Goal: Task Accomplishment & Management: Use online tool/utility

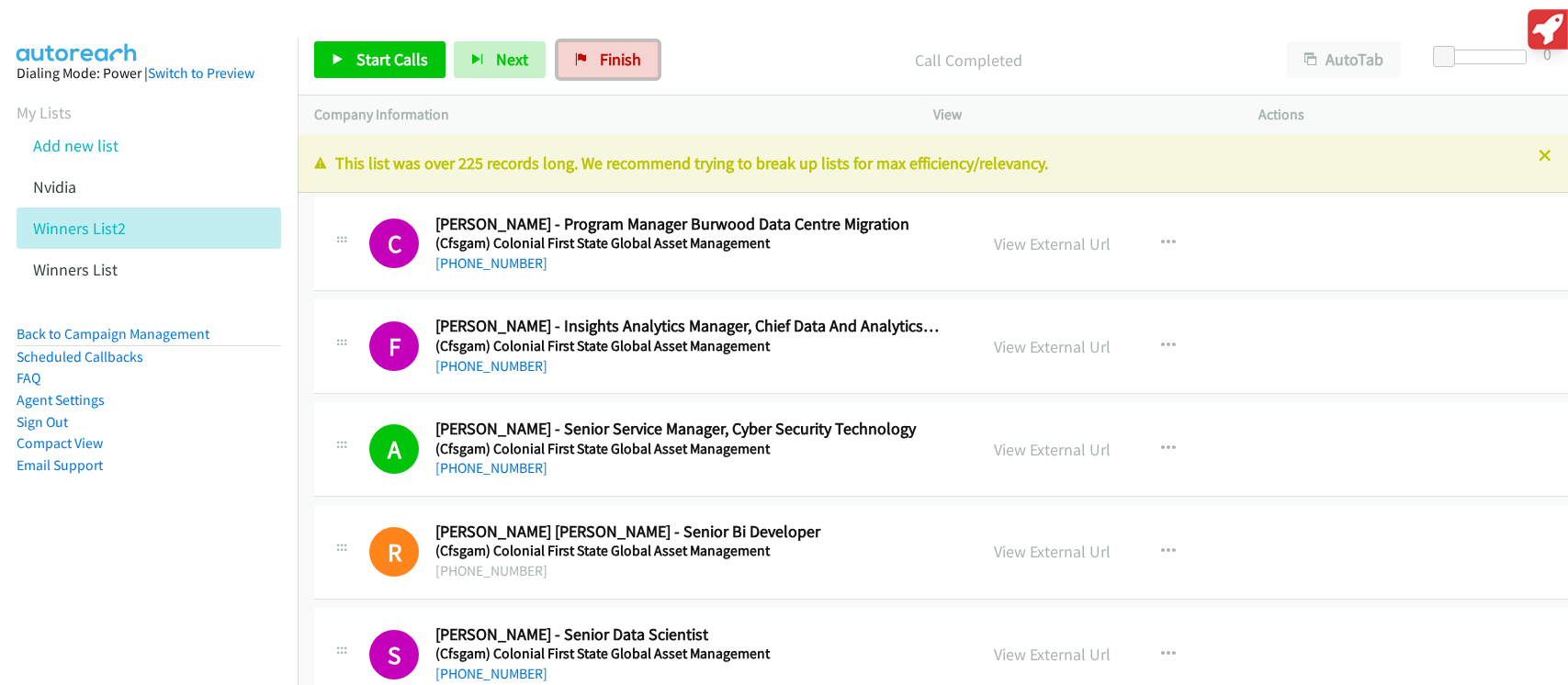
click at [610, 61] on span "Finish" at bounding box center [620, 60] width 41 height 21
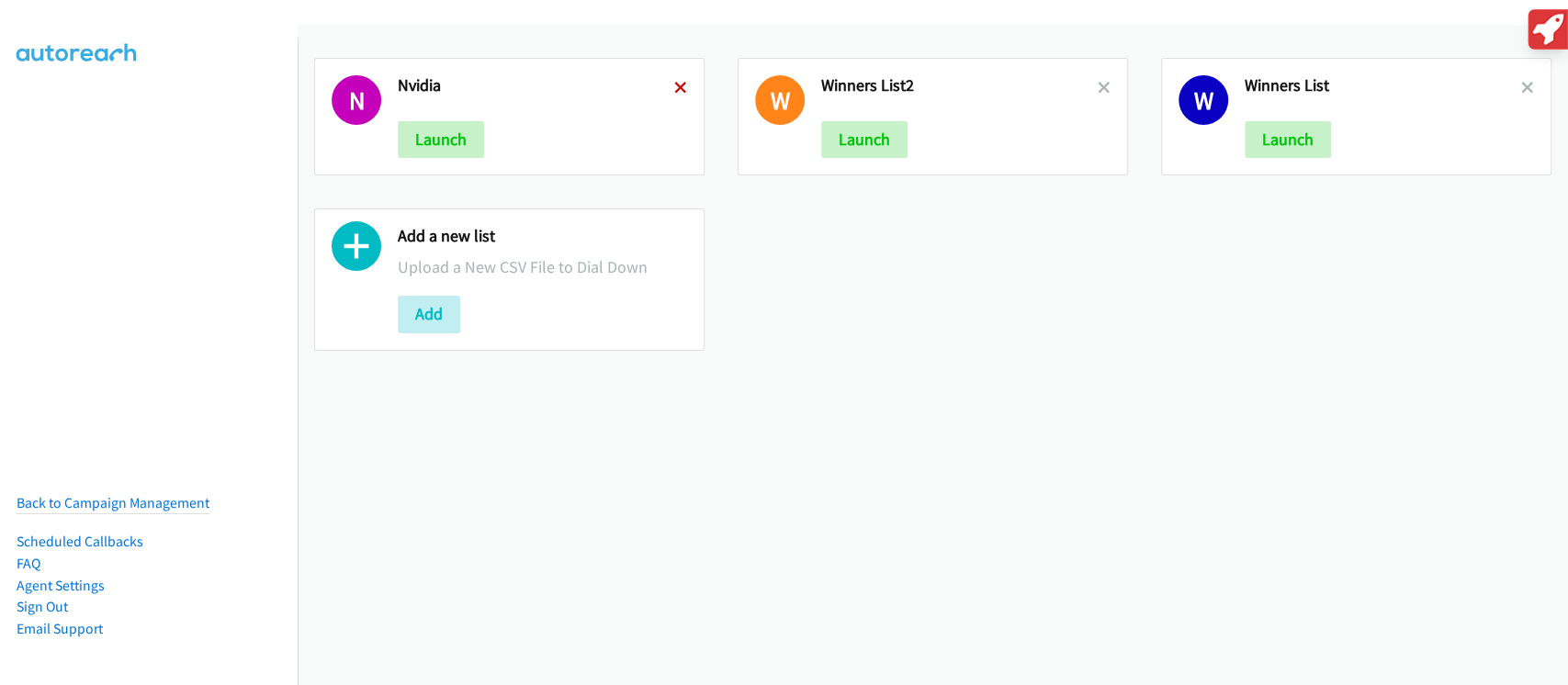
click at [675, 89] on icon at bounding box center [680, 88] width 12 height 12
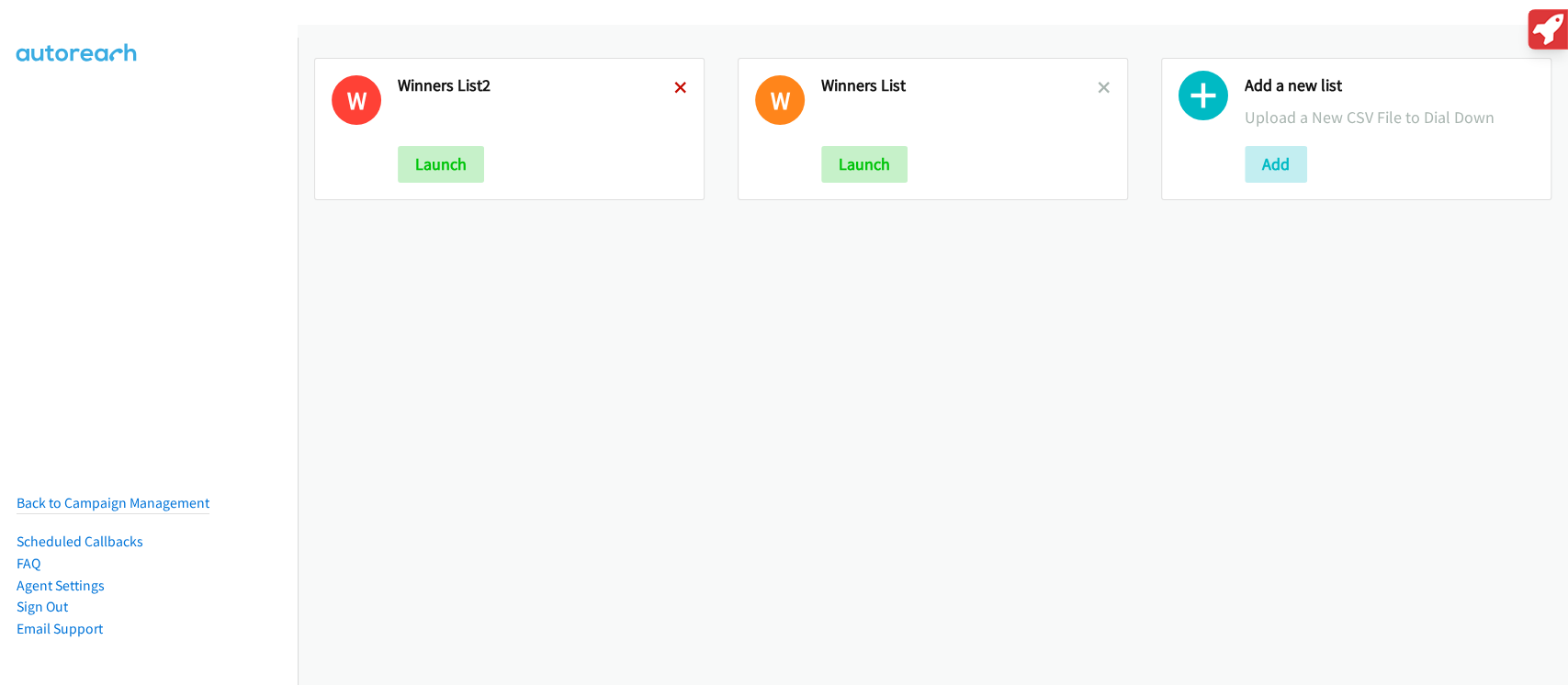
drag, startPoint x: 0, startPoint y: 0, endPoint x: 674, endPoint y: 90, distance: 680.0
click at [674, 90] on icon at bounding box center [680, 88] width 12 height 12
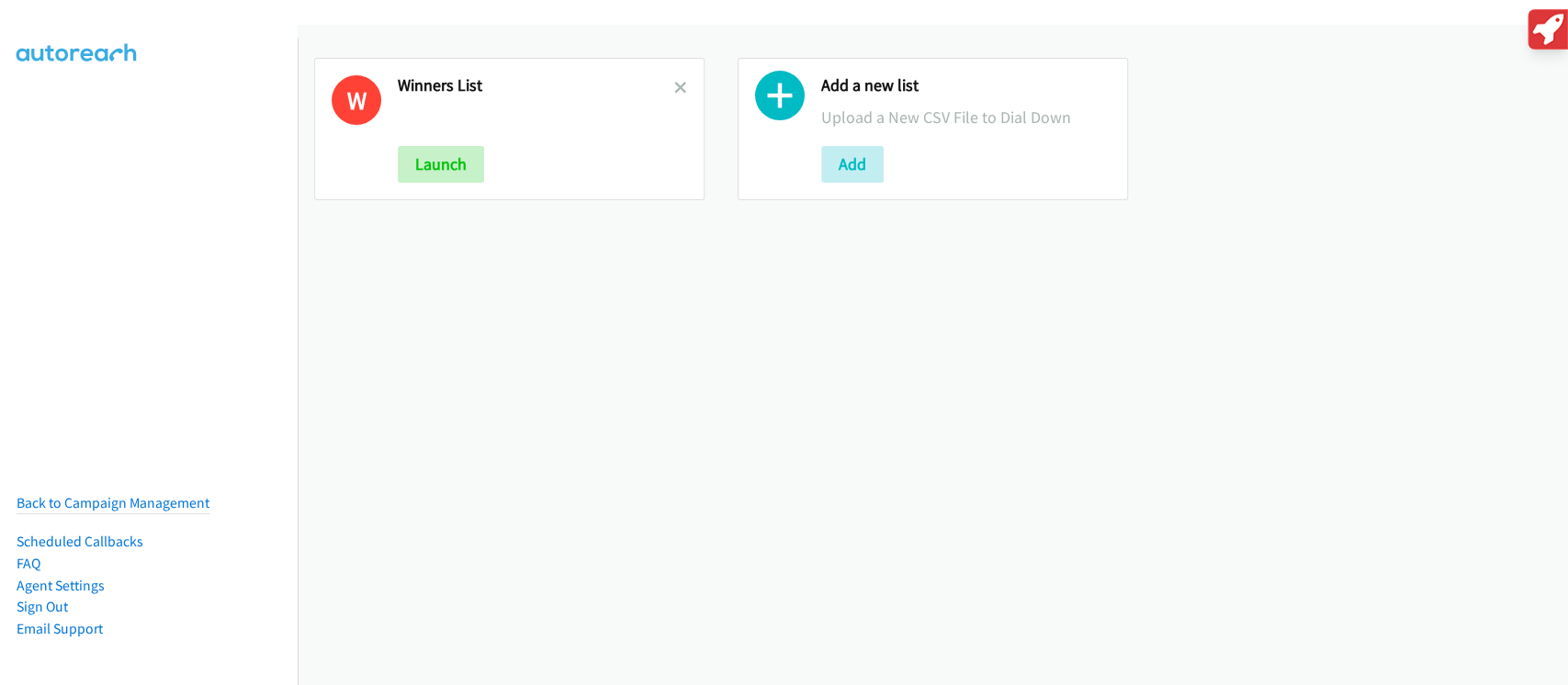
click at [674, 90] on icon at bounding box center [680, 88] width 12 height 12
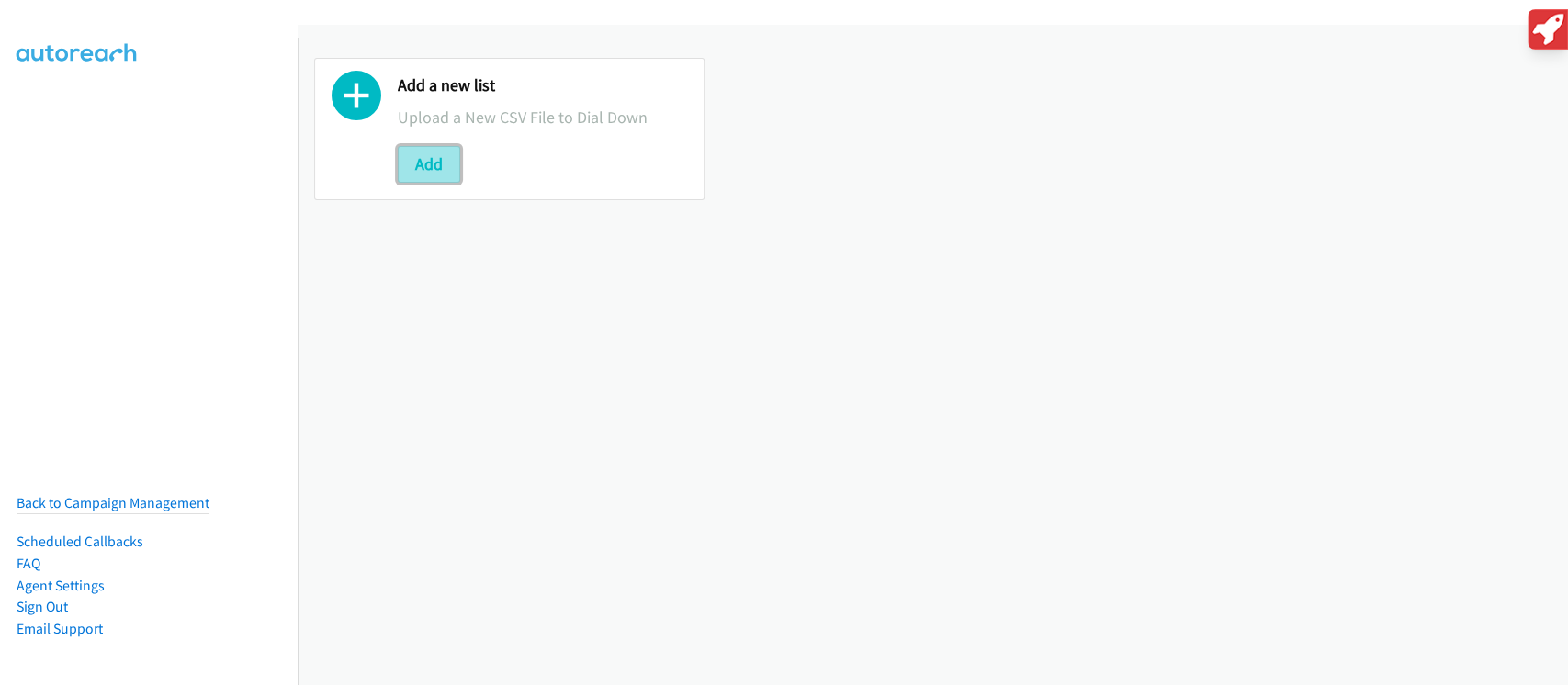
click at [444, 161] on button "Add" at bounding box center [429, 164] width 62 height 37
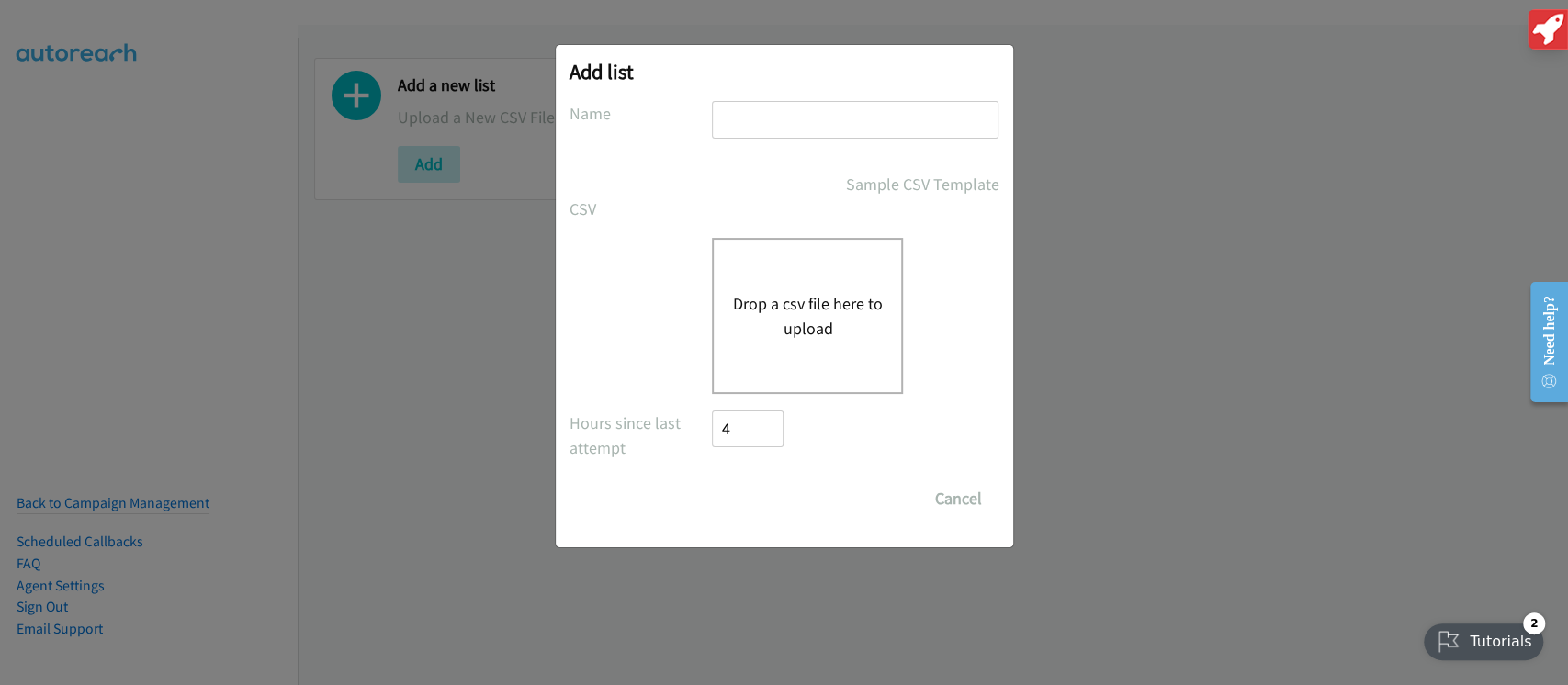
click at [793, 309] on button "Drop a csv file here to upload" at bounding box center [808, 316] width 151 height 50
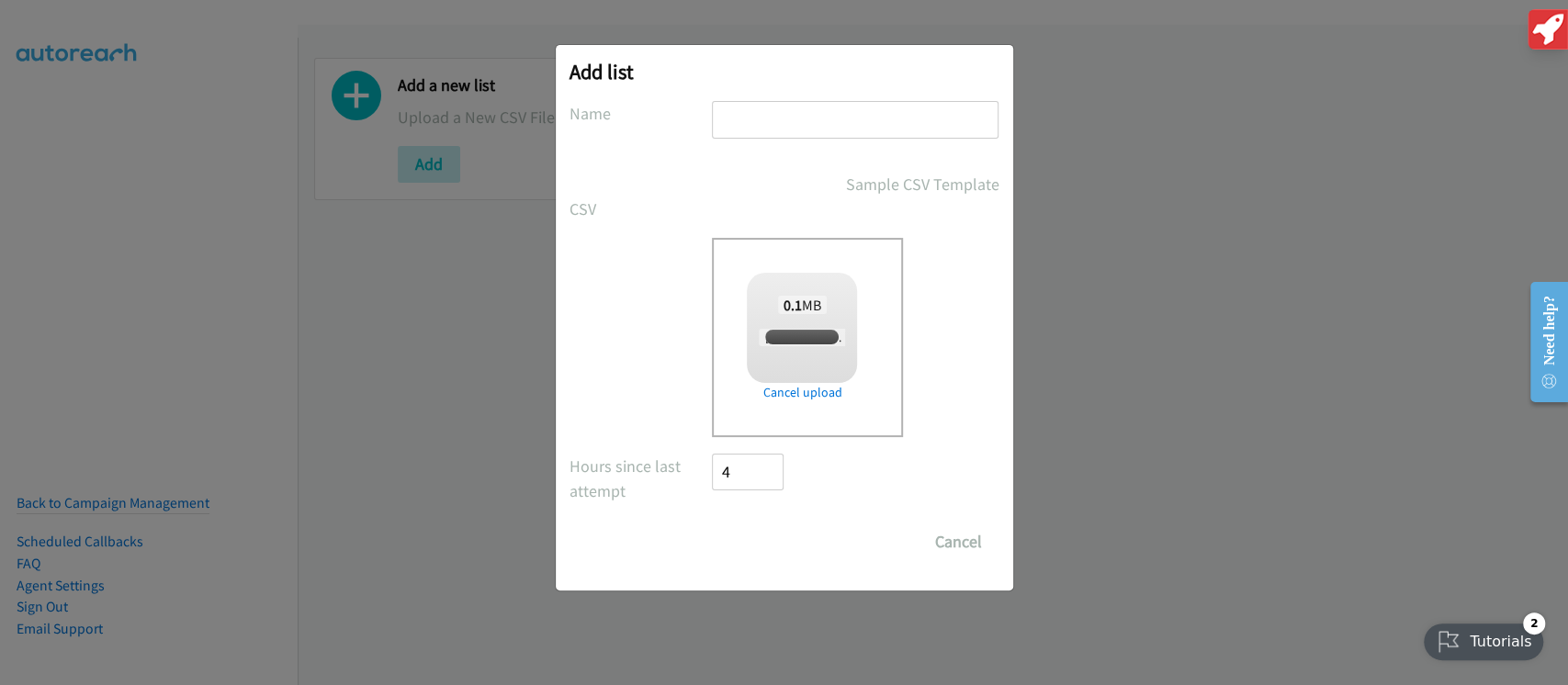
checkbox input "true"
click at [833, 125] on input "text" at bounding box center [856, 119] width 286 height 37
type input "Work stations HP winner"
click at [783, 552] on input "Save List" at bounding box center [761, 542] width 96 height 37
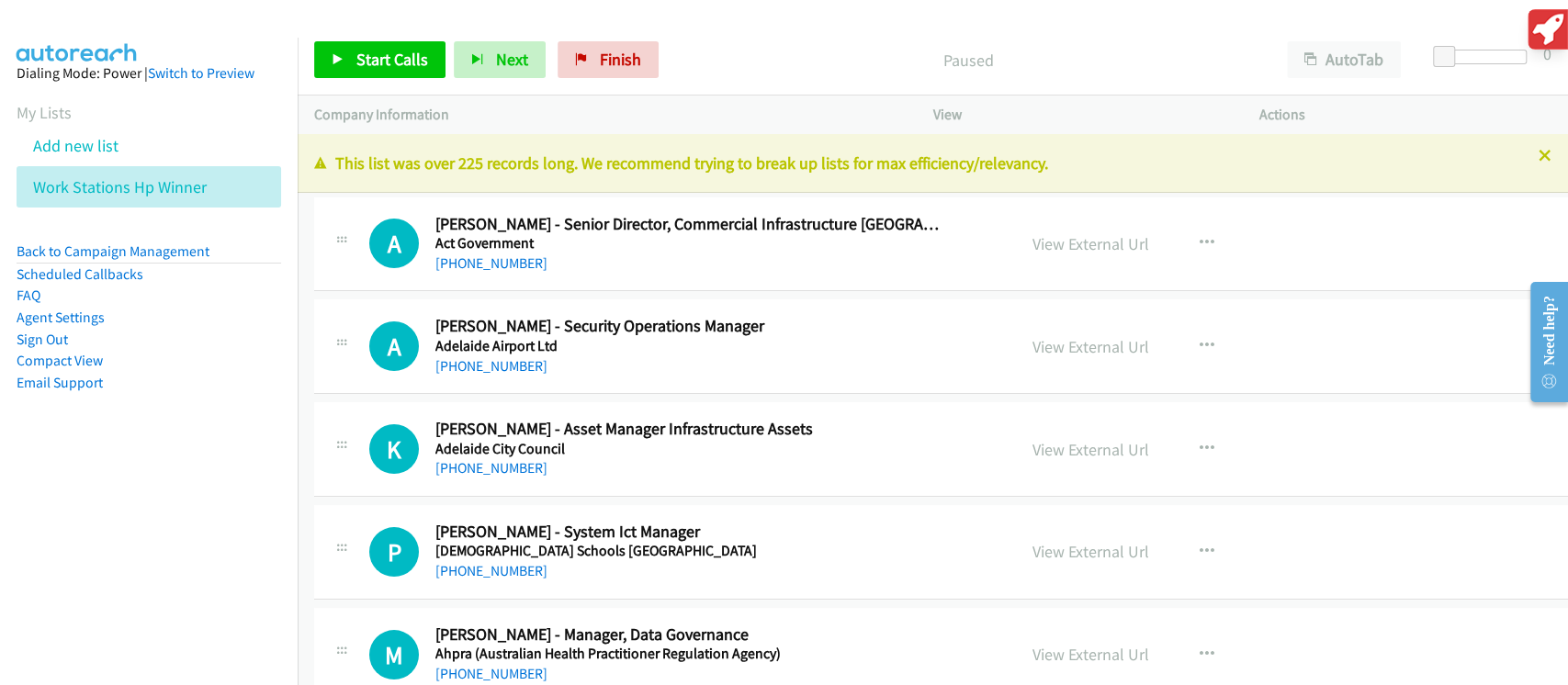
drag, startPoint x: 549, startPoint y: 287, endPoint x: 535, endPoint y: 268, distance: 23.6
click at [549, 287] on div "A Callback Scheduled [PERSON_NAME] - Senior Director, Commercial Infrastructure…" at bounding box center [983, 244] width 1336 height 94
click at [391, 55] on span "Start Calls" at bounding box center [392, 60] width 72 height 21
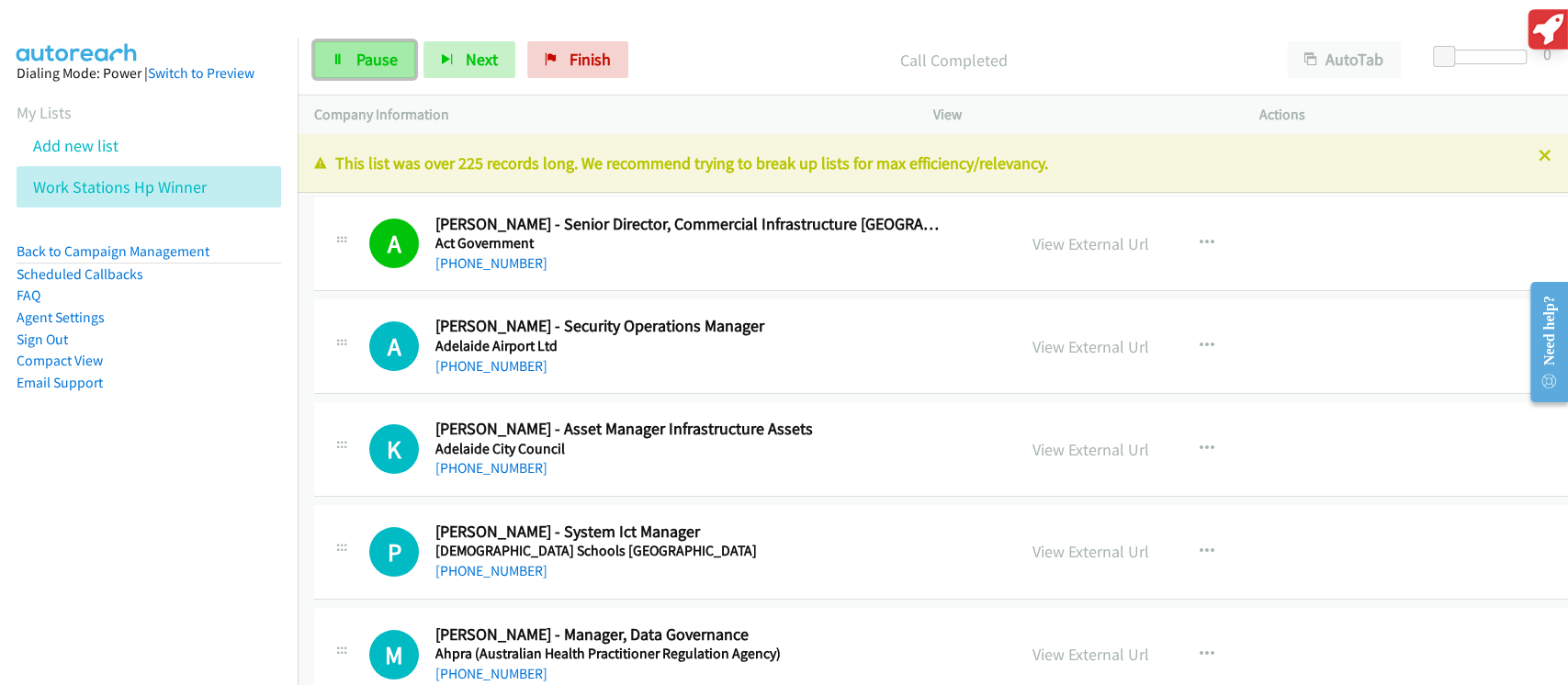
click at [362, 71] on link "Pause" at bounding box center [364, 60] width 101 height 37
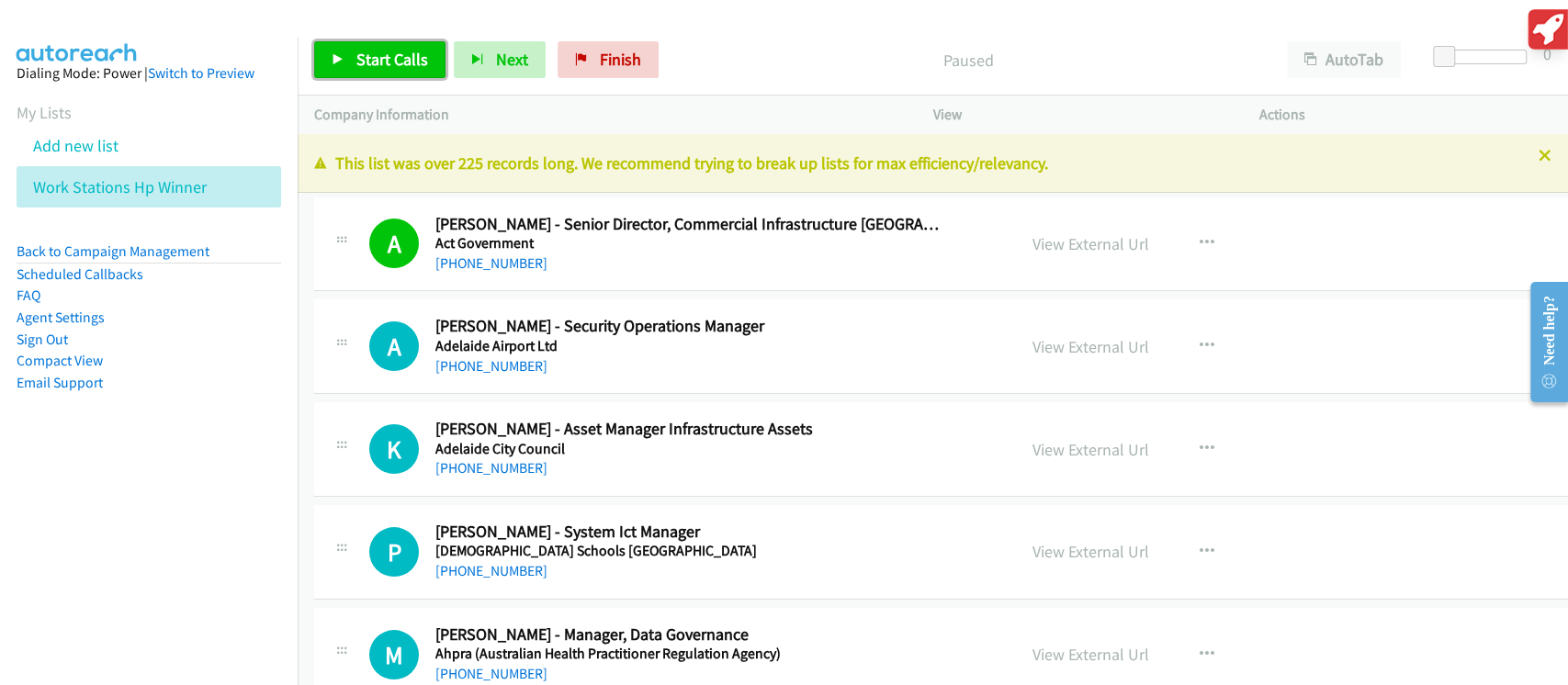
click at [373, 55] on span "Start Calls" at bounding box center [392, 60] width 72 height 21
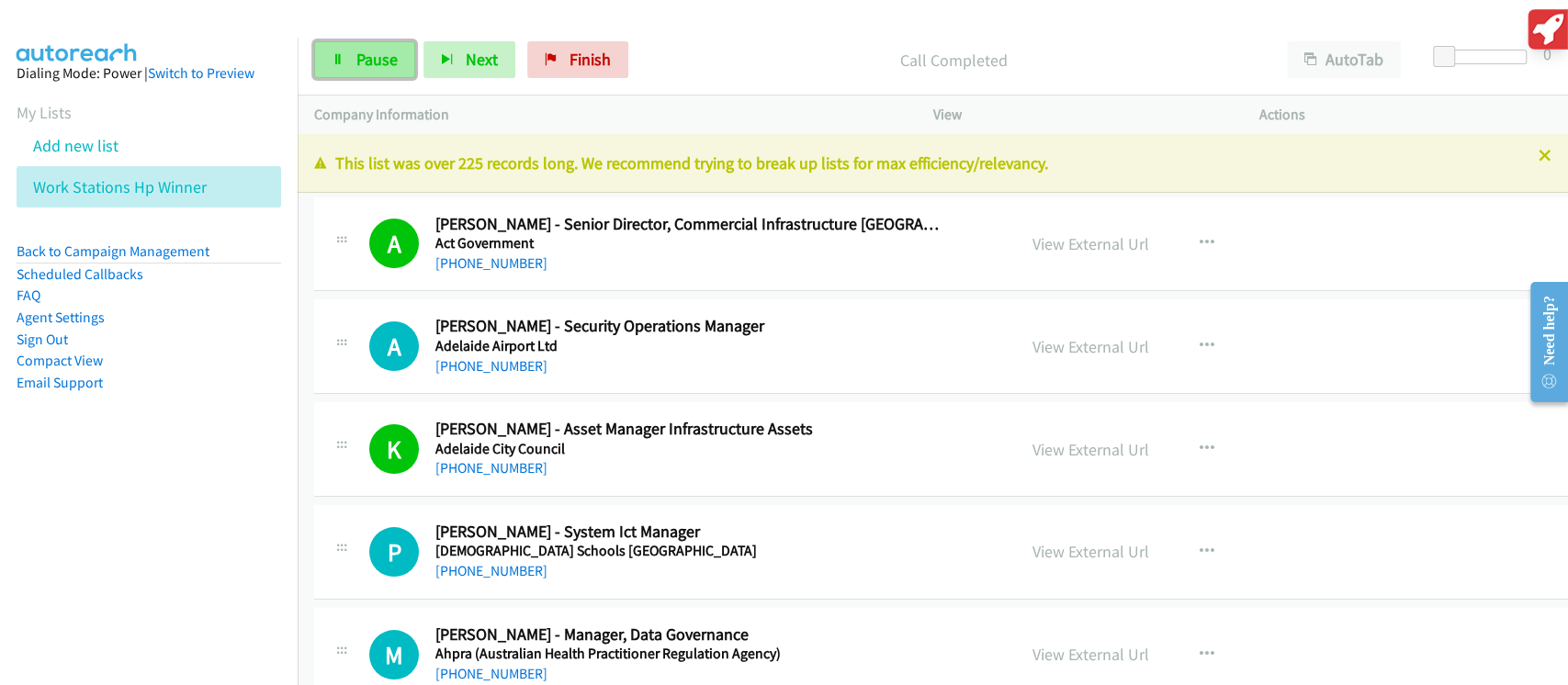
click at [358, 70] on link "Pause" at bounding box center [364, 60] width 101 height 37
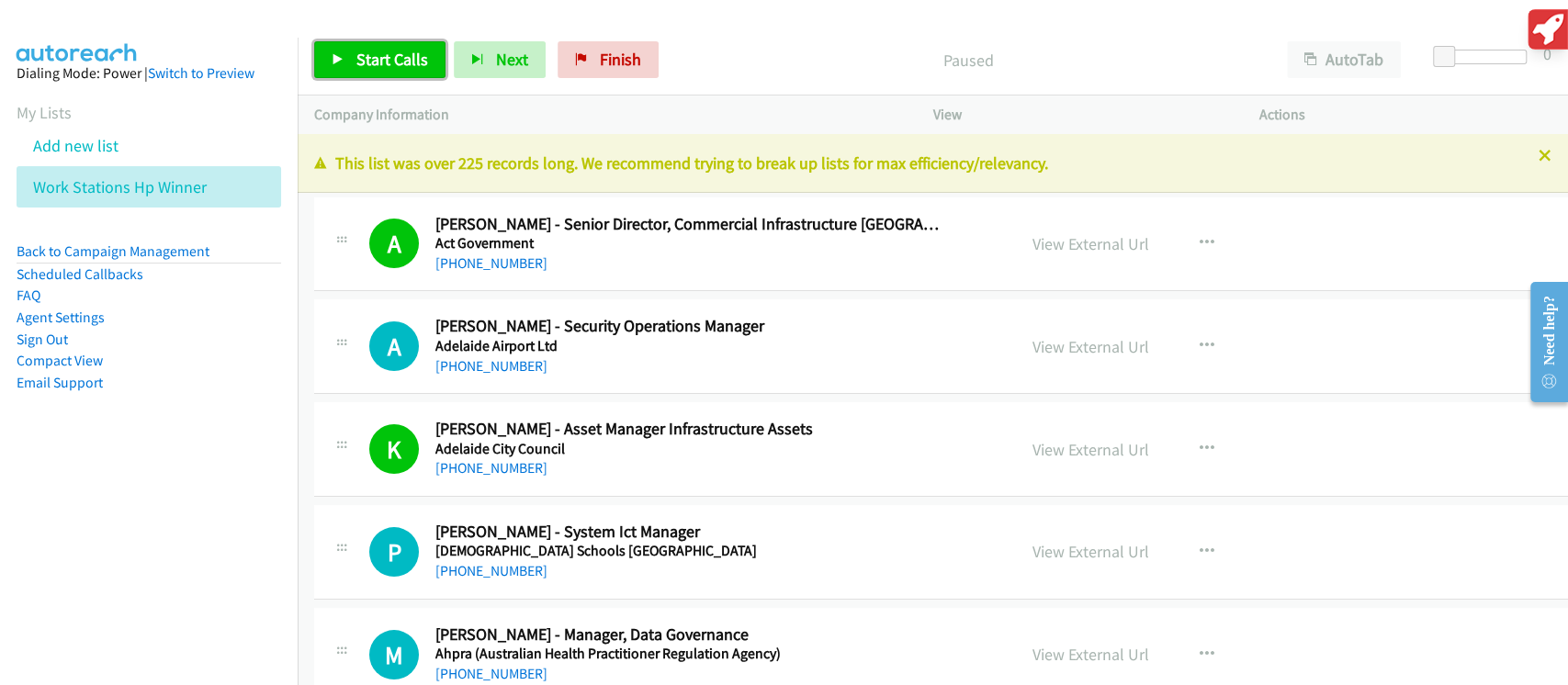
click at [394, 63] on span "Start Calls" at bounding box center [392, 60] width 72 height 21
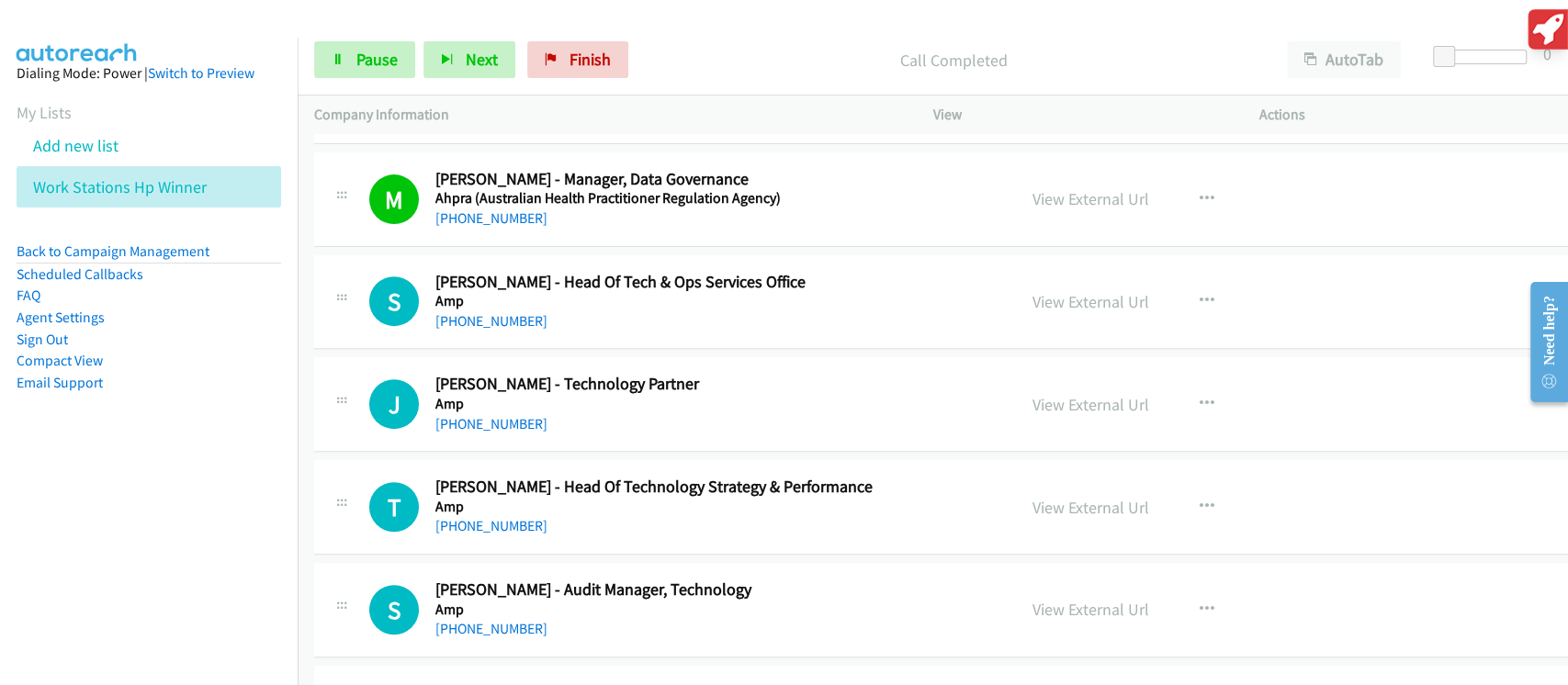
scroll to position [489, 0]
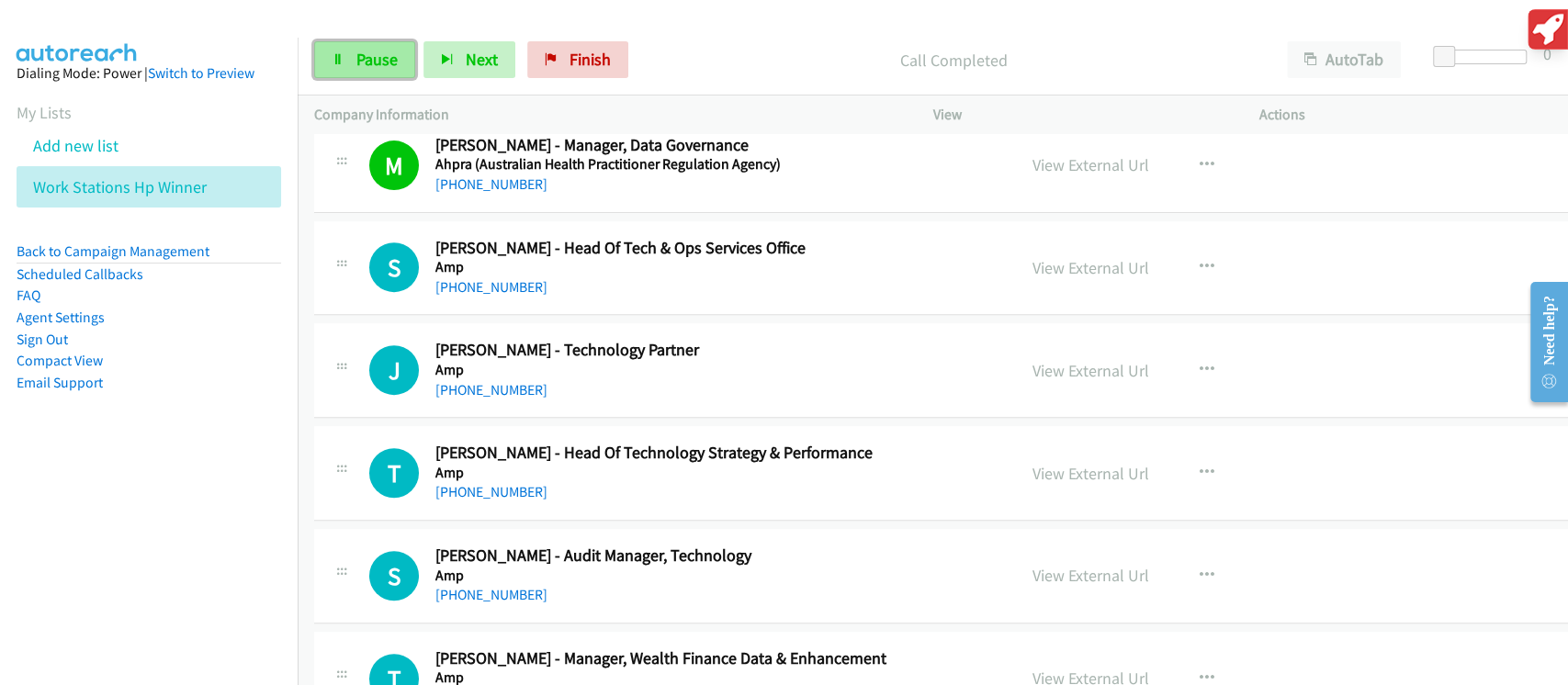
click at [383, 63] on span "Pause" at bounding box center [377, 60] width 41 height 21
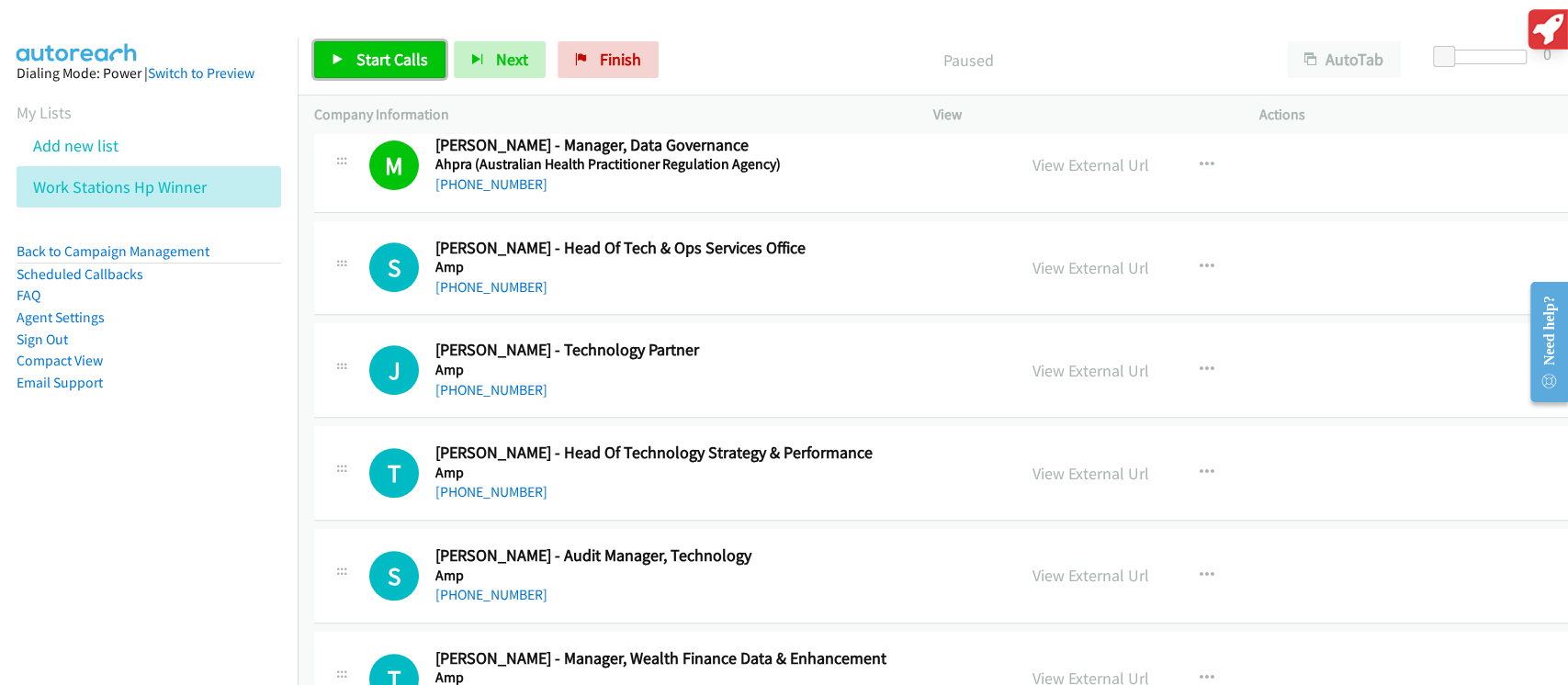
click at [383, 63] on span "Start Calls" at bounding box center [392, 60] width 72 height 21
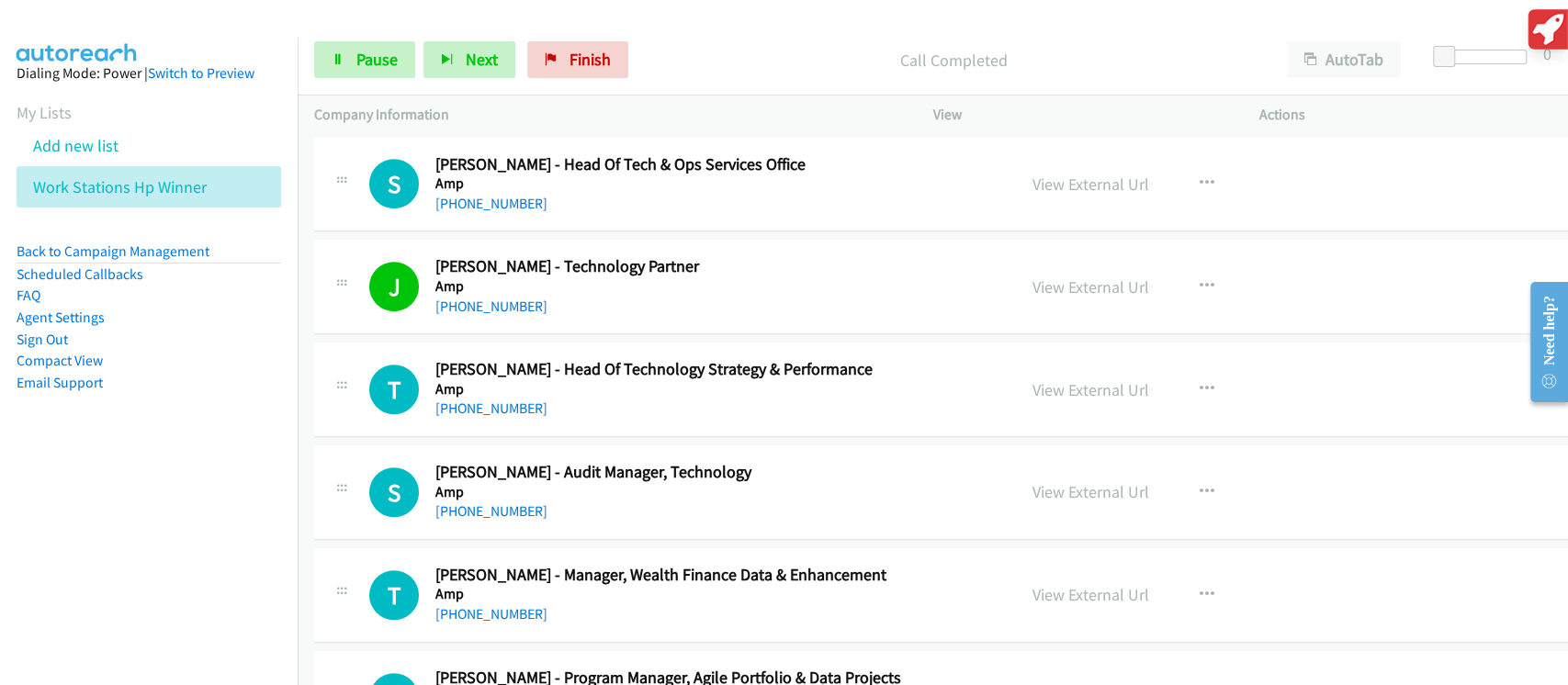
scroll to position [611, 0]
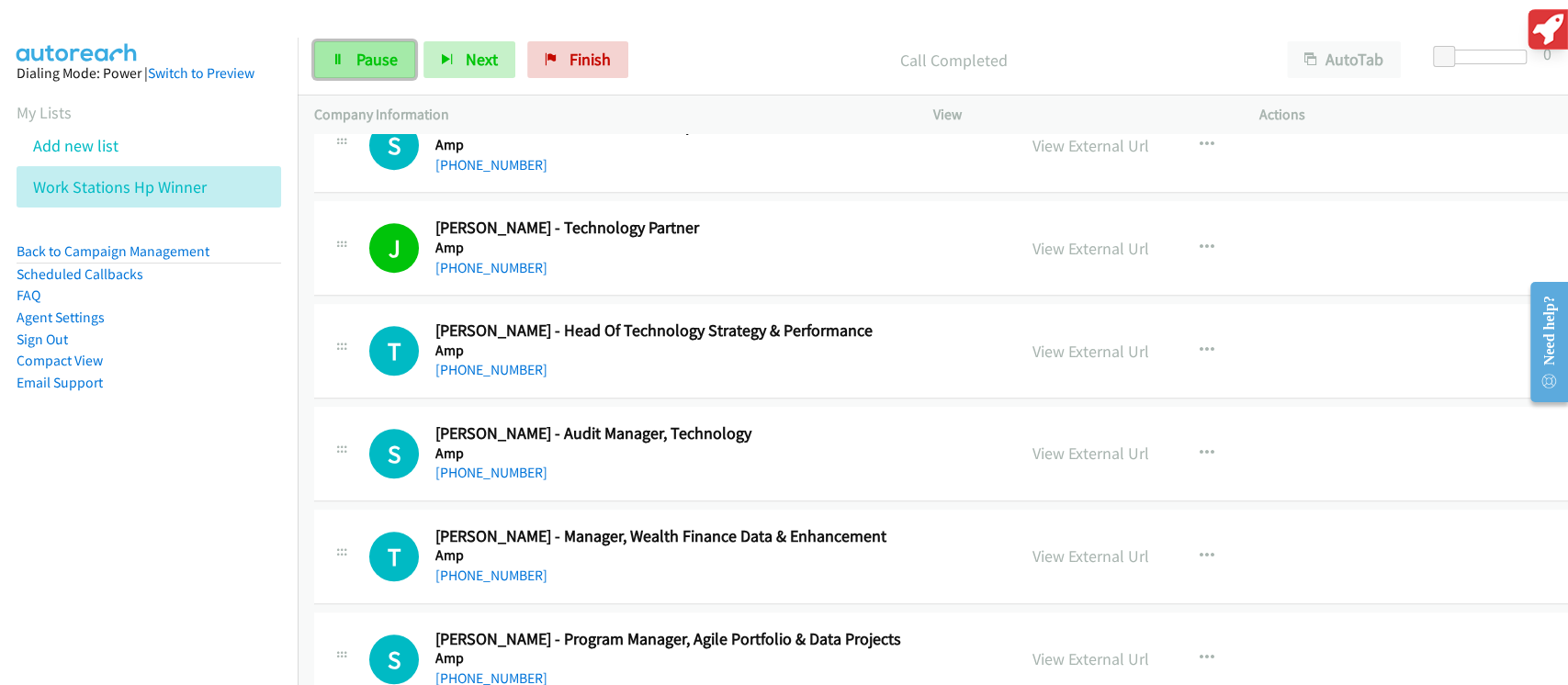
click at [358, 61] on span "Pause" at bounding box center [377, 60] width 41 height 21
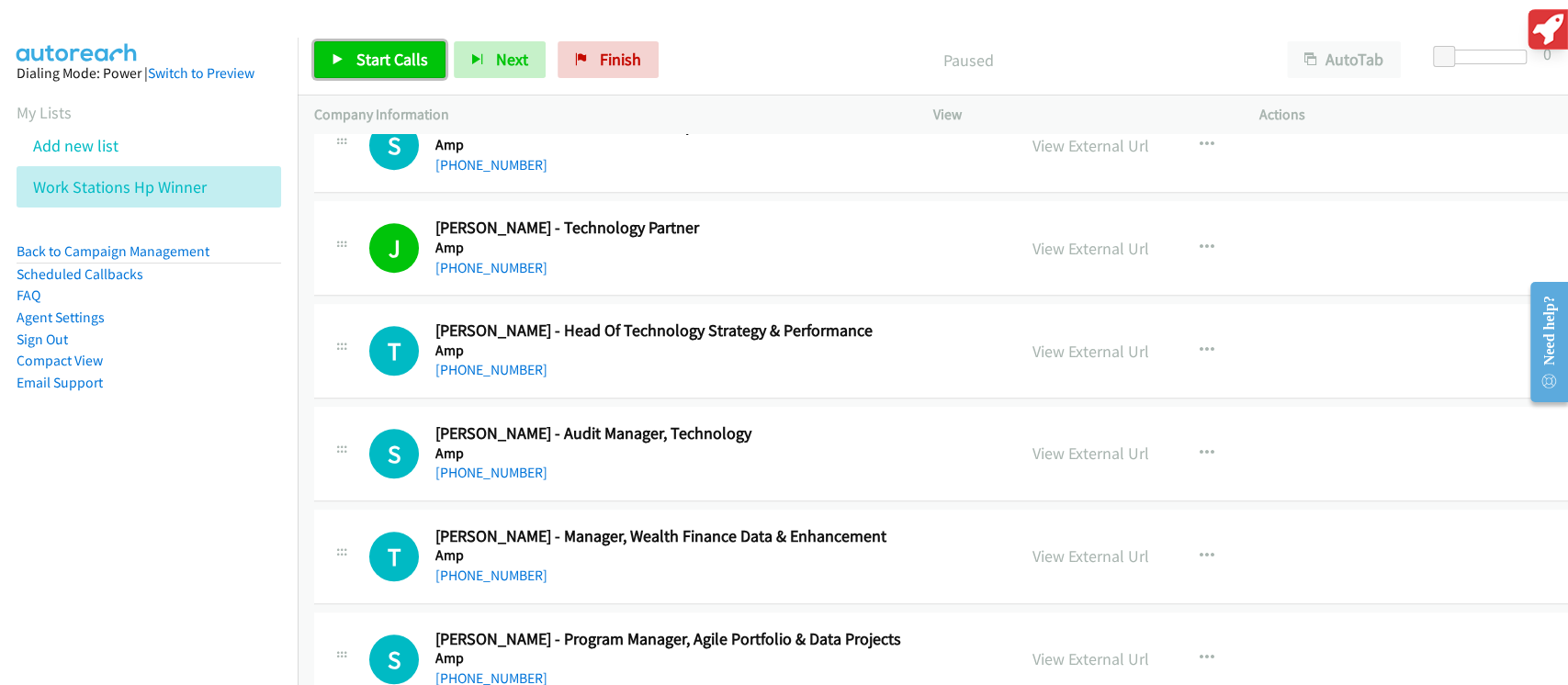
click at [358, 61] on span "Start Calls" at bounding box center [392, 60] width 72 height 21
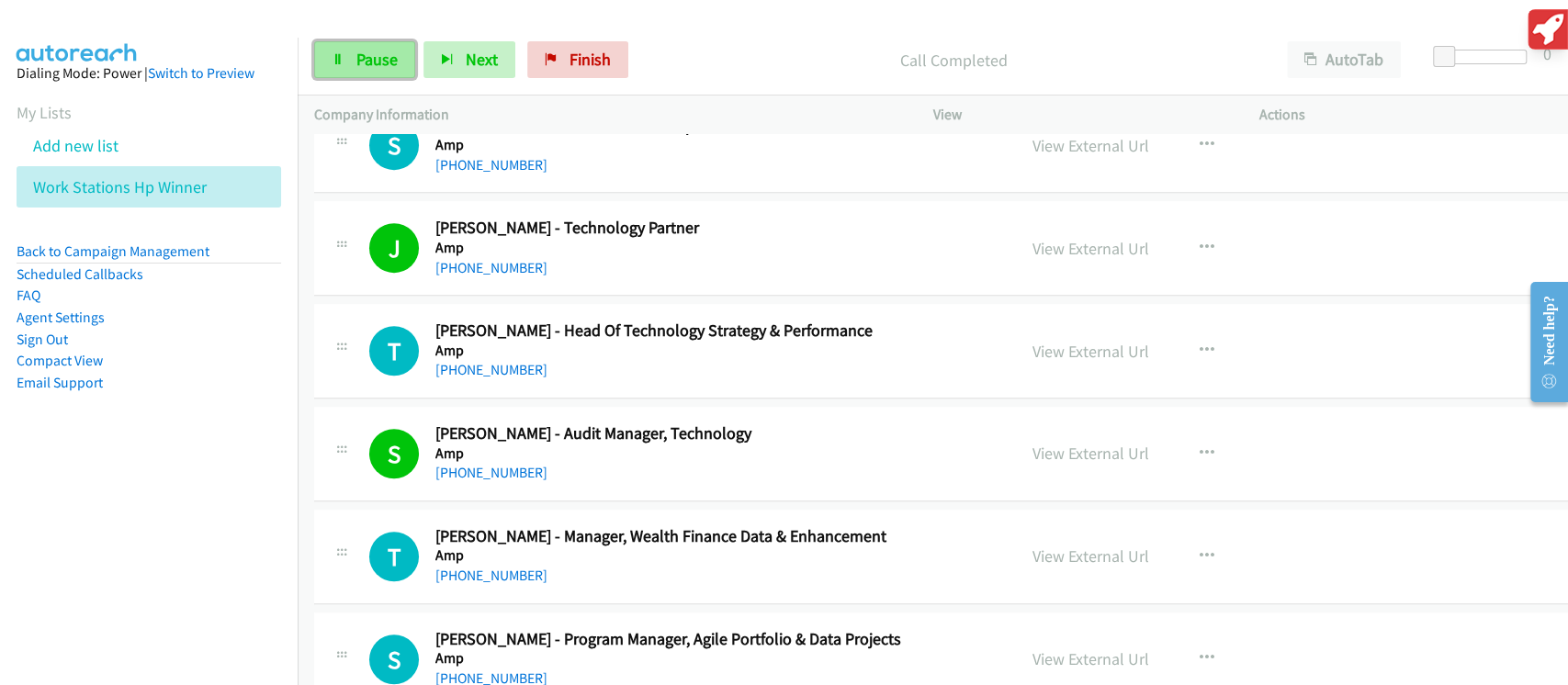
click at [367, 55] on span "Pause" at bounding box center [377, 60] width 41 height 21
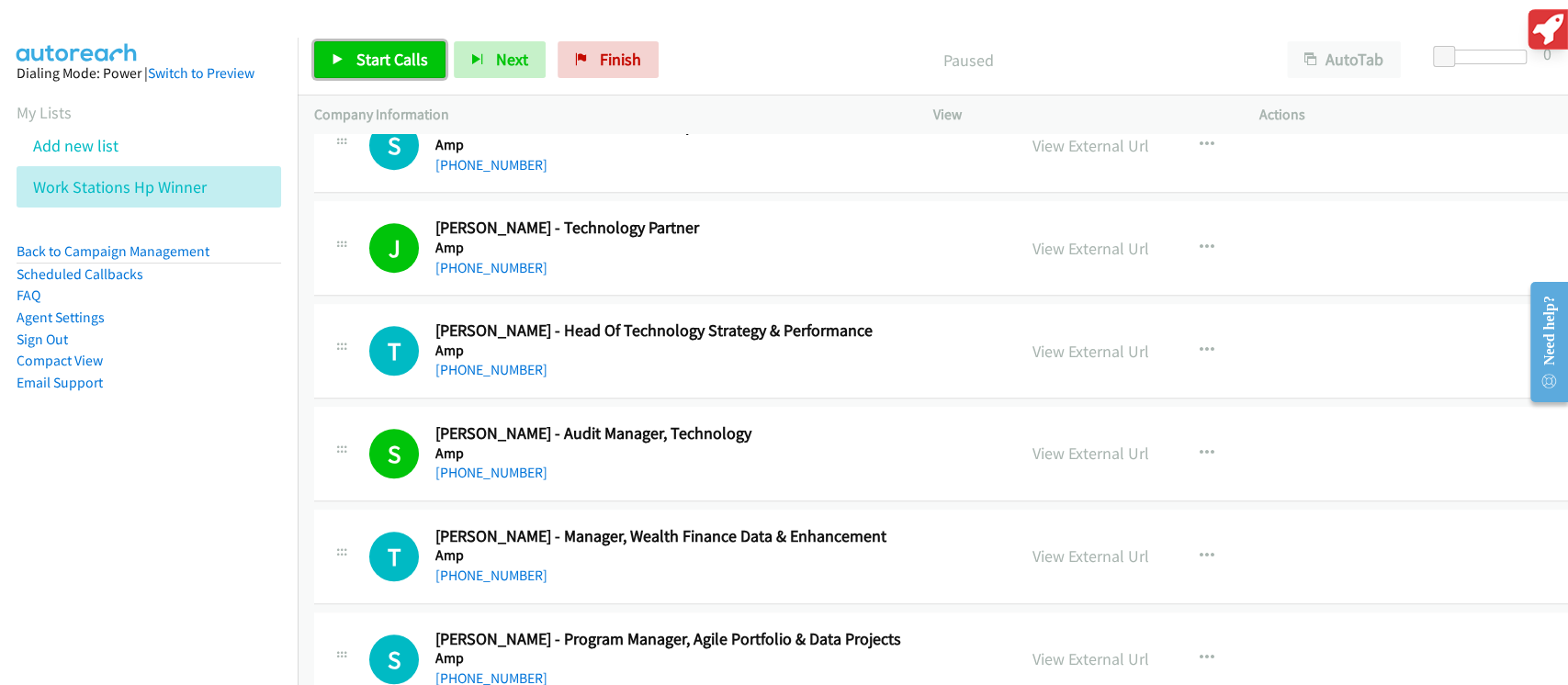
click at [367, 54] on span "Start Calls" at bounding box center [392, 60] width 72 height 21
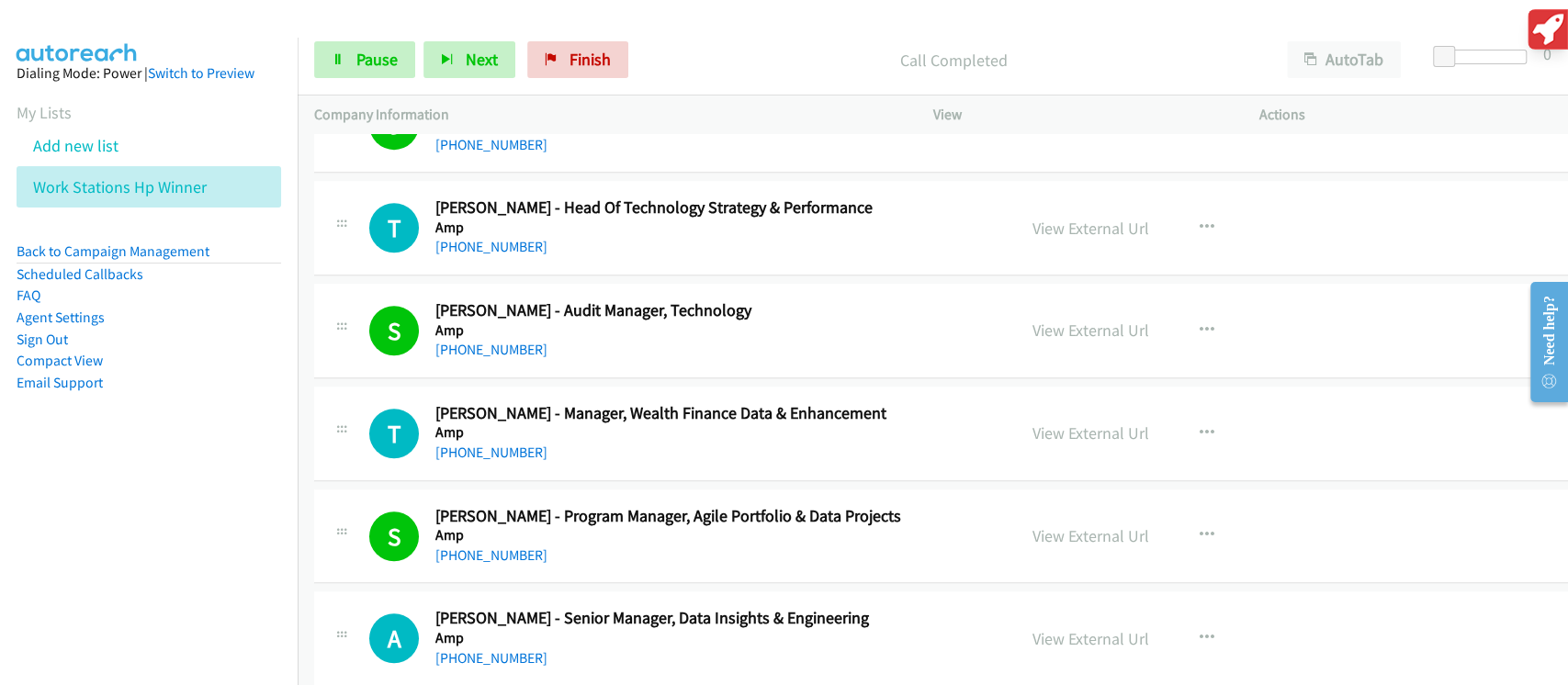
scroll to position [857, 0]
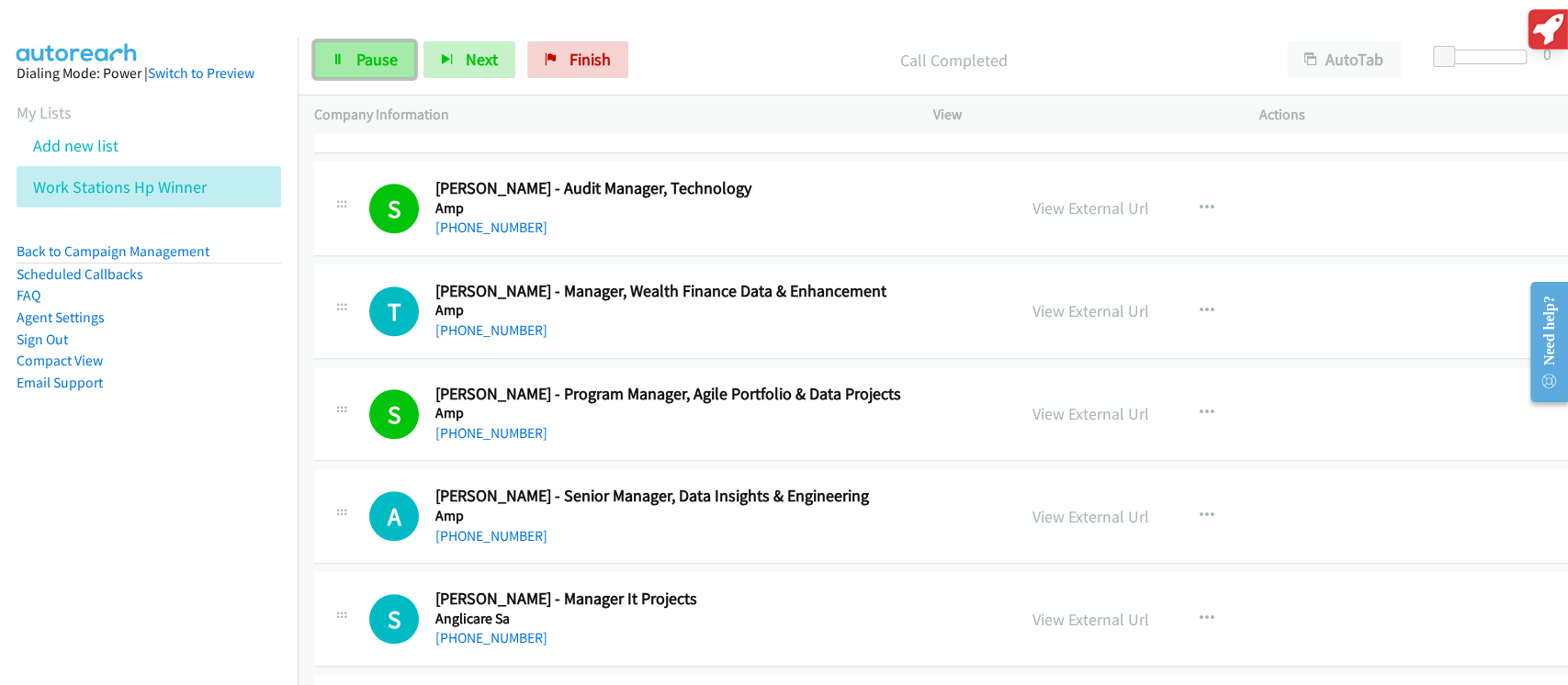
click at [332, 48] on link "Pause" at bounding box center [364, 60] width 101 height 37
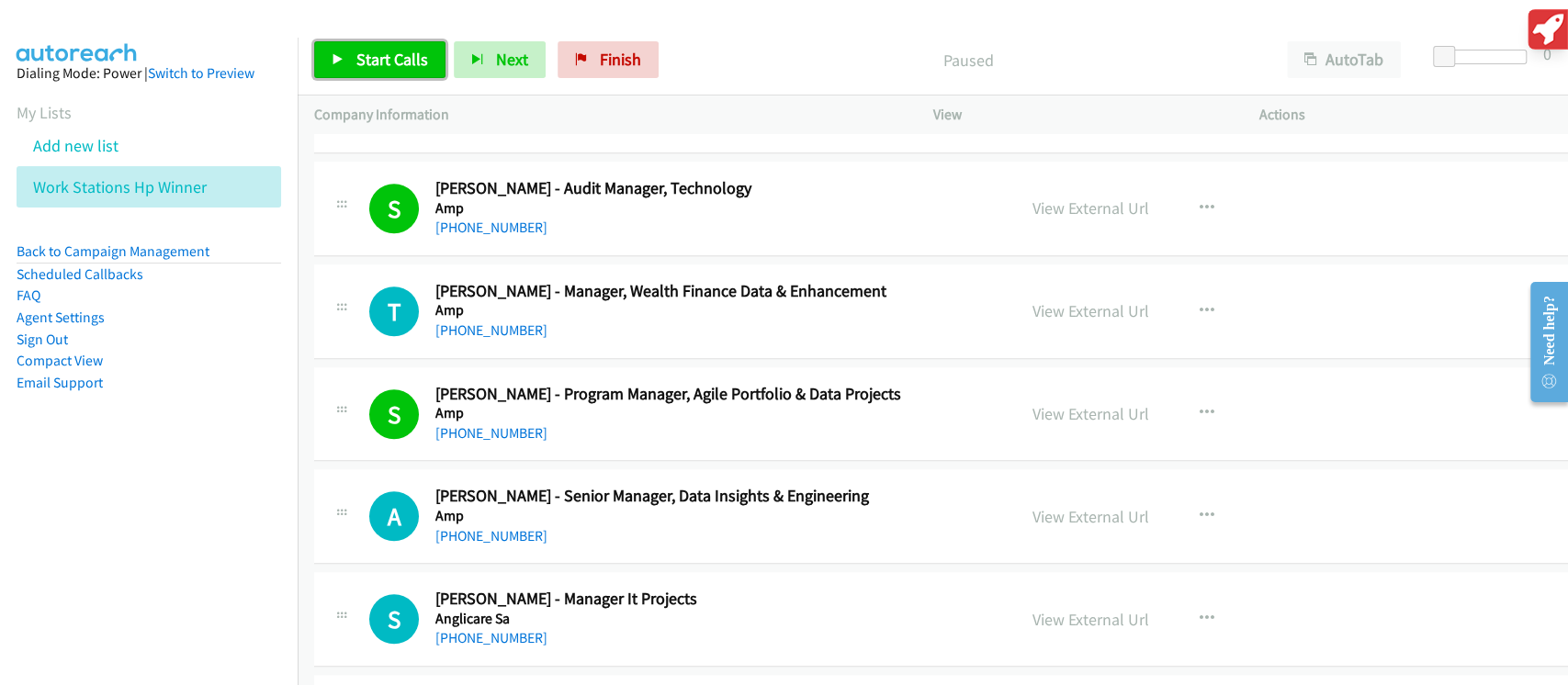
click at [358, 62] on span "Start Calls" at bounding box center [392, 60] width 72 height 21
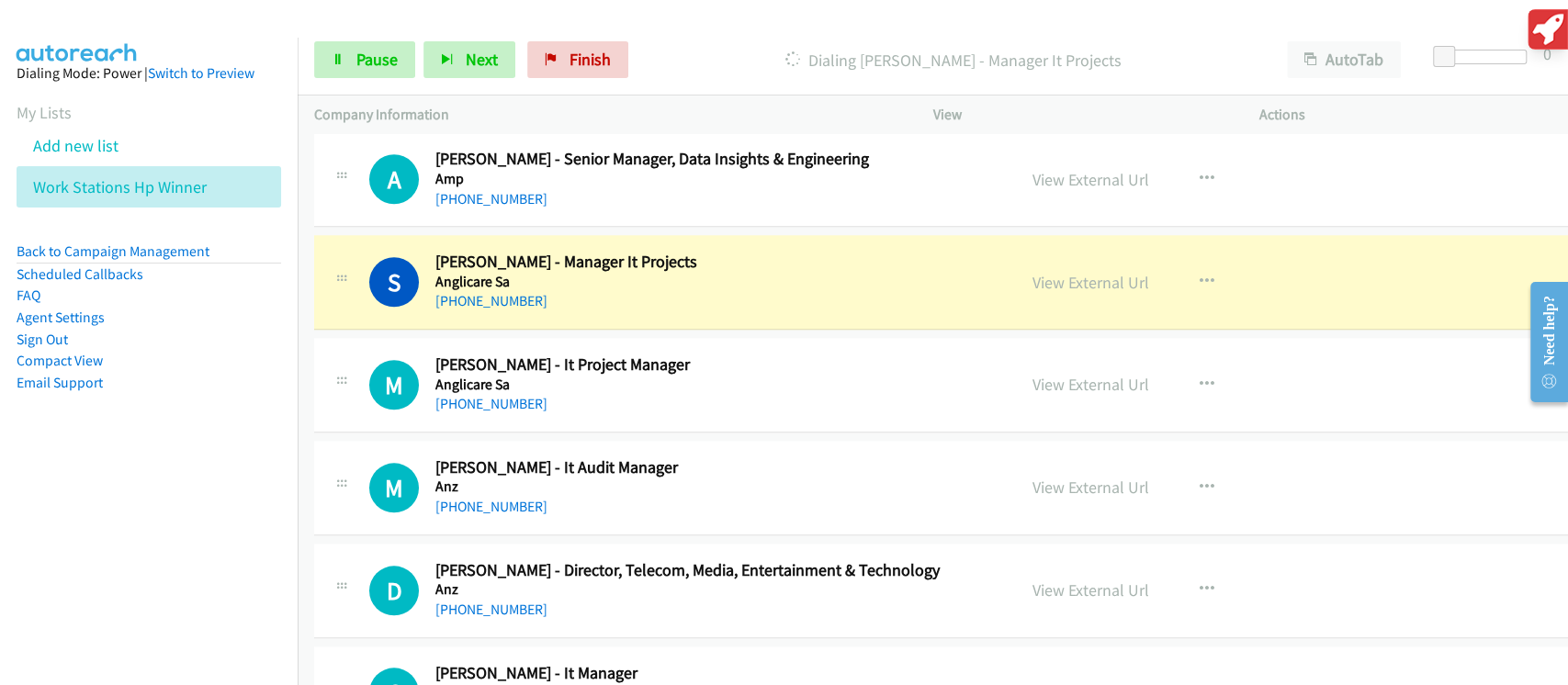
scroll to position [1224, 0]
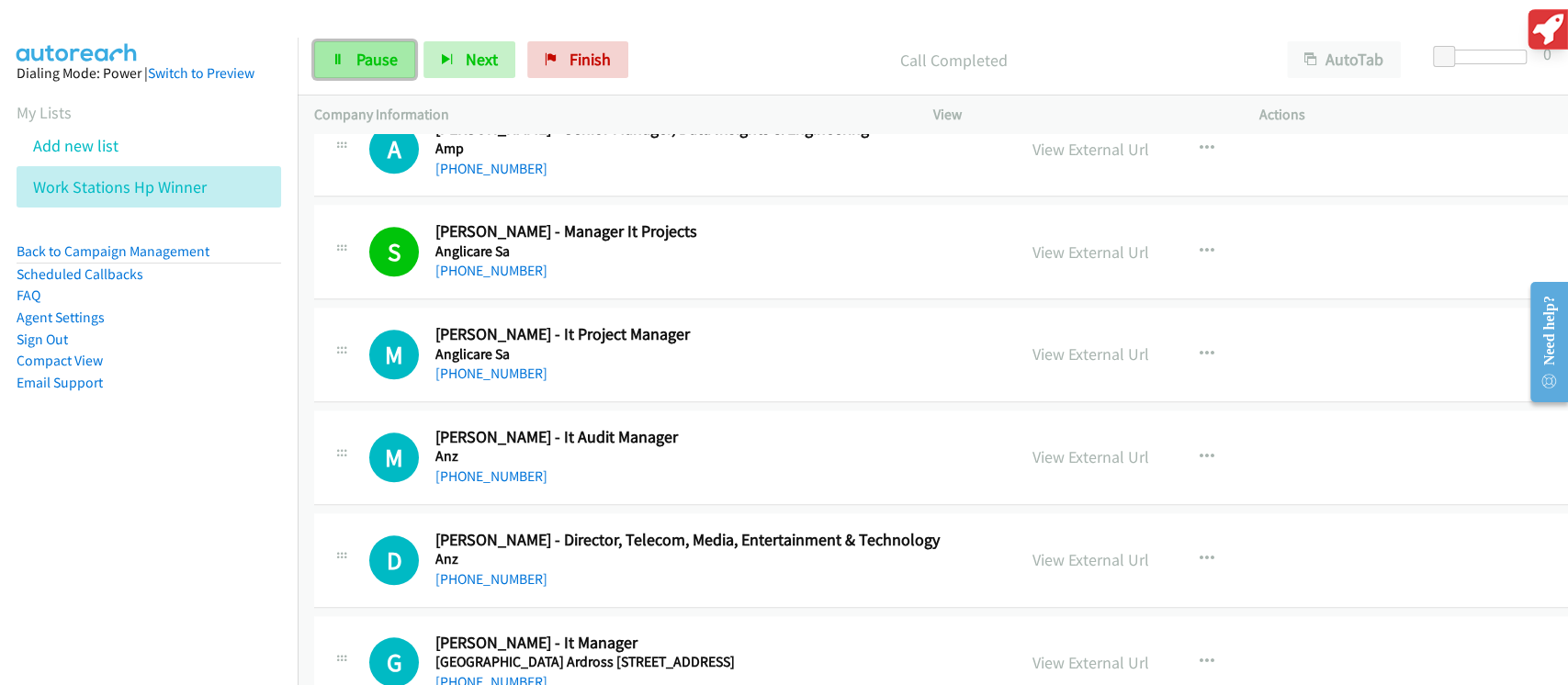
click at [360, 61] on span "Pause" at bounding box center [377, 60] width 41 height 21
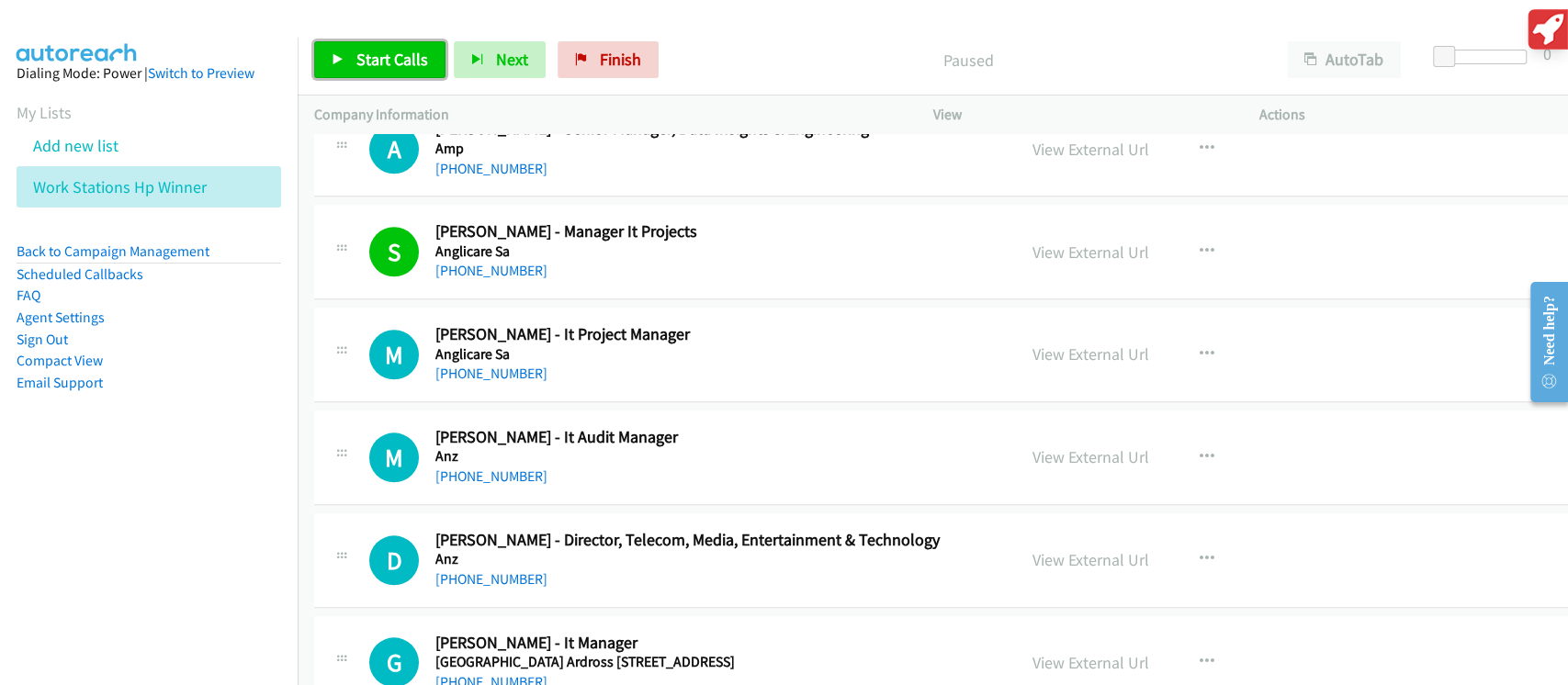
click at [360, 61] on span "Start Calls" at bounding box center [392, 60] width 72 height 21
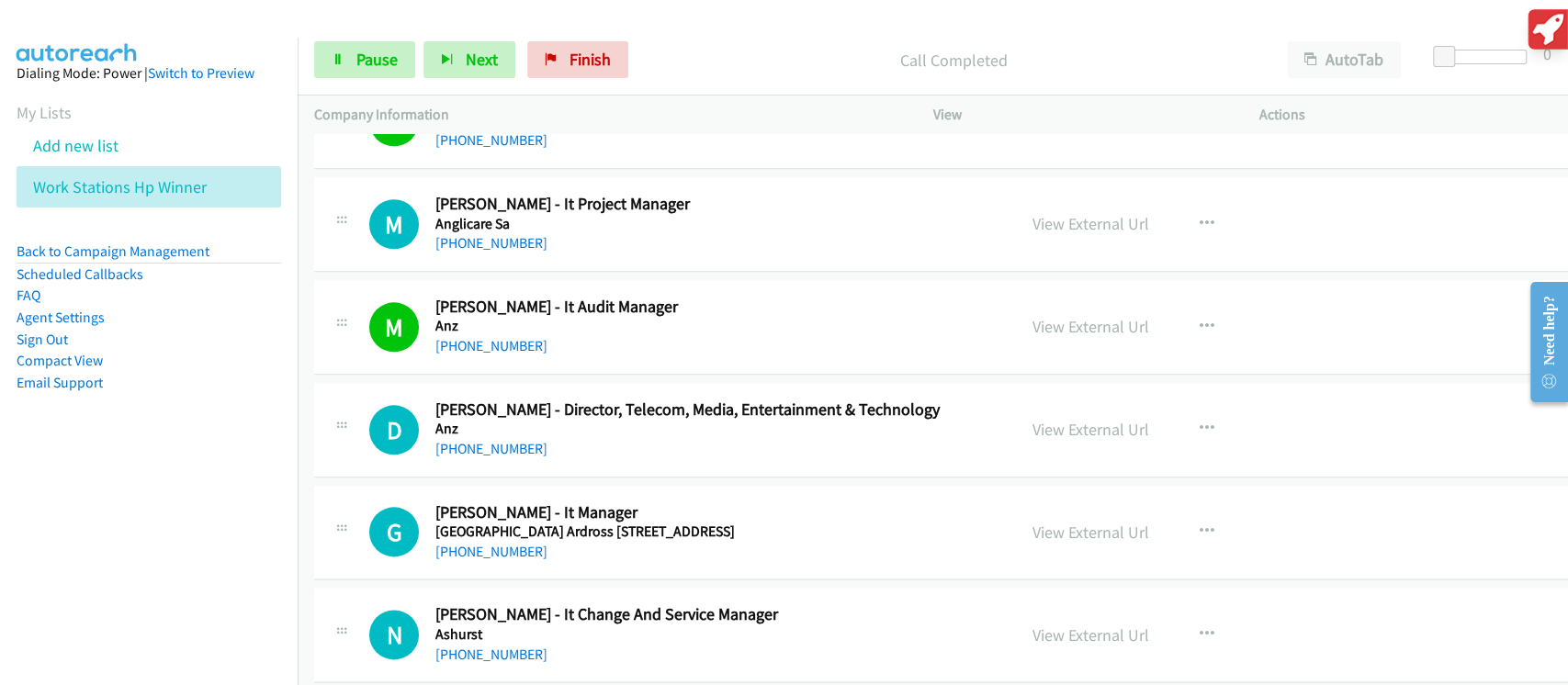
scroll to position [1469, 0]
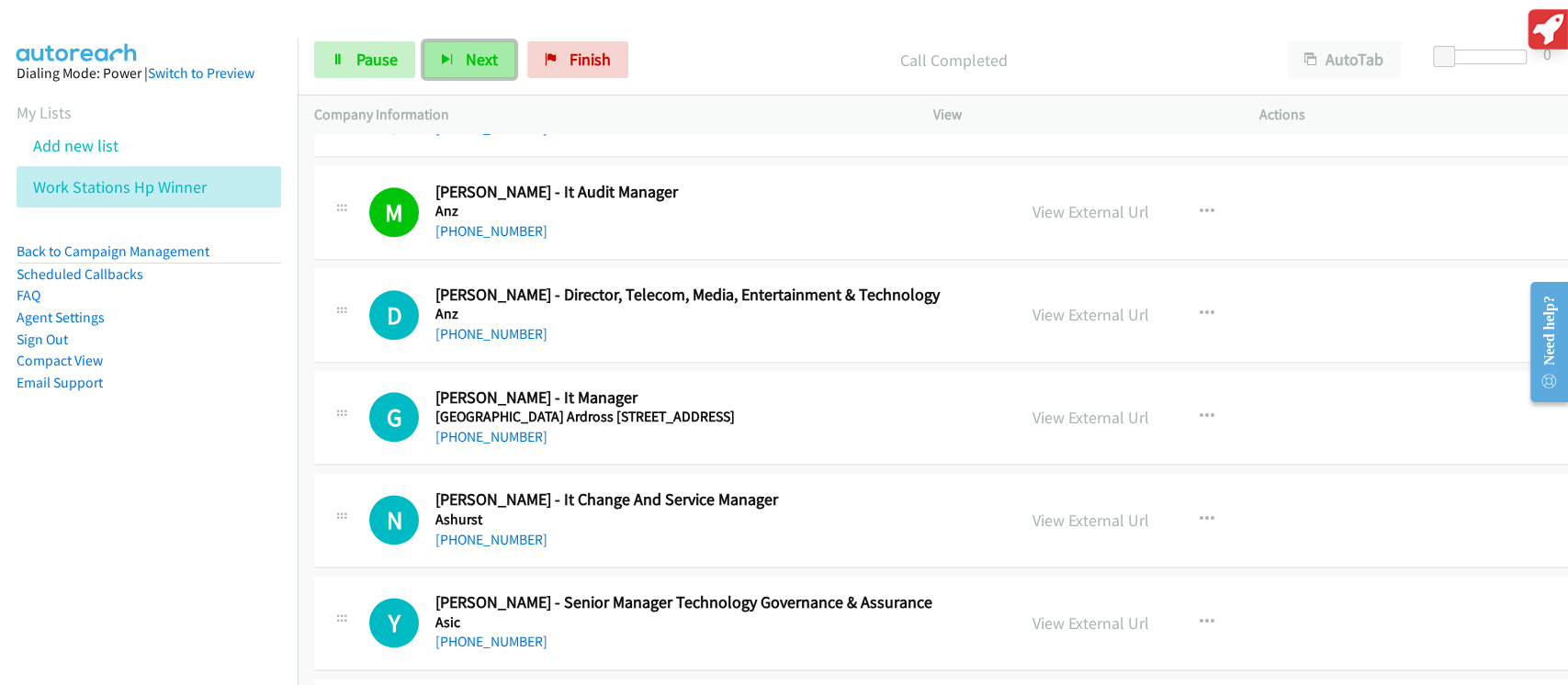
click at [452, 70] on button "Next" at bounding box center [470, 60] width 92 height 37
click at [444, 60] on icon "button" at bounding box center [447, 60] width 12 height 12
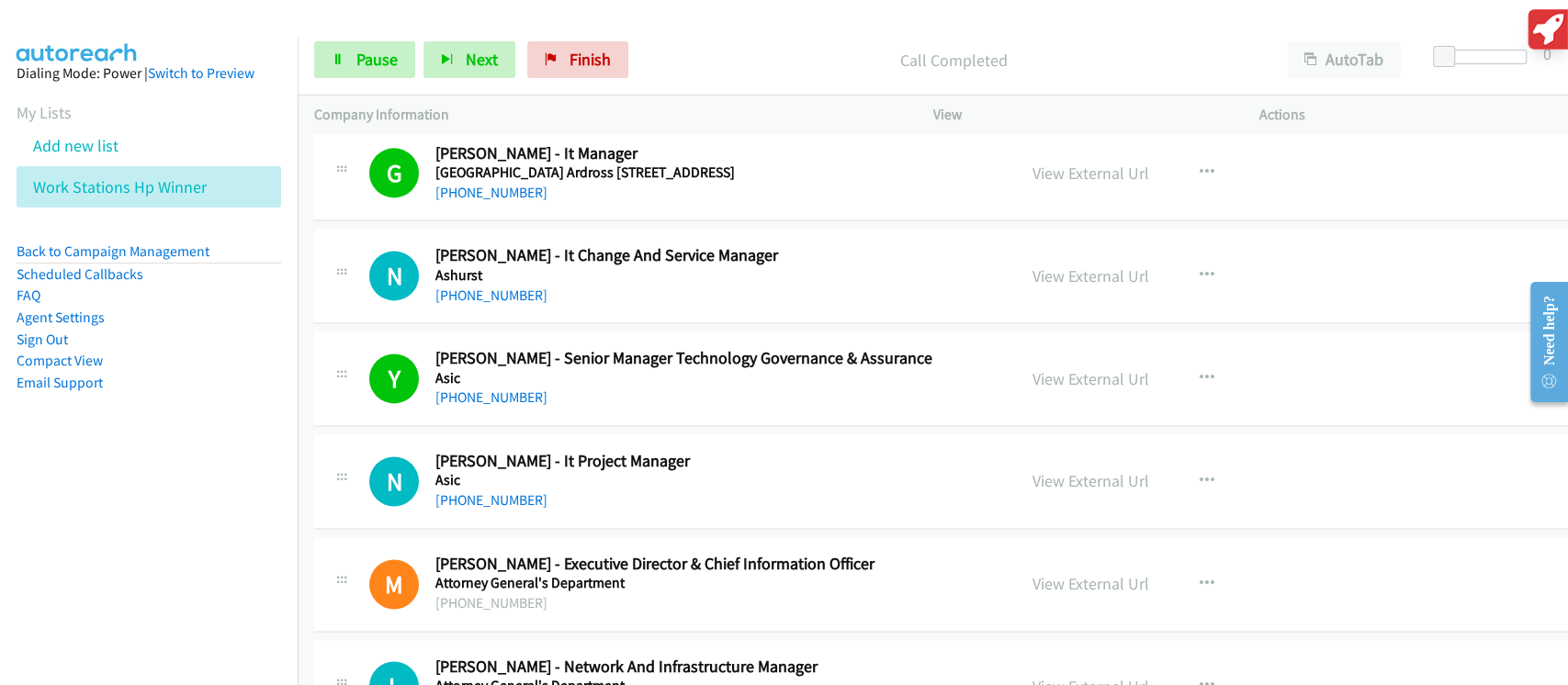
scroll to position [1836, 0]
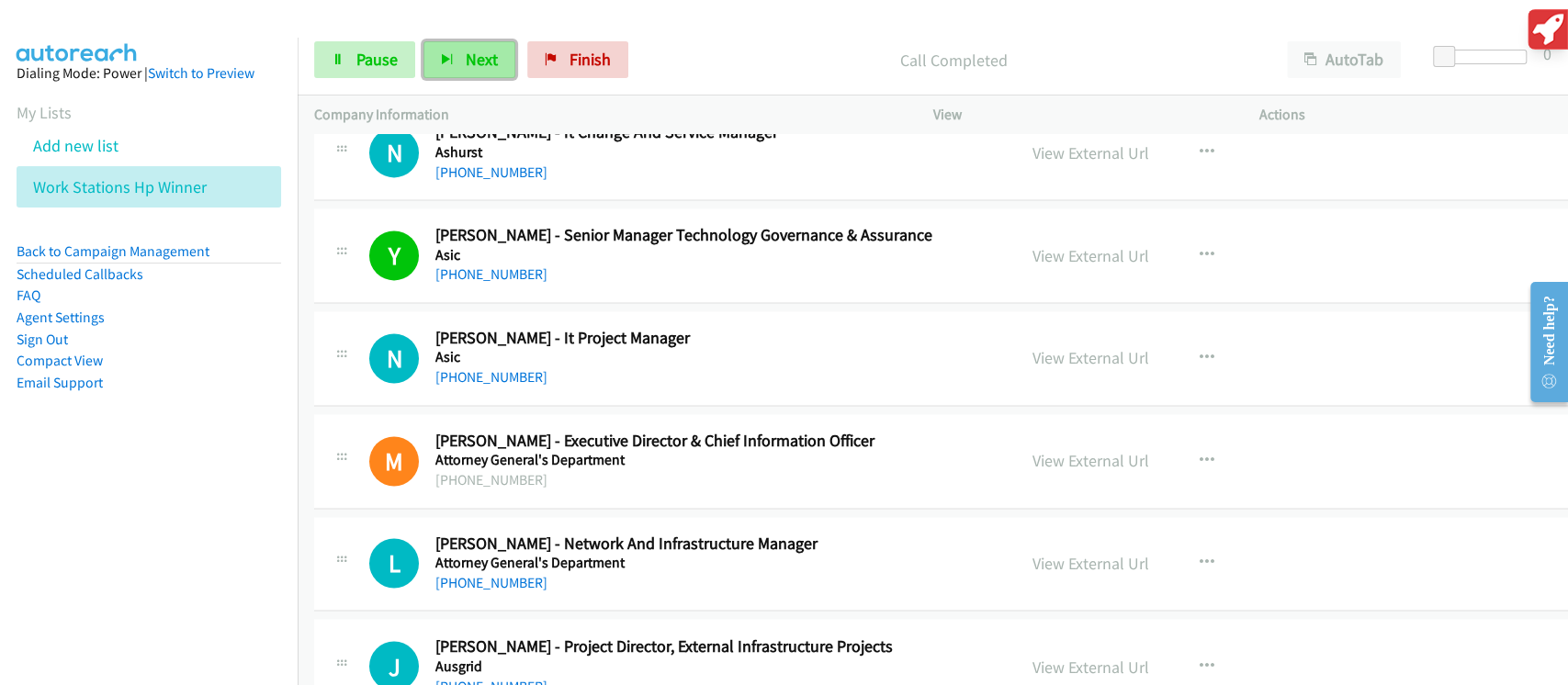
click at [487, 68] on span "Next" at bounding box center [481, 60] width 32 height 21
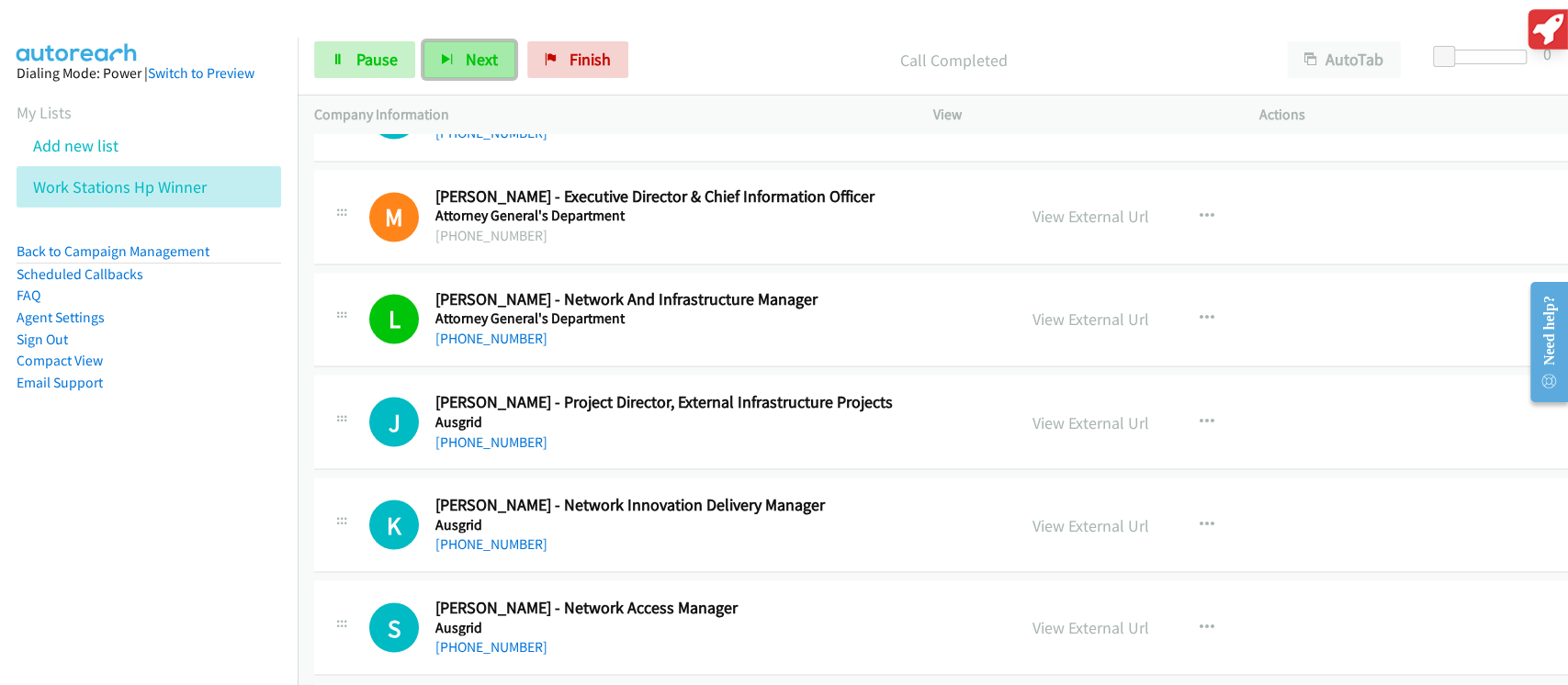
click at [492, 57] on span "Next" at bounding box center [481, 60] width 32 height 21
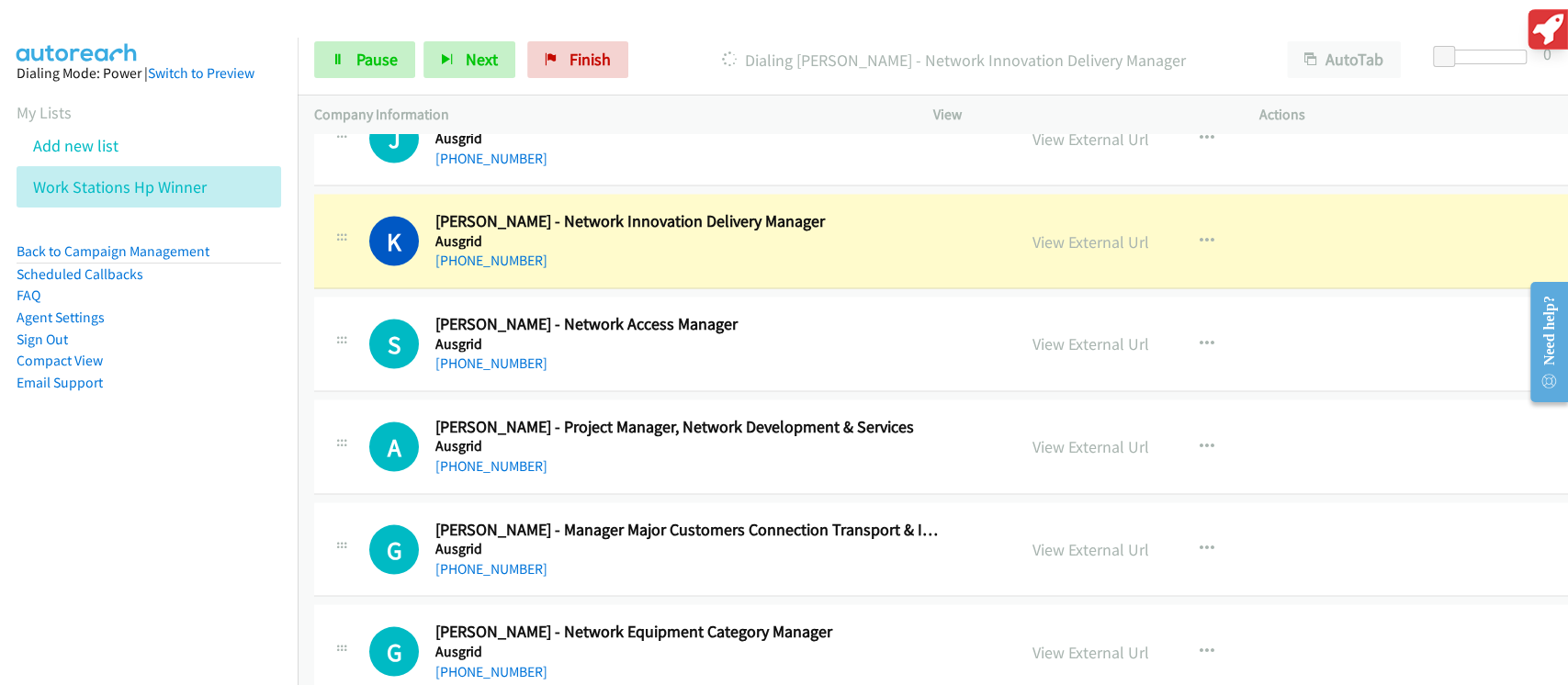
scroll to position [2326, 0]
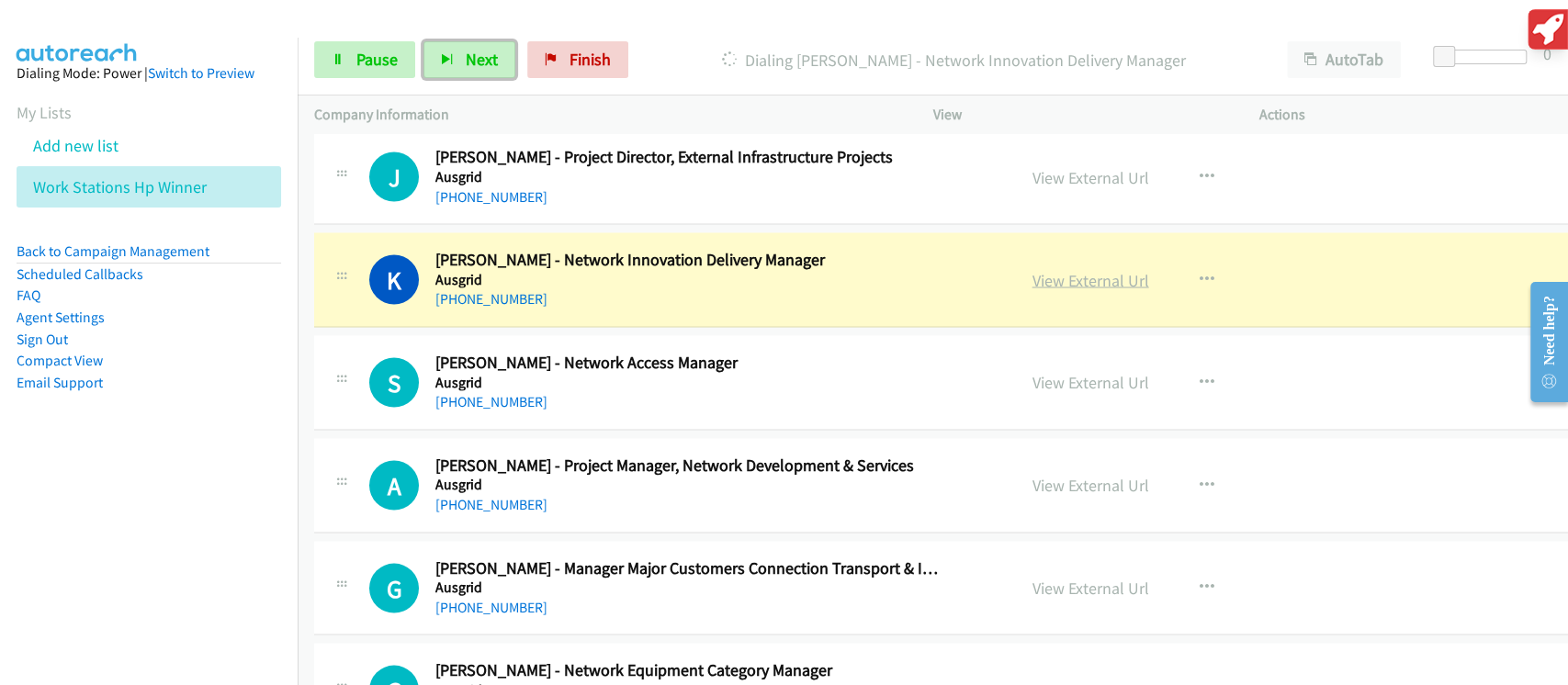
click at [1051, 276] on link "View External Url" at bounding box center [1090, 280] width 116 height 21
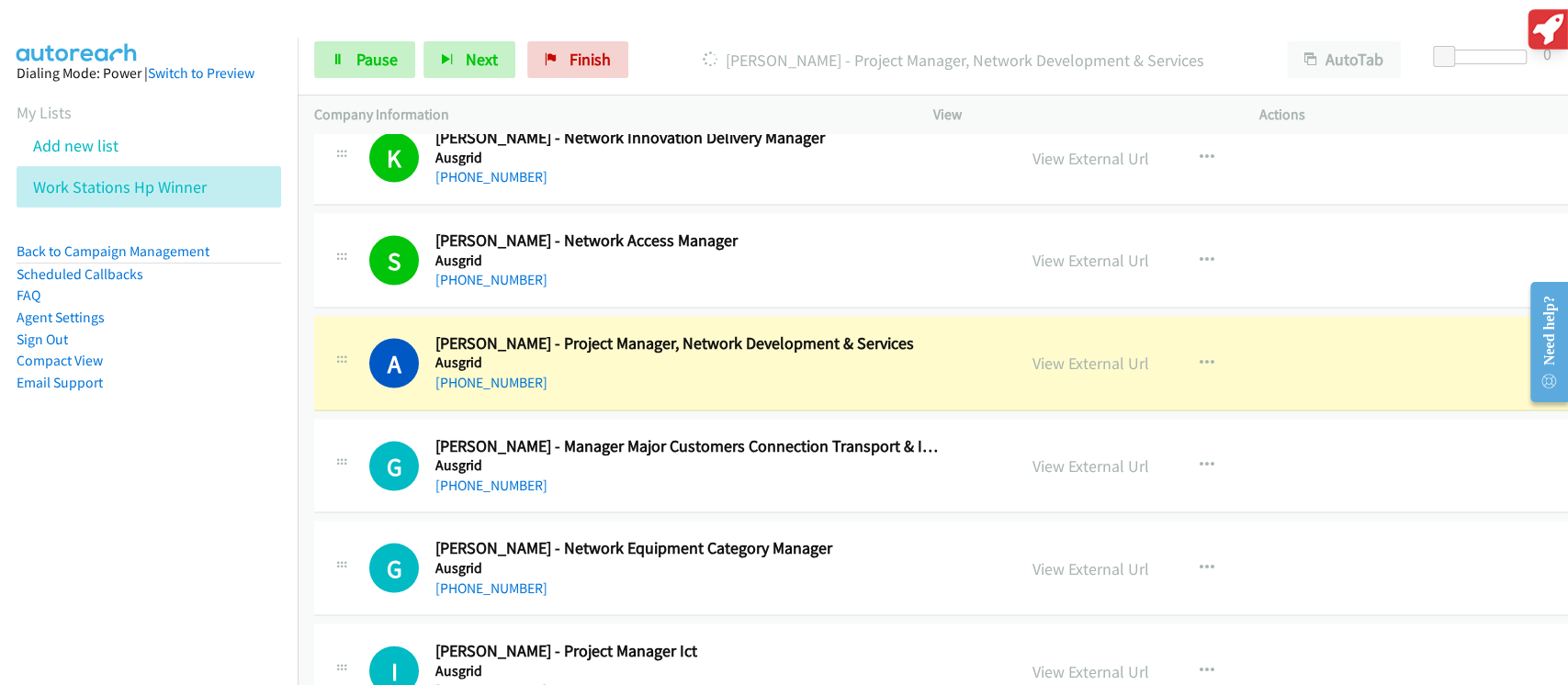
scroll to position [2571, 0]
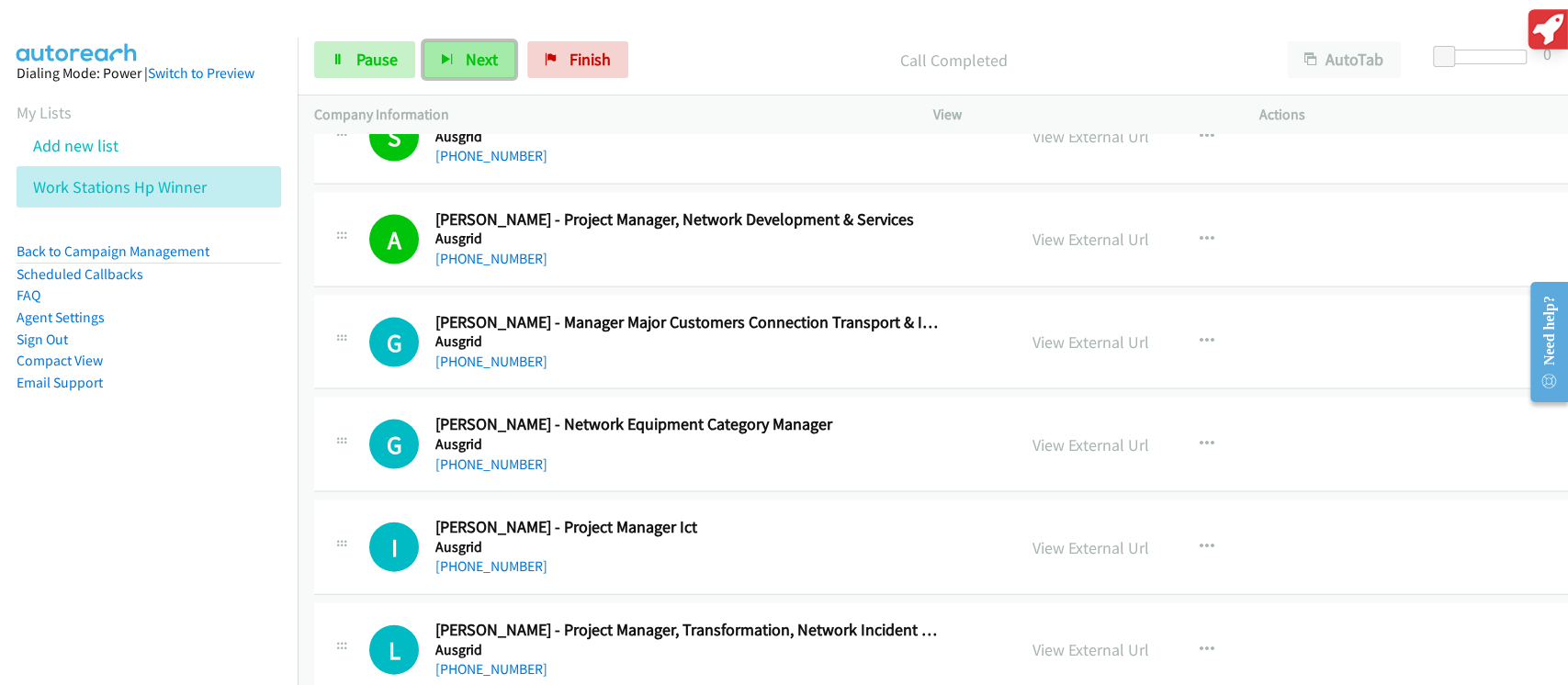
click at [484, 69] on span "Next" at bounding box center [481, 60] width 32 height 21
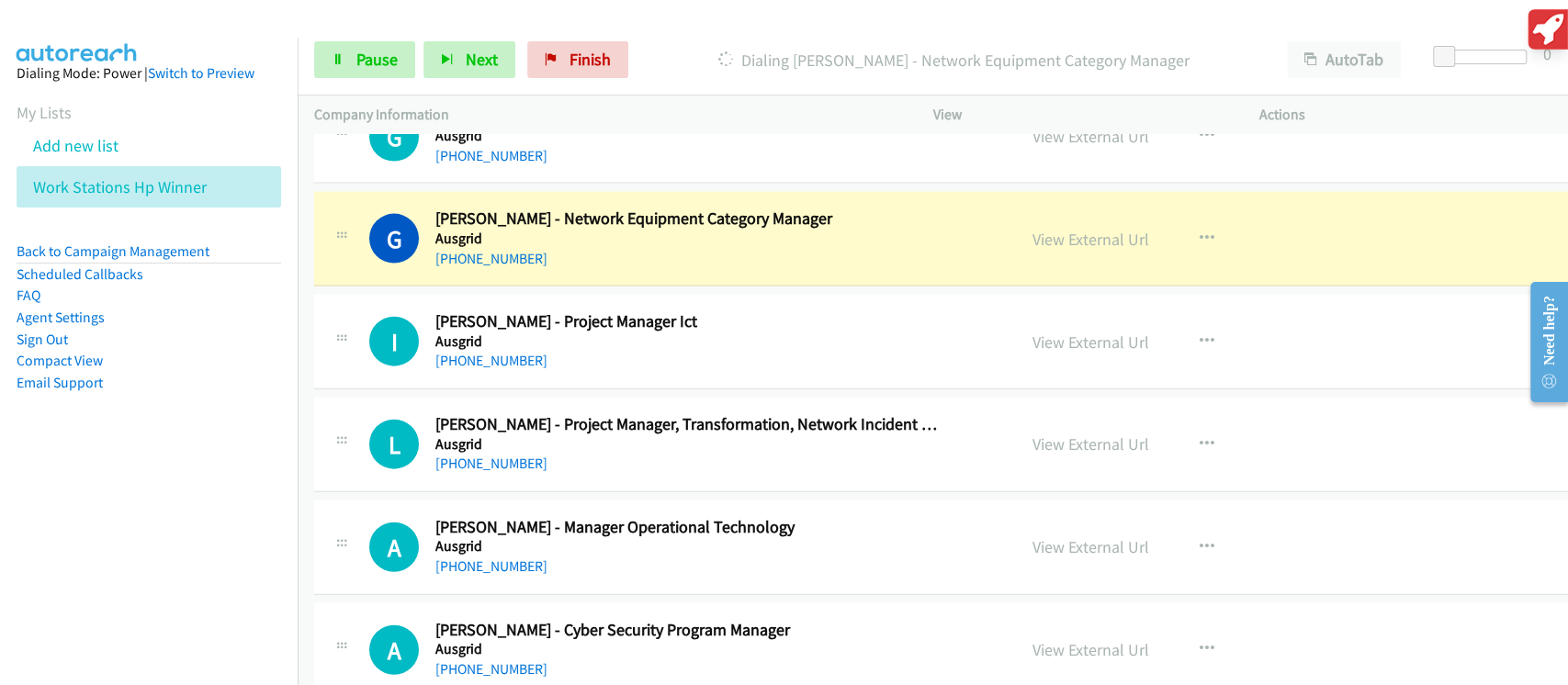
scroll to position [2815, 0]
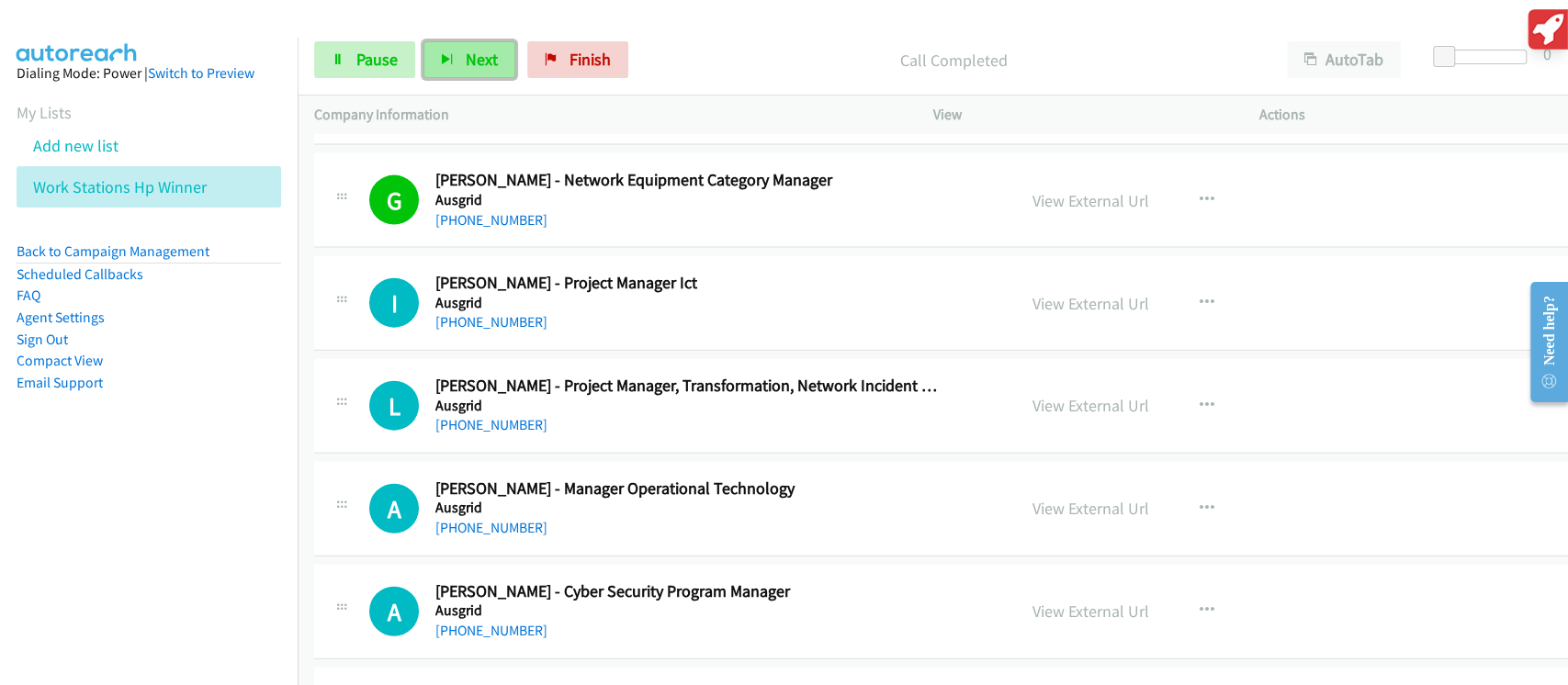
click at [462, 67] on button "Next" at bounding box center [470, 60] width 92 height 37
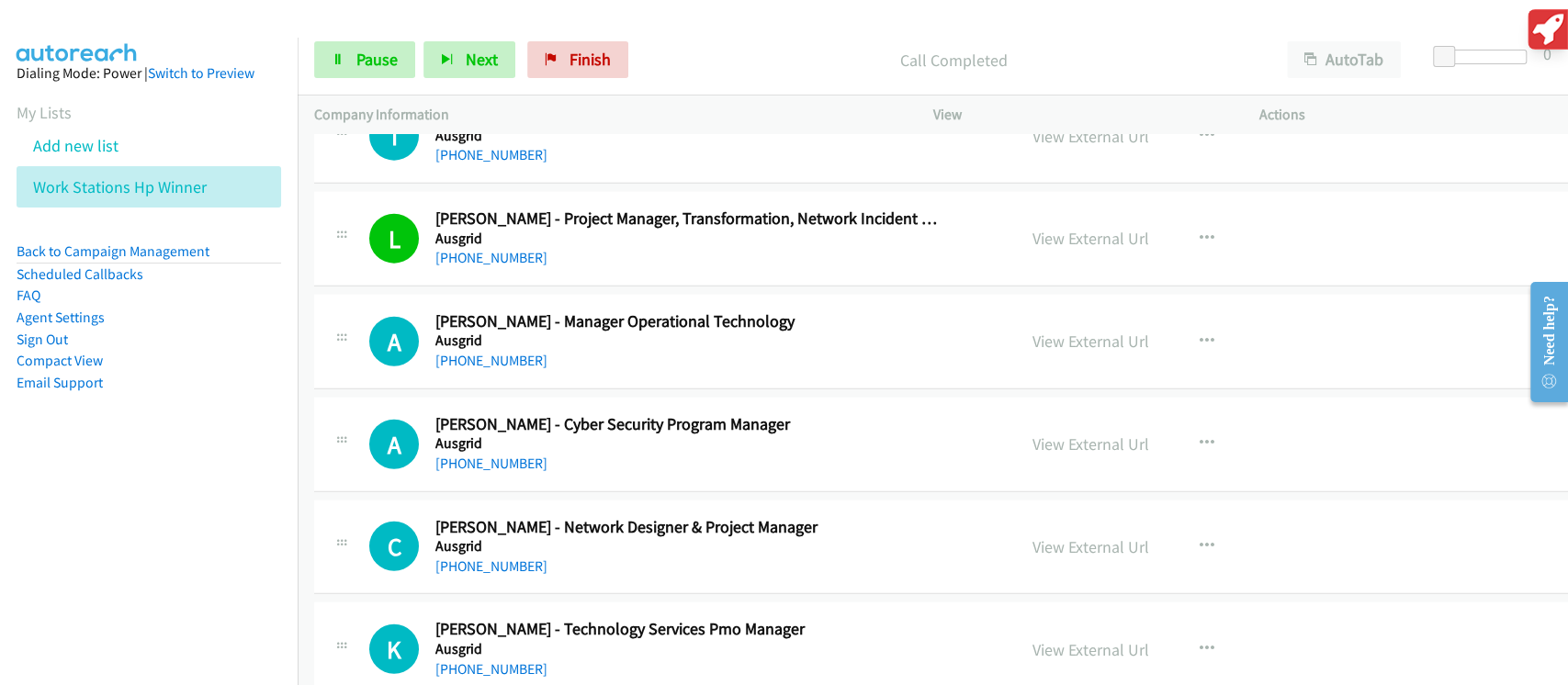
scroll to position [3060, 0]
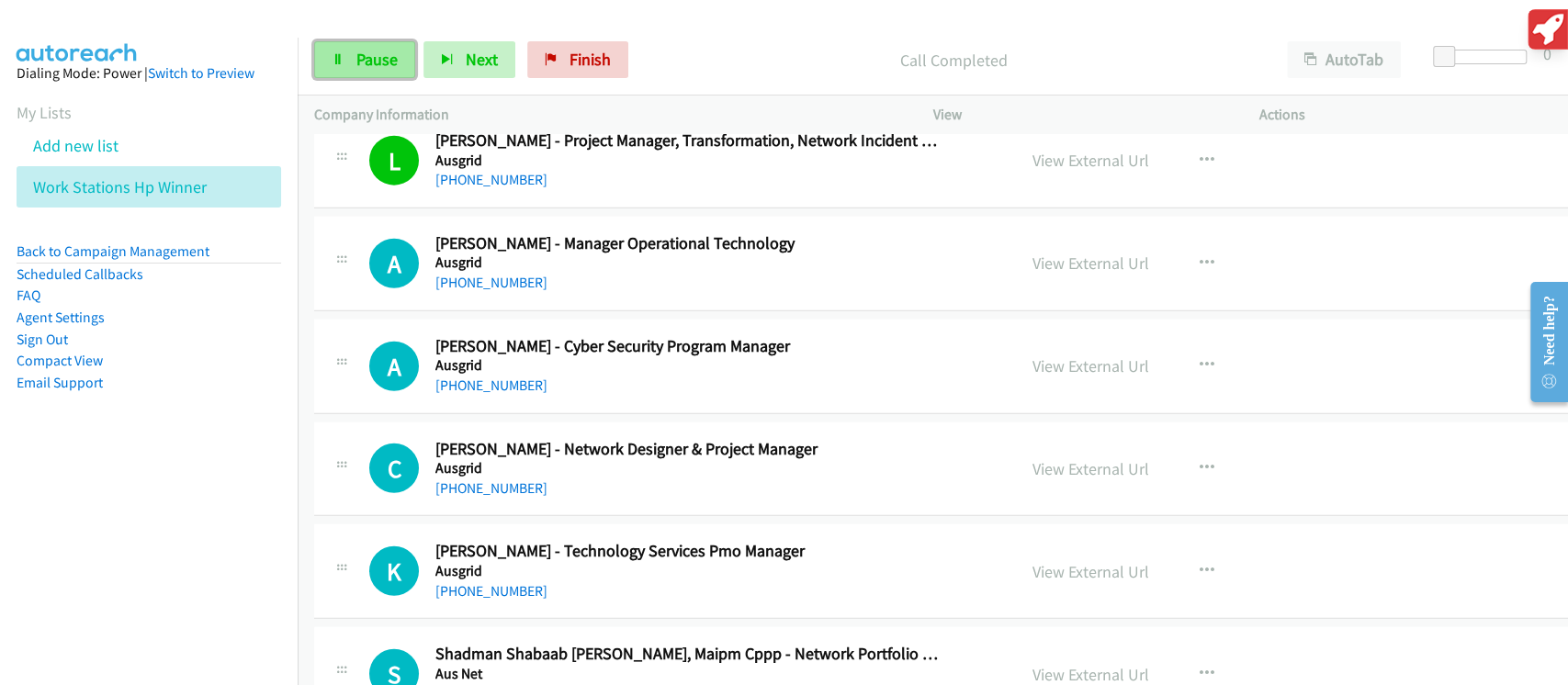
click at [361, 66] on span "Pause" at bounding box center [377, 60] width 41 height 21
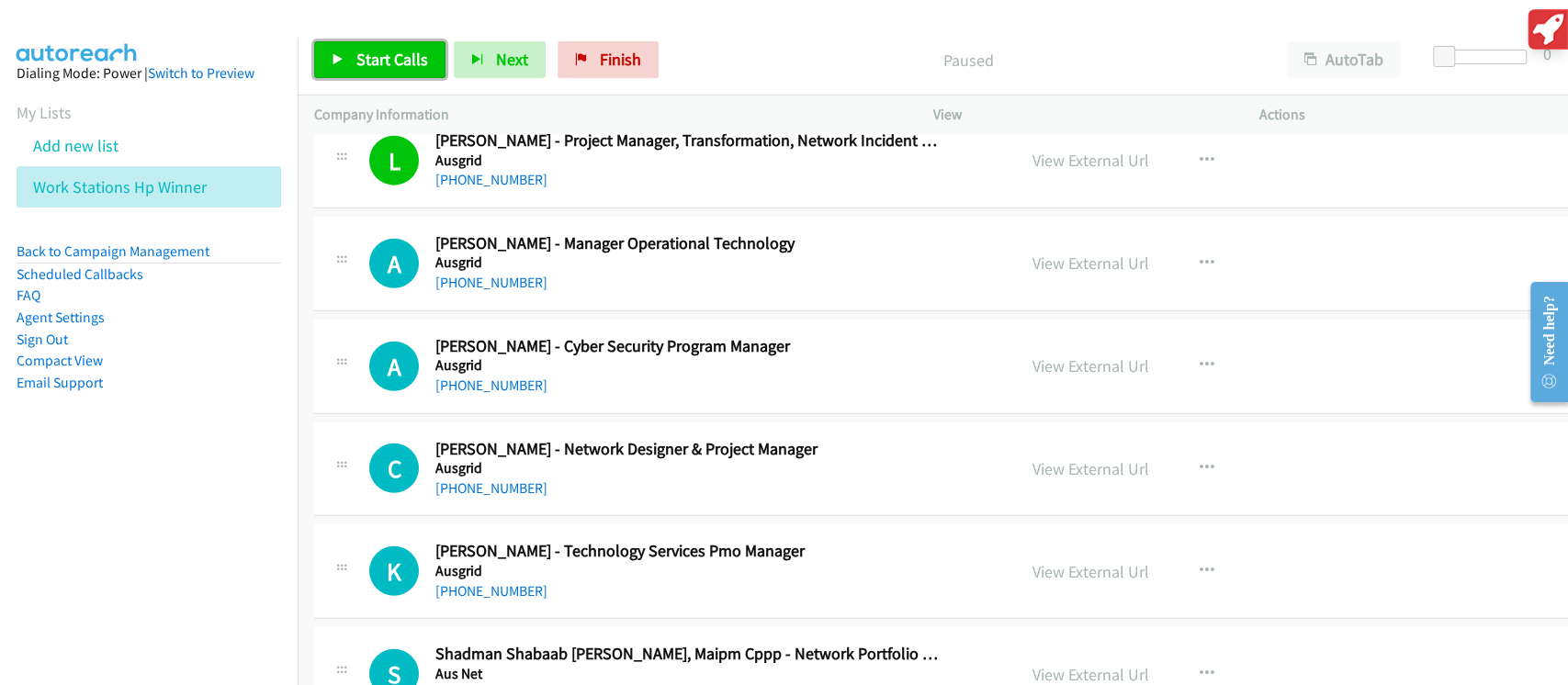
click at [362, 64] on span "Start Calls" at bounding box center [392, 60] width 72 height 21
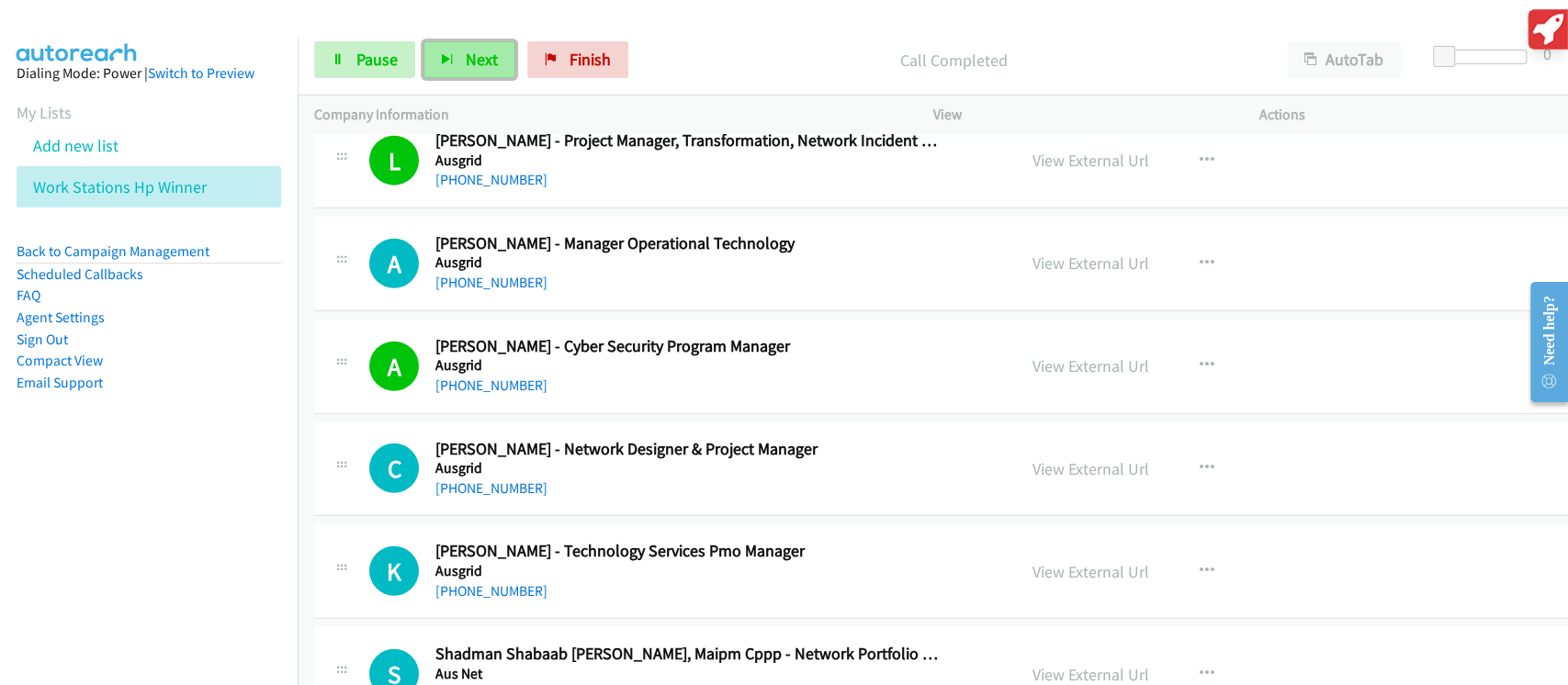
click at [468, 64] on span "Next" at bounding box center [481, 60] width 32 height 21
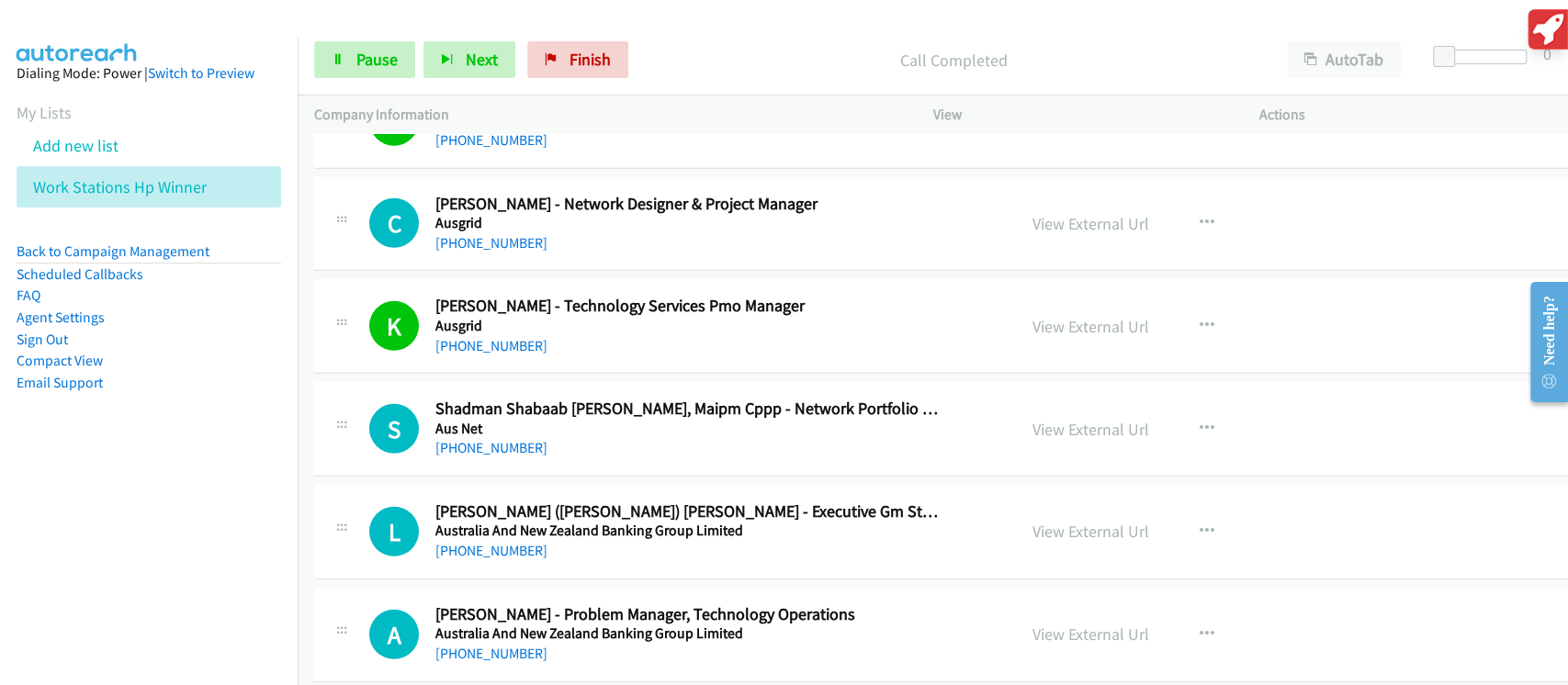
scroll to position [3427, 0]
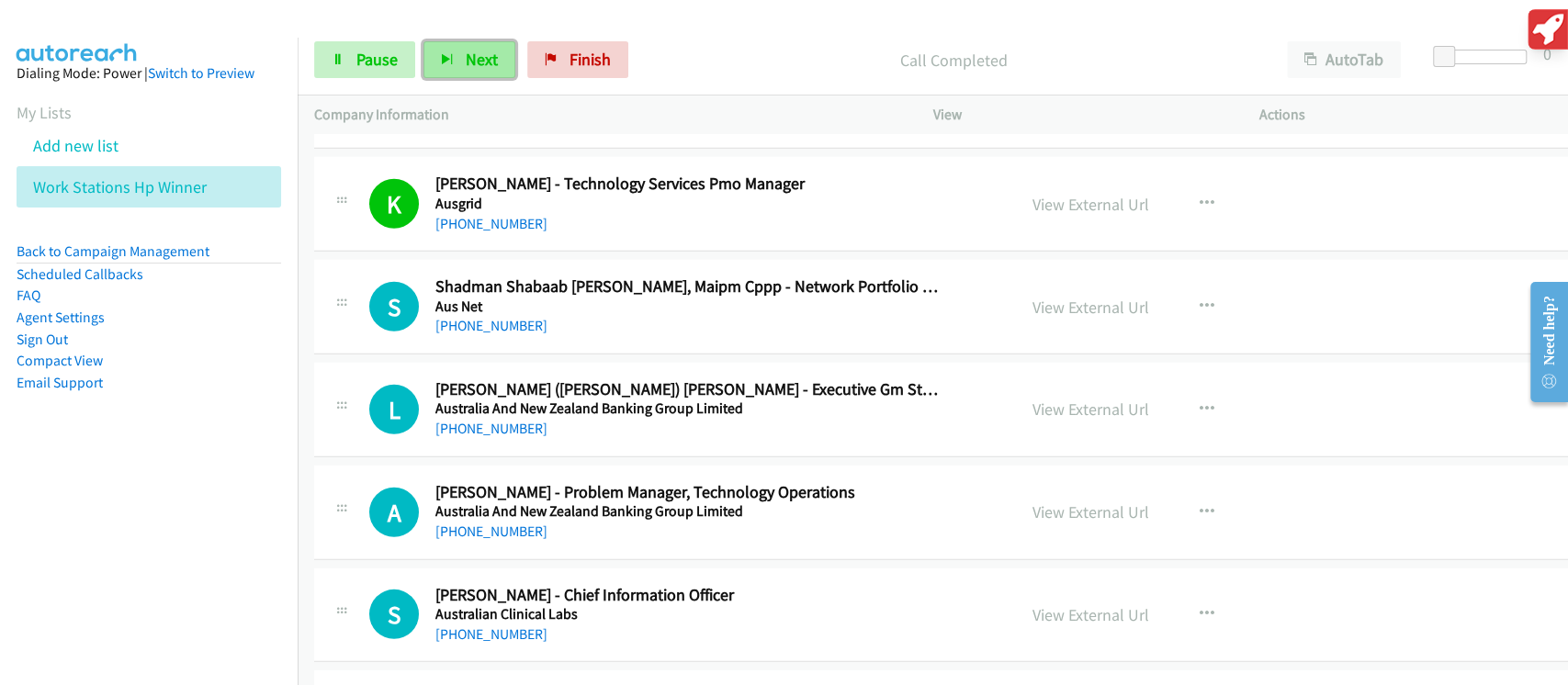
click at [484, 67] on span "Next" at bounding box center [481, 60] width 32 height 21
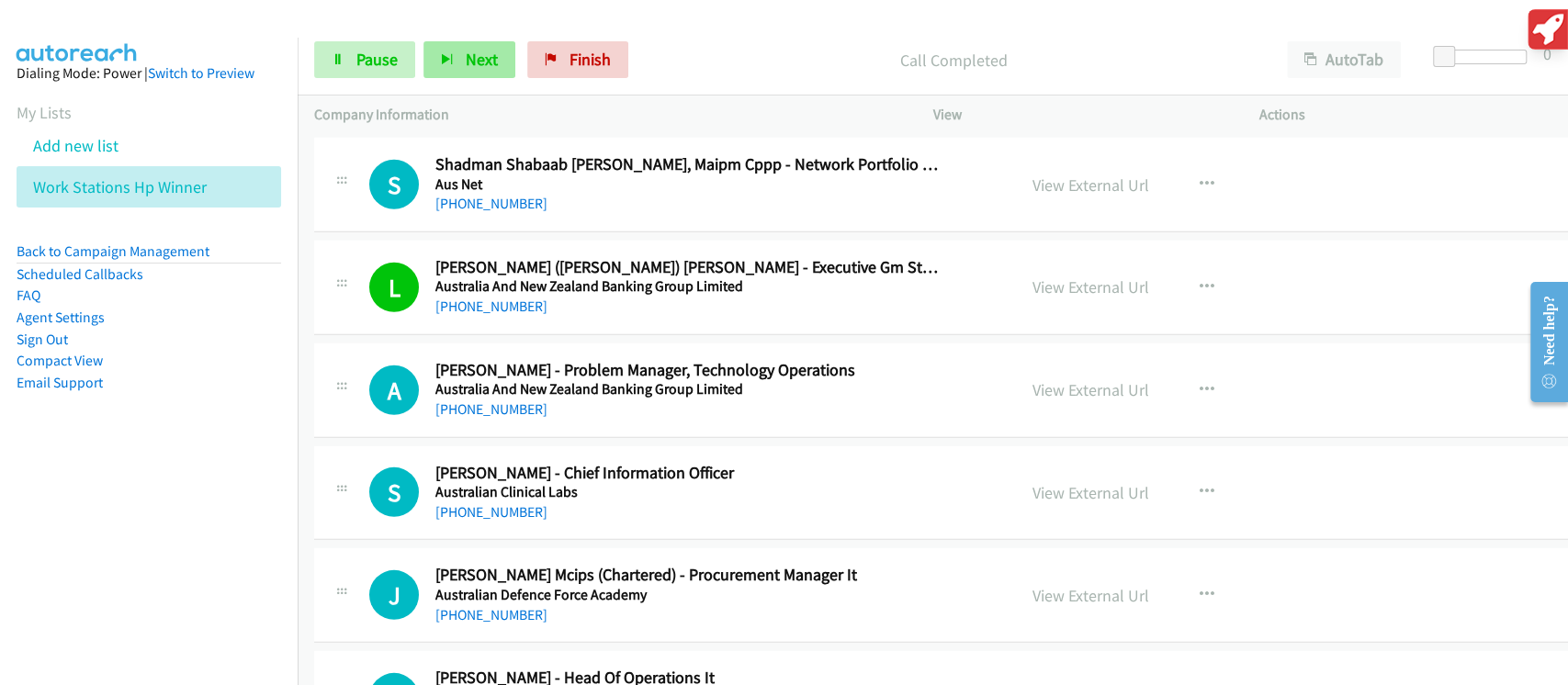
drag, startPoint x: 514, startPoint y: 70, endPoint x: 492, endPoint y: 73, distance: 22.2
click at [511, 71] on div "Start Calls Pause Next Finish" at bounding box center [475, 60] width 322 height 37
click at [492, 73] on button "Next" at bounding box center [470, 60] width 92 height 37
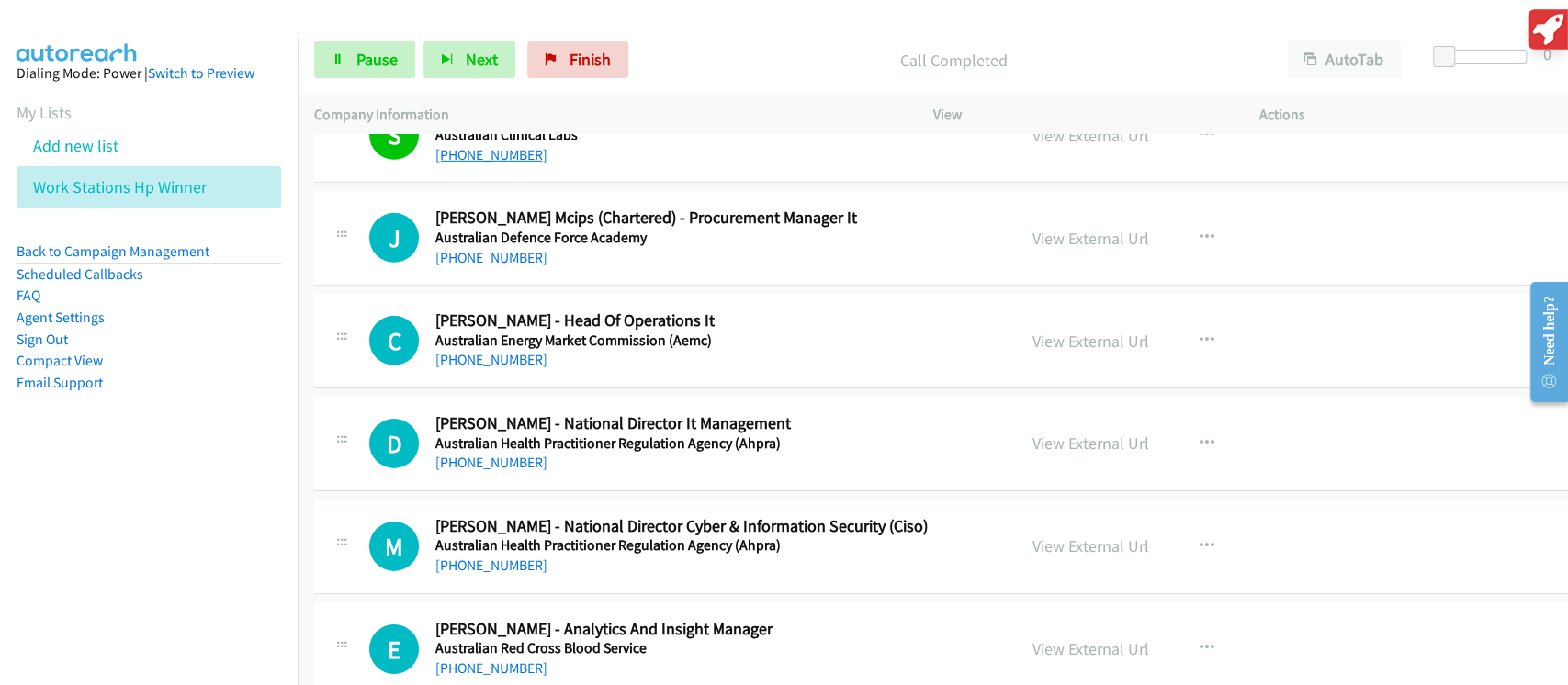
scroll to position [3917, 0]
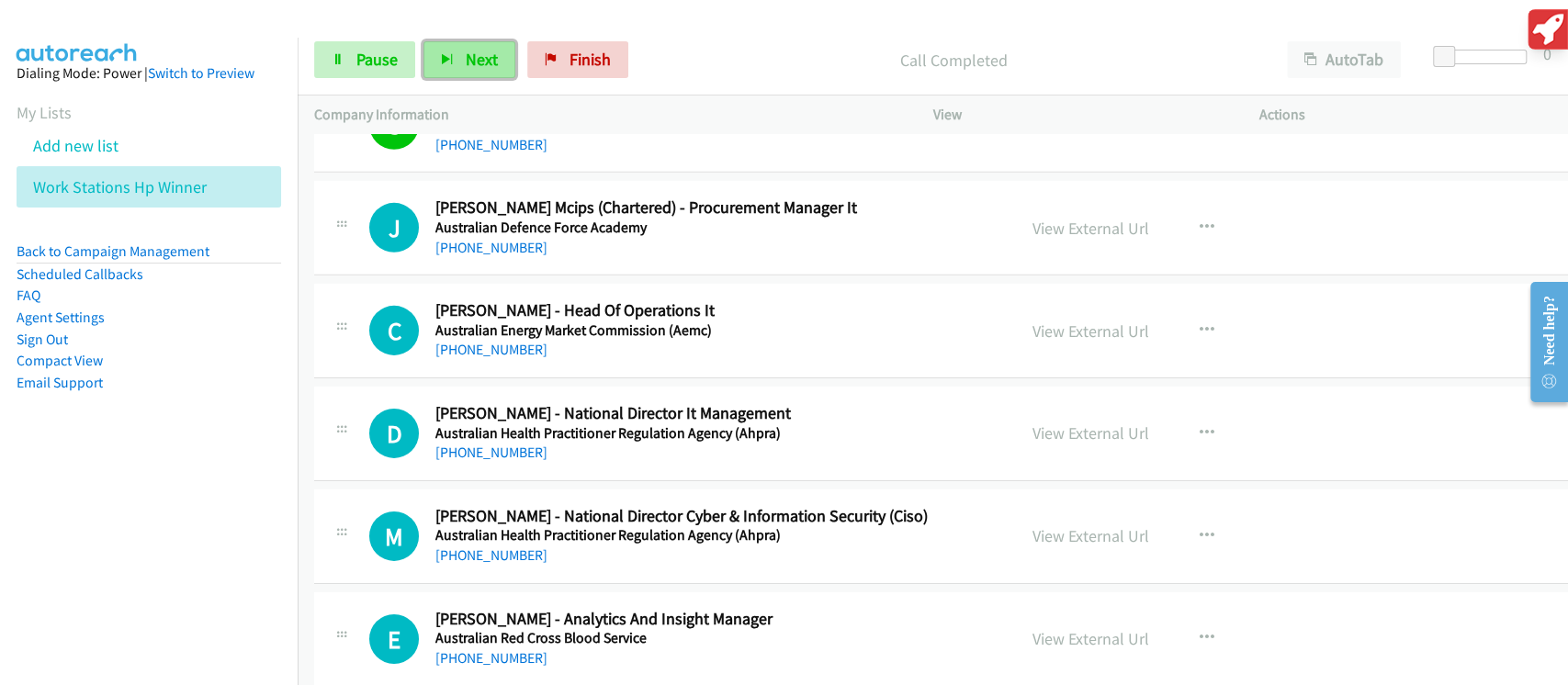
click at [460, 59] on button "Next" at bounding box center [470, 60] width 92 height 37
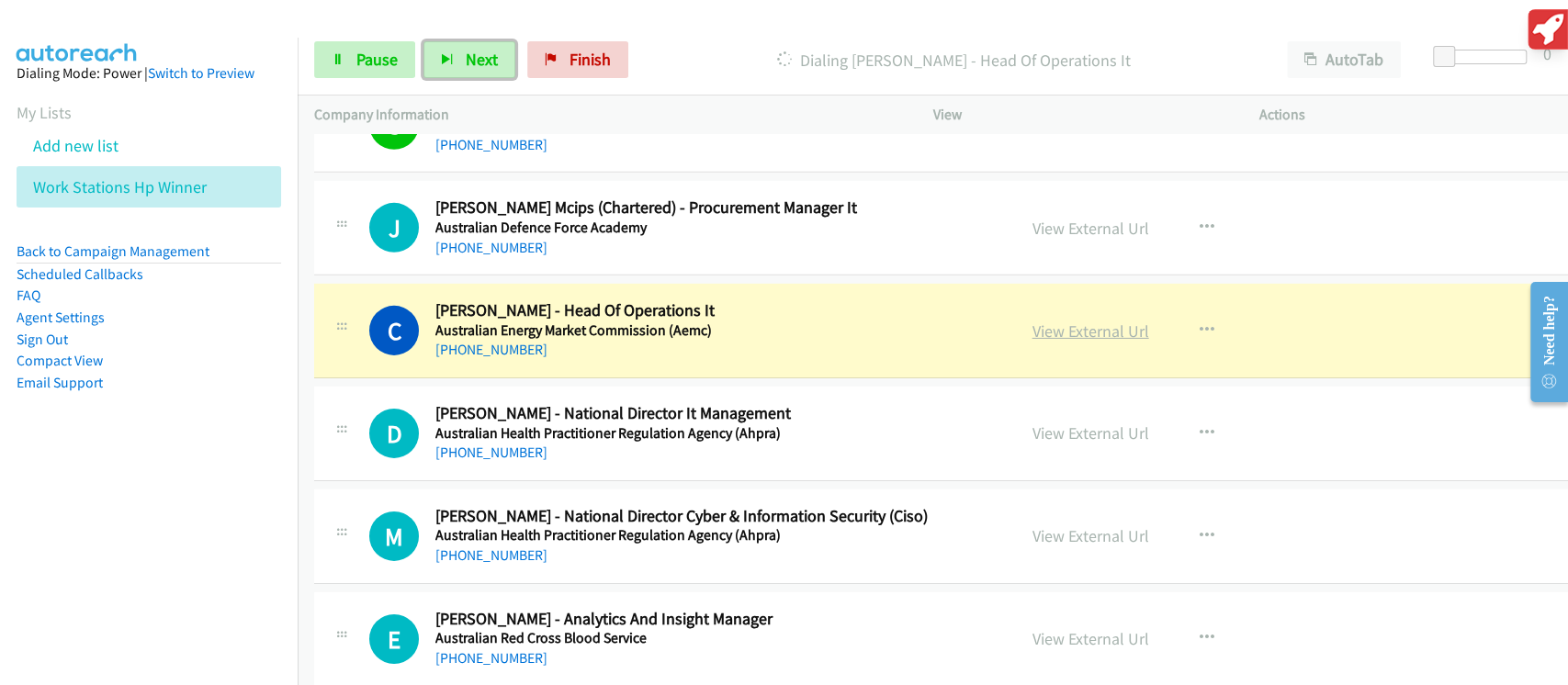
click at [1059, 321] on link "View External Url" at bounding box center [1090, 331] width 116 height 21
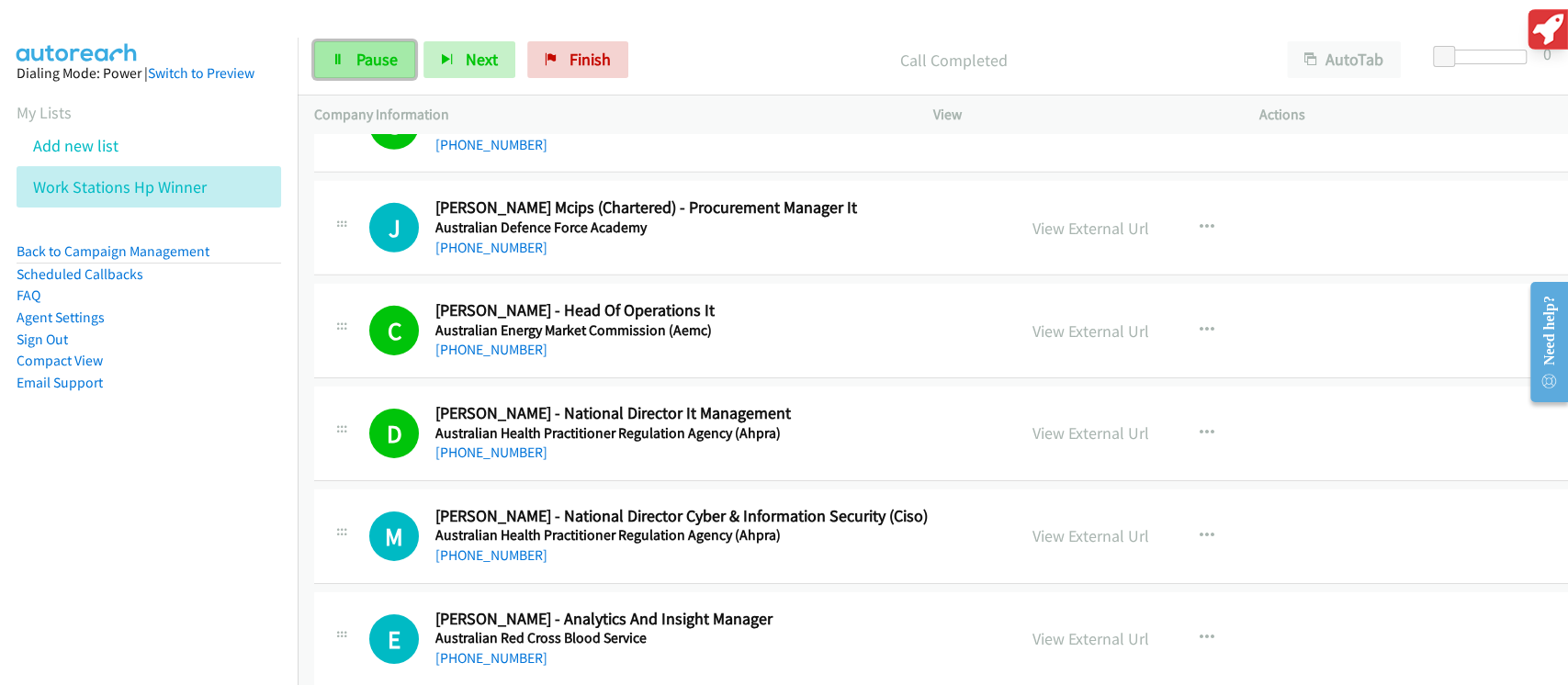
click at [376, 62] on span "Pause" at bounding box center [377, 60] width 41 height 21
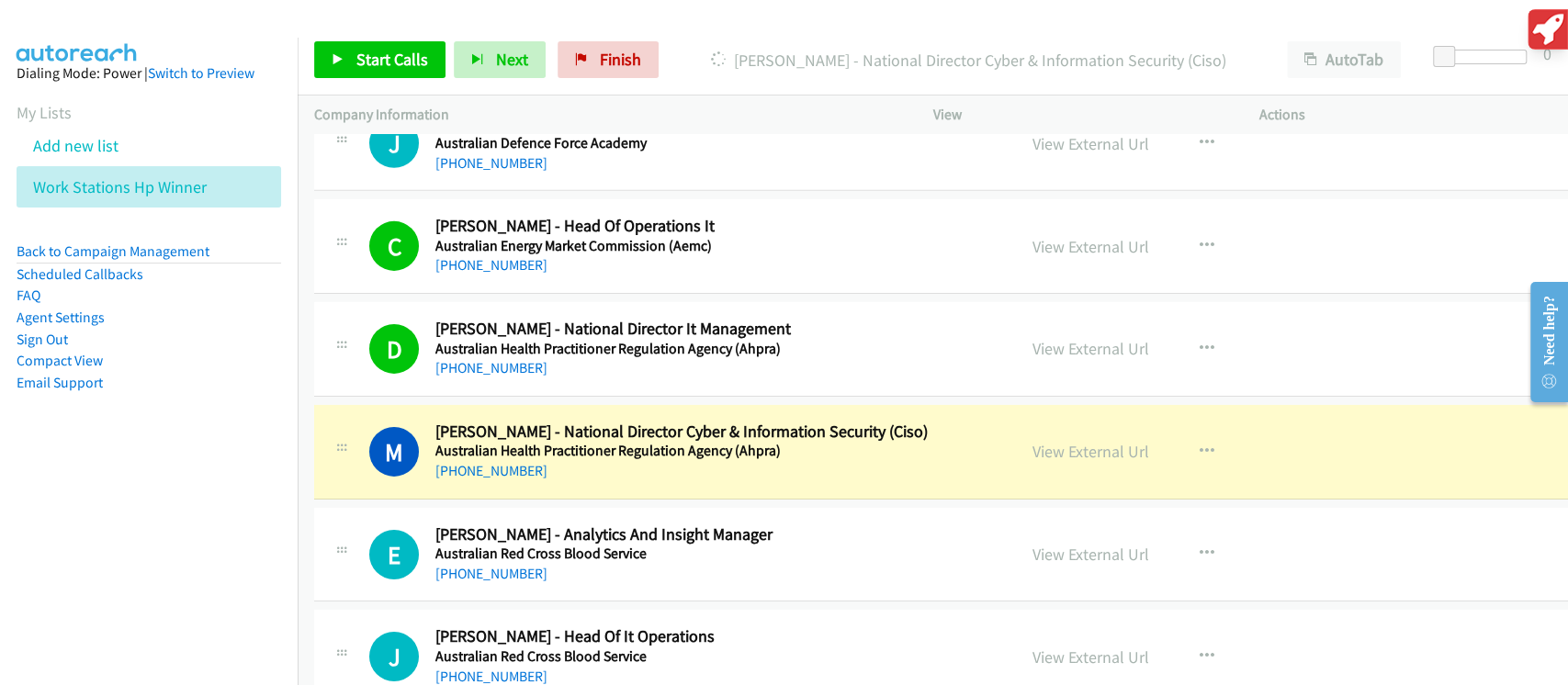
scroll to position [4040, 0]
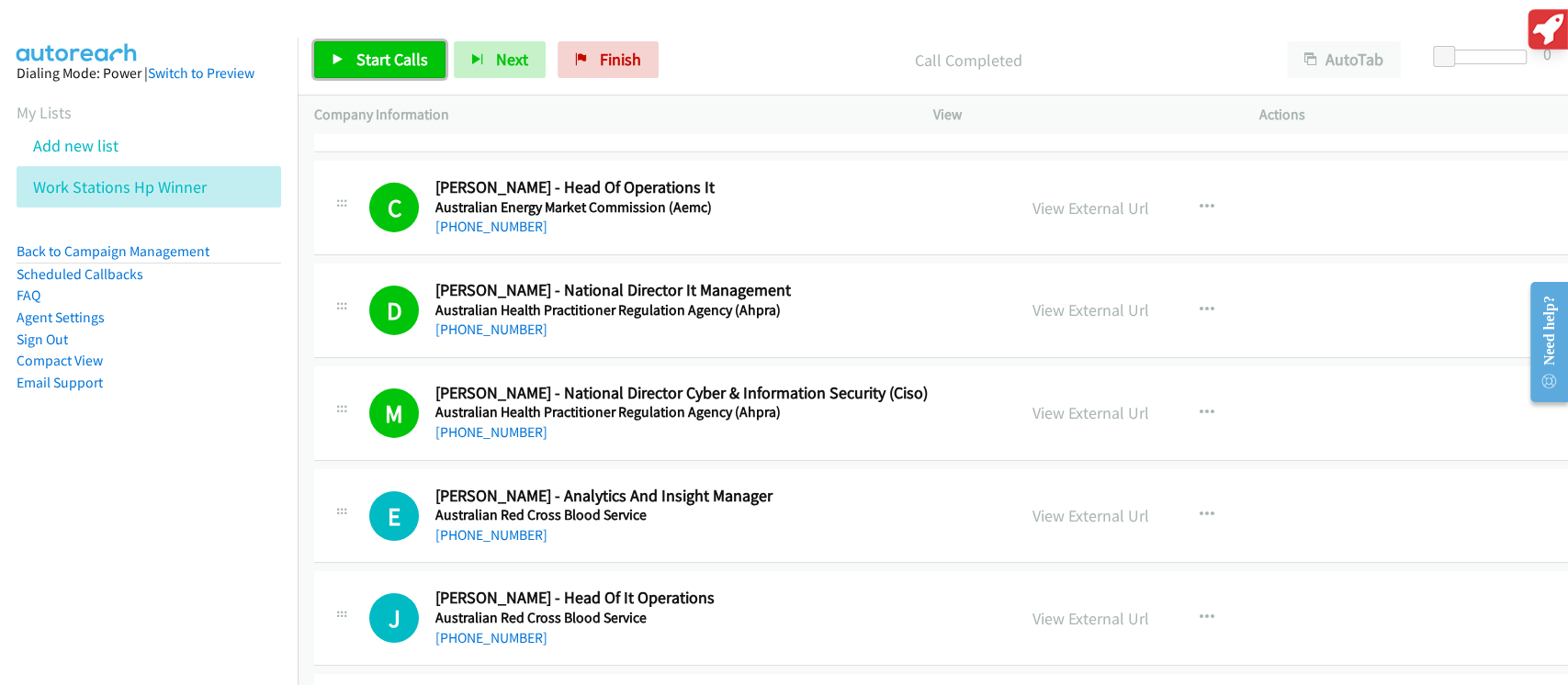
click at [398, 55] on span "Start Calls" at bounding box center [392, 60] width 72 height 21
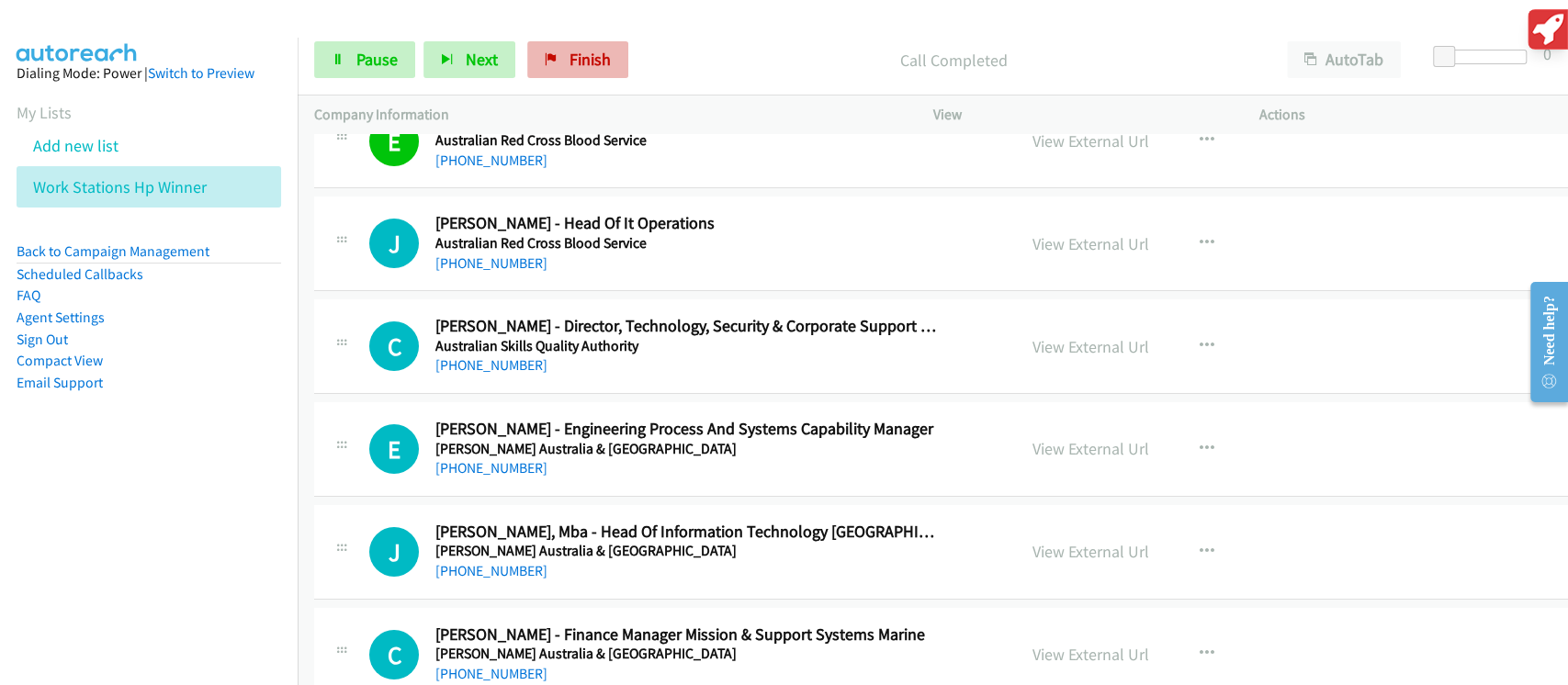
scroll to position [4529, 0]
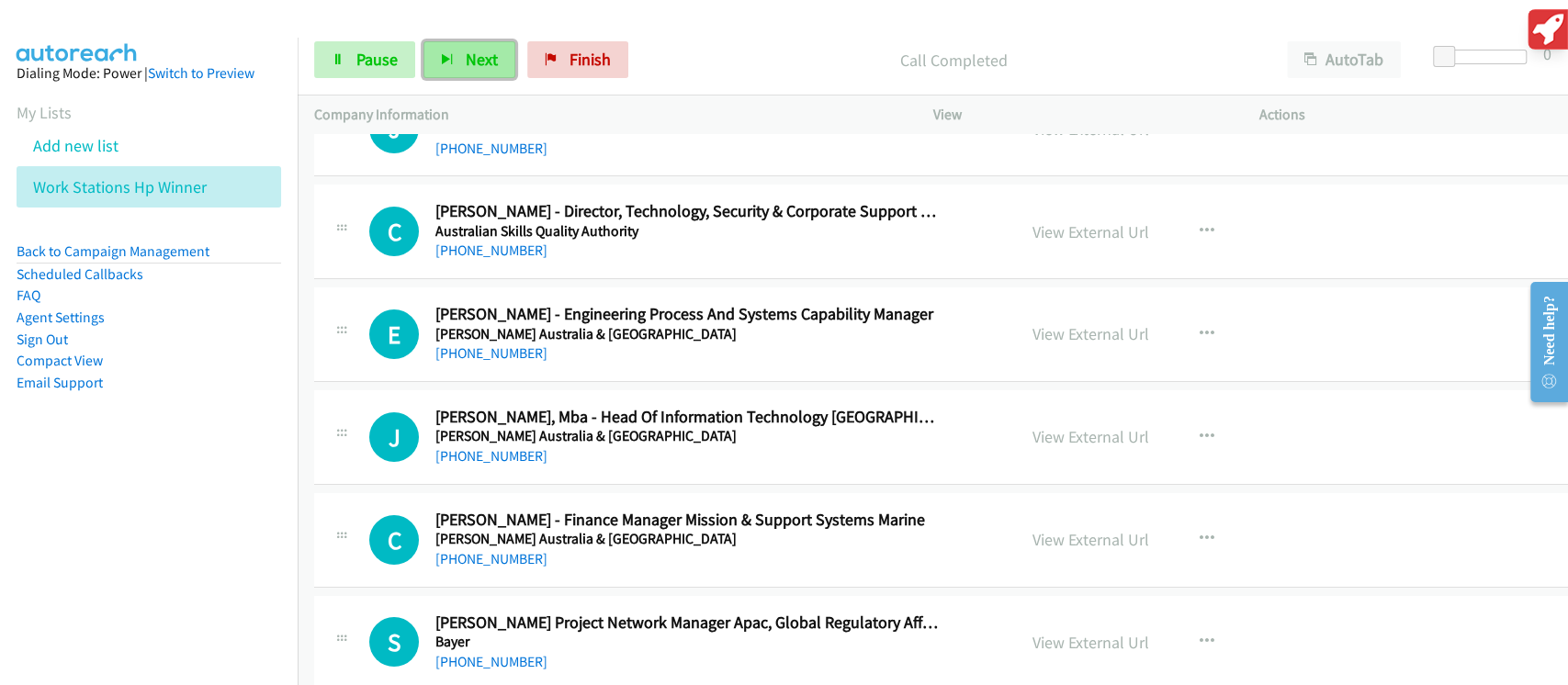
click at [472, 55] on span "Next" at bounding box center [481, 60] width 32 height 21
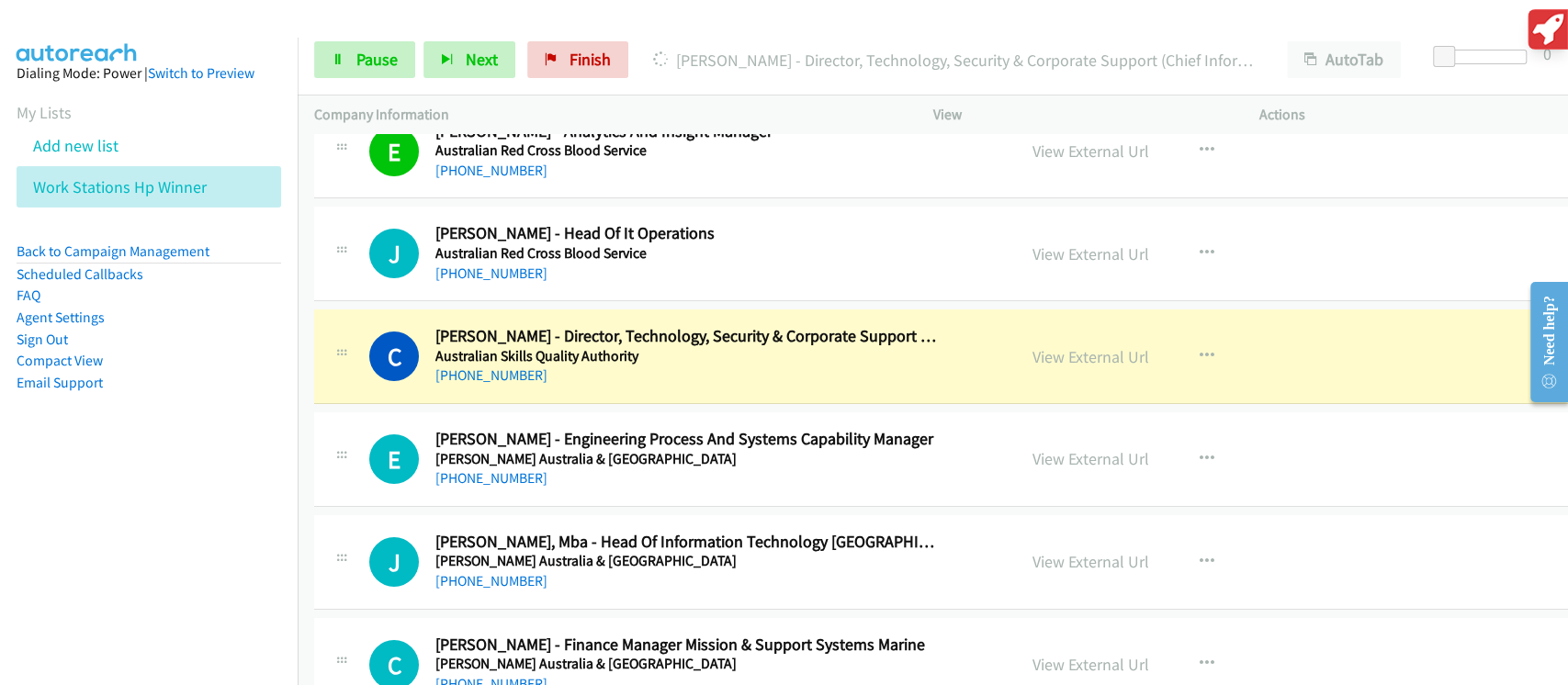
scroll to position [4284, 0]
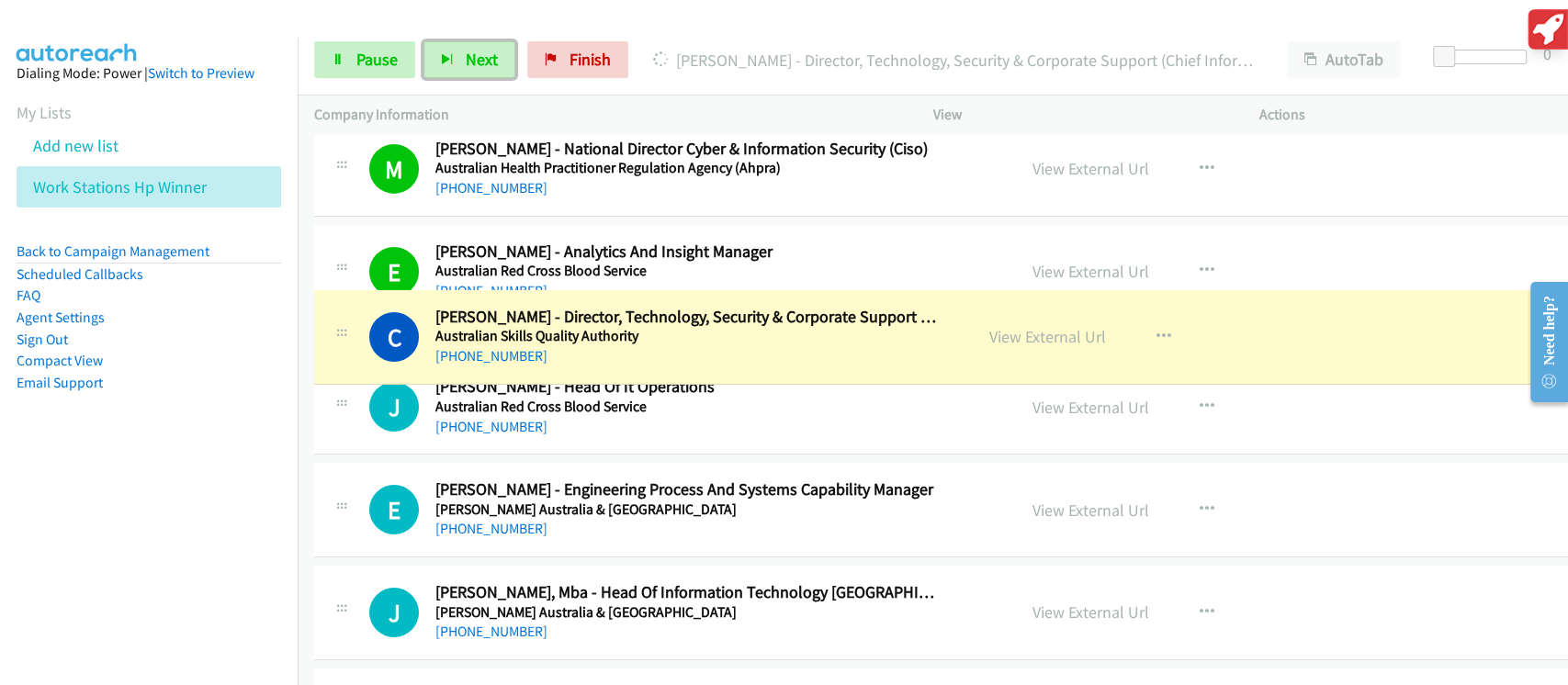
drag, startPoint x: 362, startPoint y: 437, endPoint x: 426, endPoint y: 302, distance: 149.4
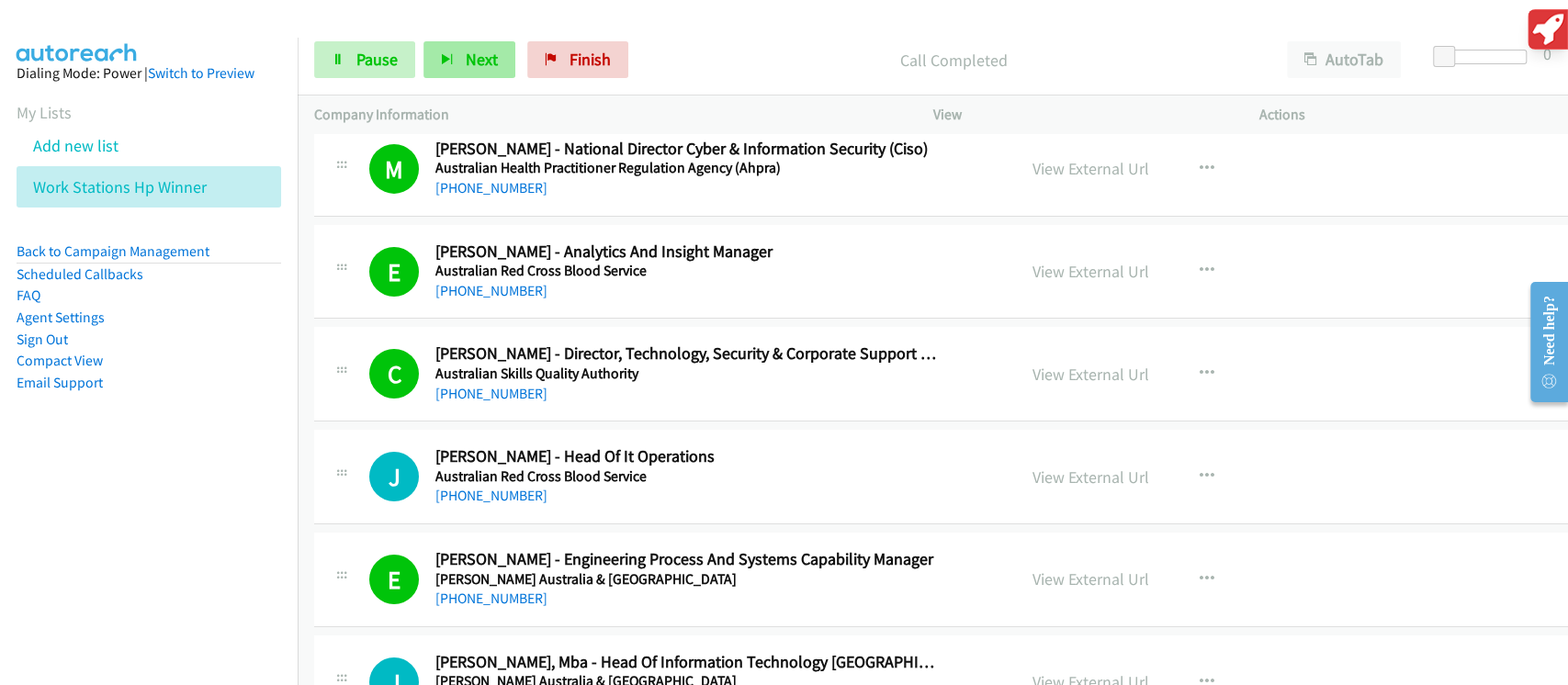
scroll to position [4407, 0]
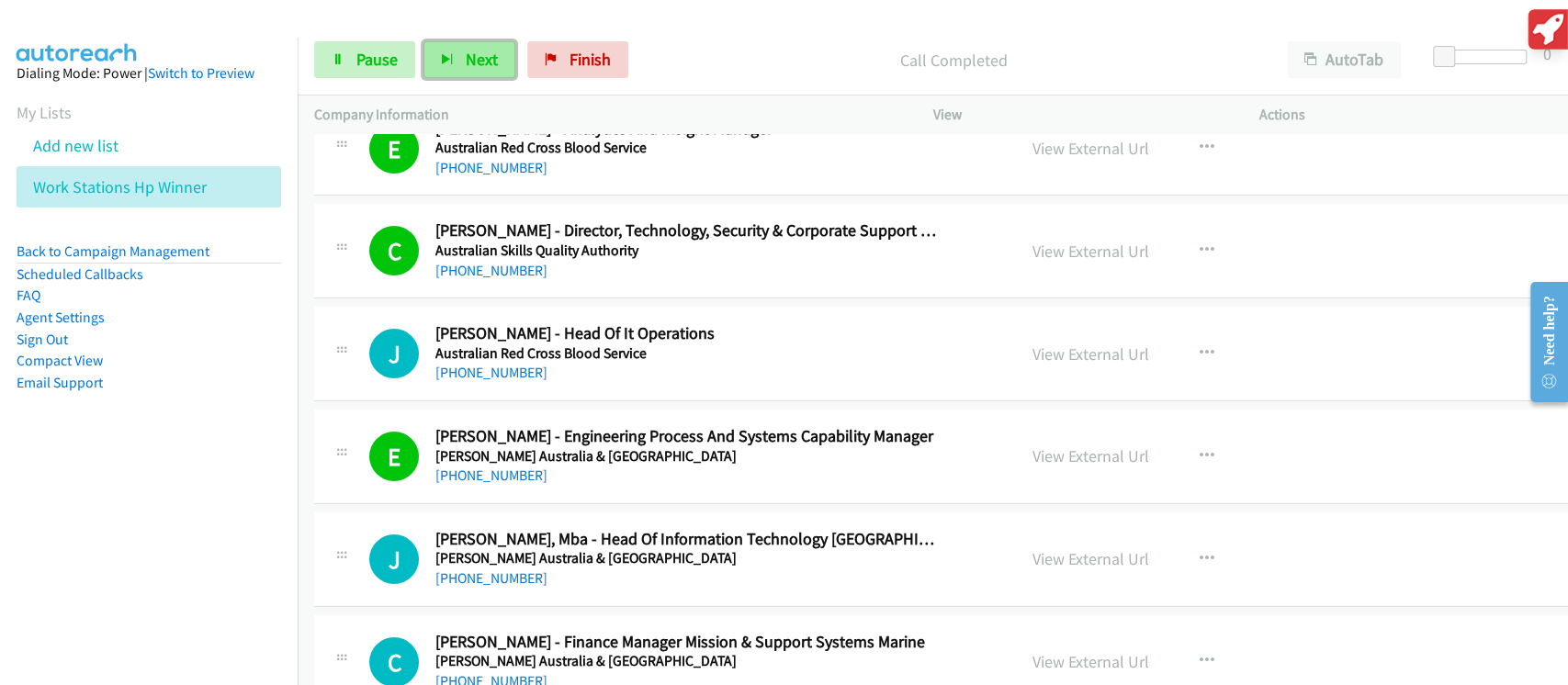
click at [491, 63] on span "Next" at bounding box center [481, 60] width 32 height 21
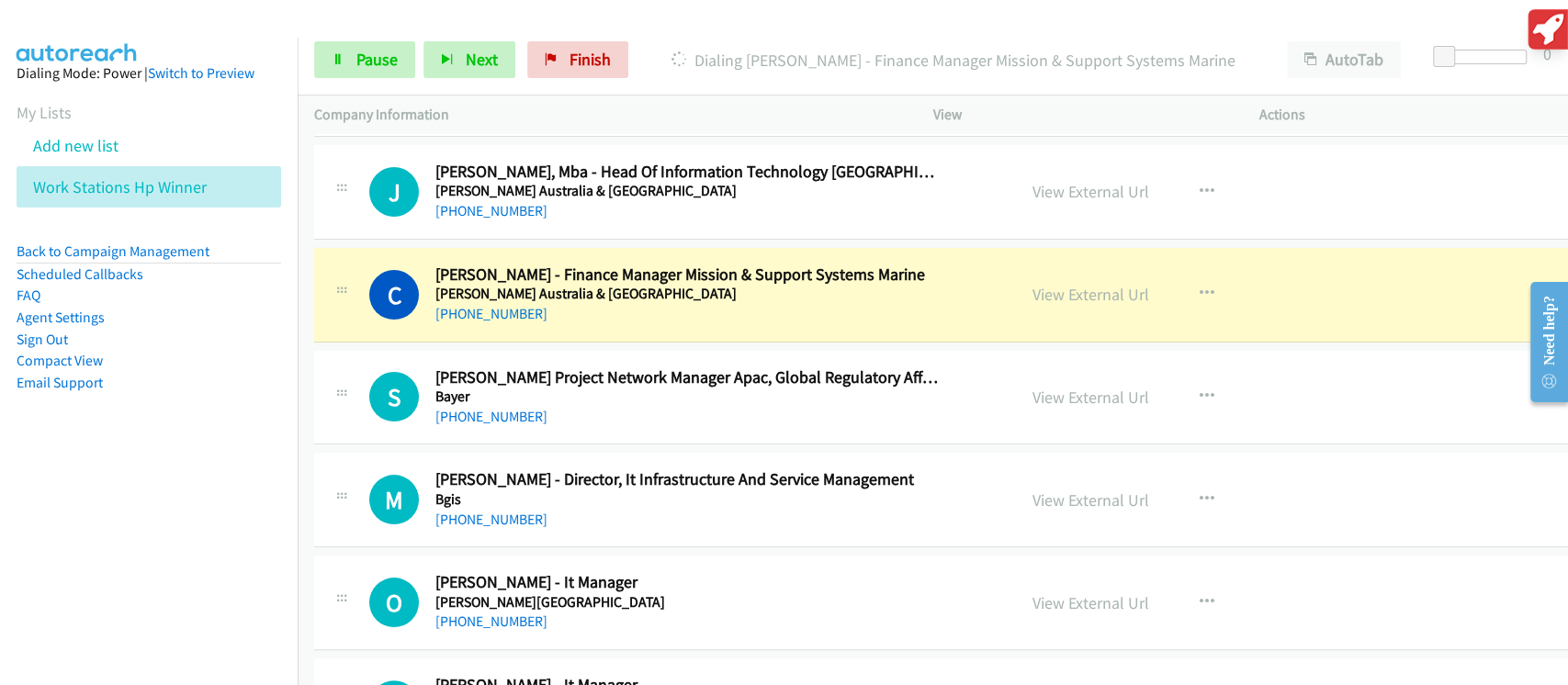
scroll to position [4896, 0]
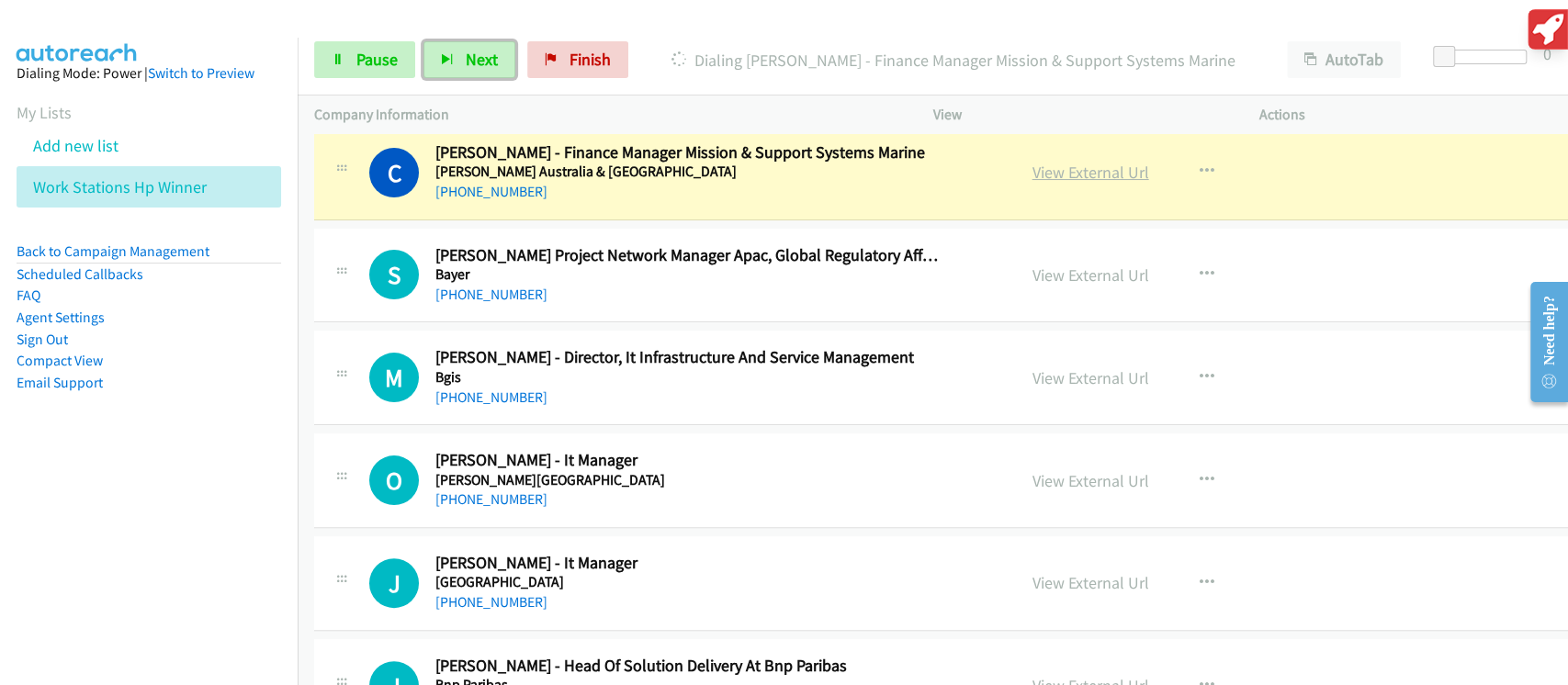
click at [1059, 163] on link "View External Url" at bounding box center [1090, 172] width 116 height 21
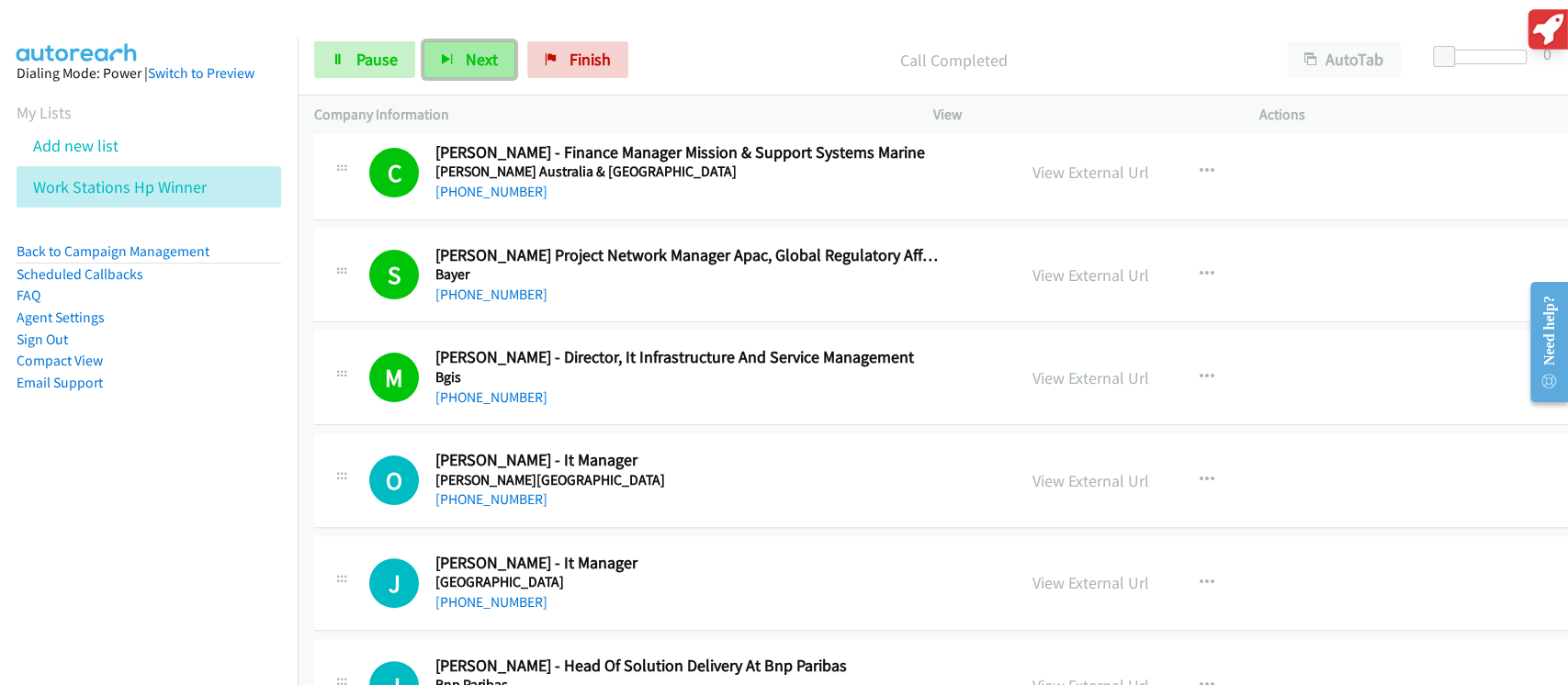
click at [465, 57] on span "Next" at bounding box center [481, 60] width 32 height 21
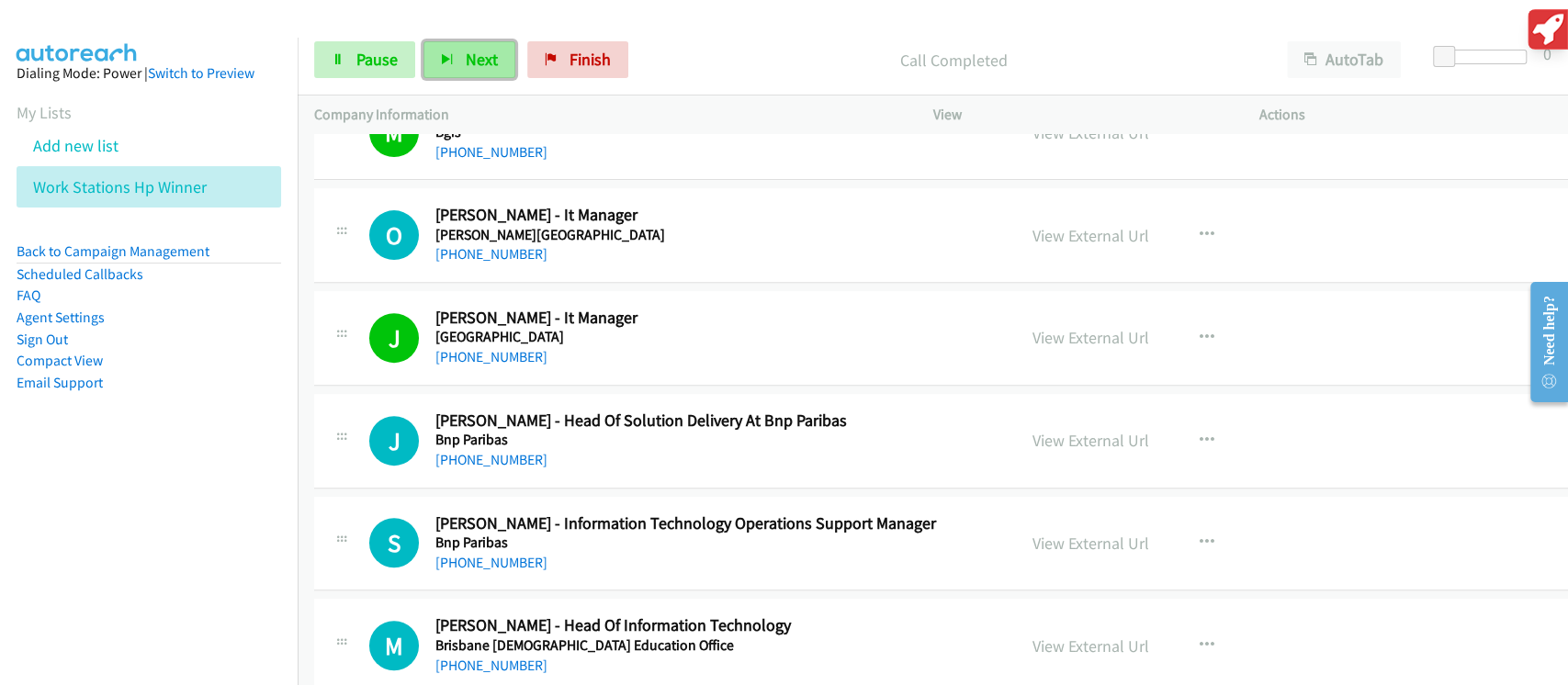
click at [467, 56] on span "Next" at bounding box center [481, 60] width 32 height 21
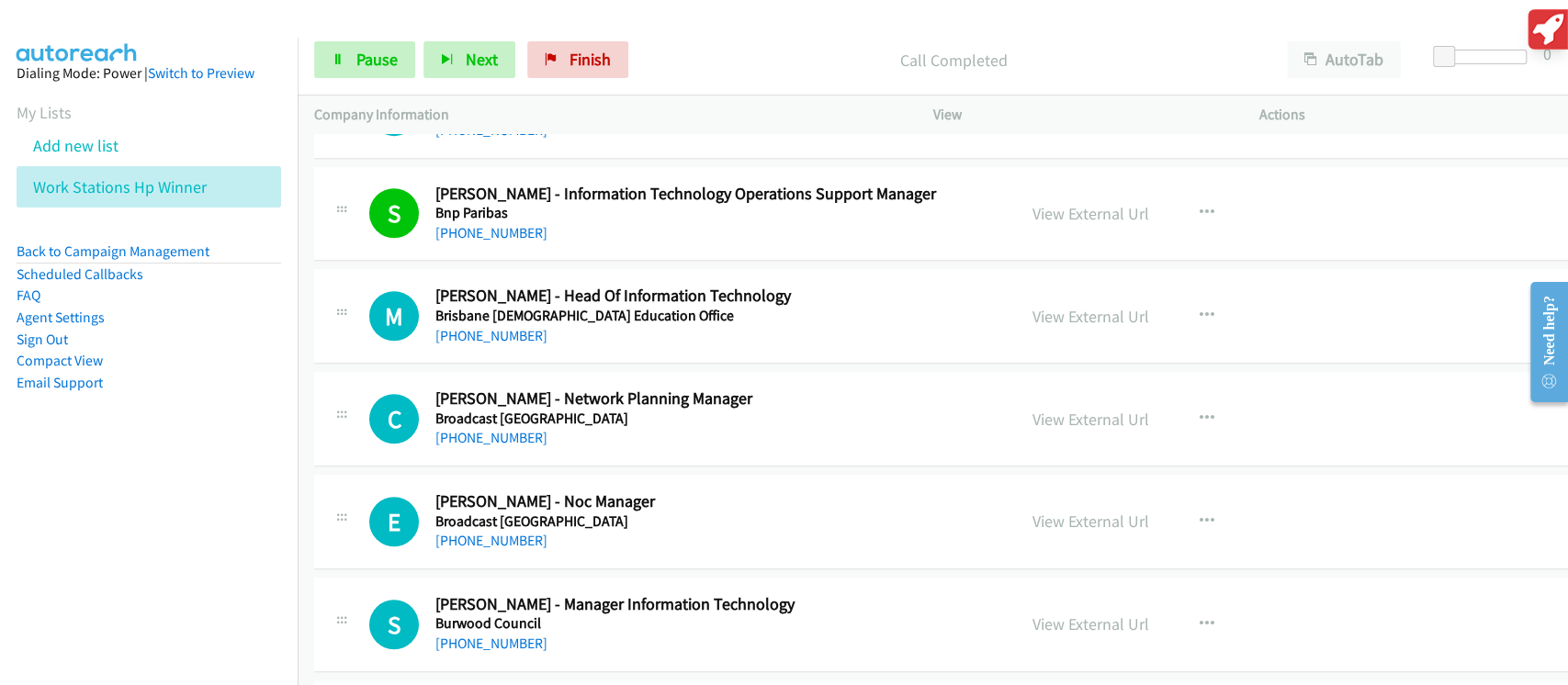
scroll to position [5509, 0]
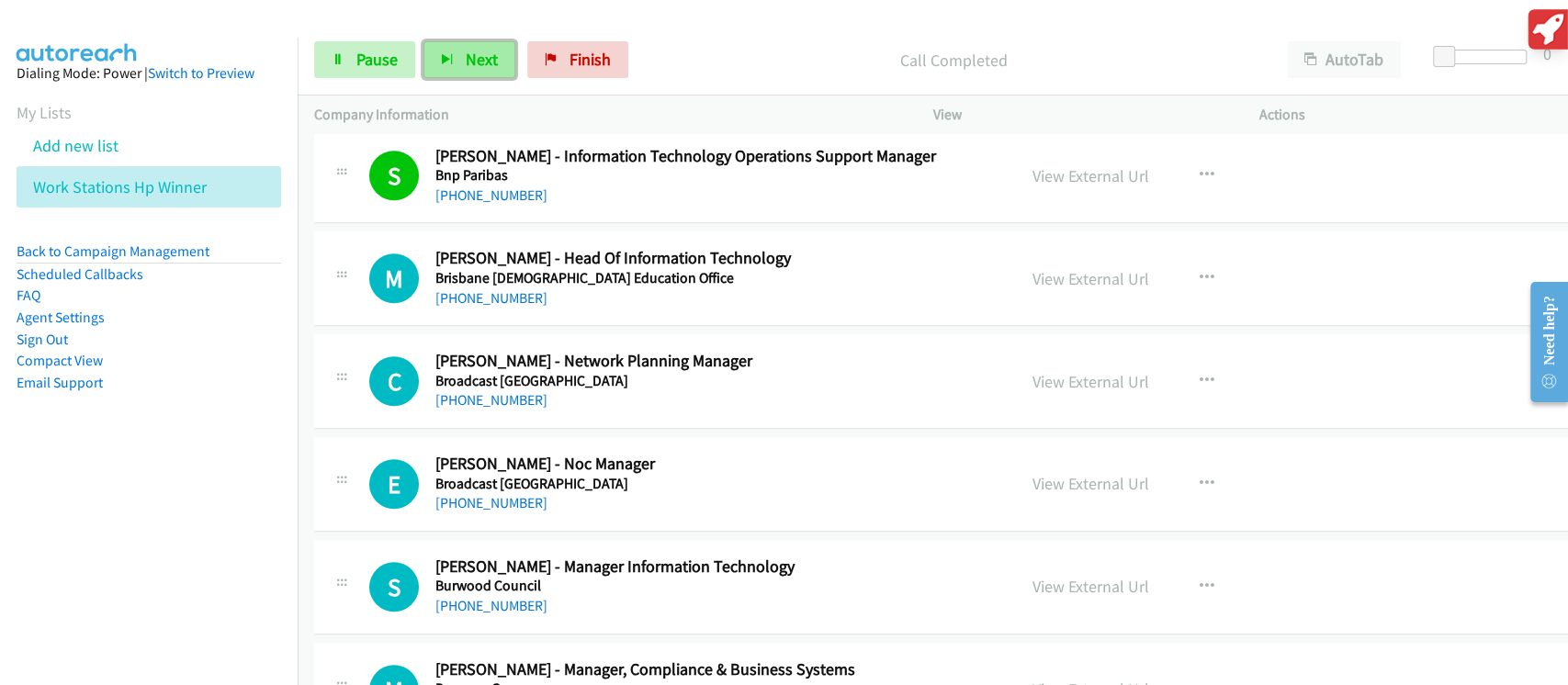
click at [473, 70] on span "Next" at bounding box center [481, 60] width 32 height 21
click at [355, 74] on link "Pause" at bounding box center [364, 60] width 101 height 37
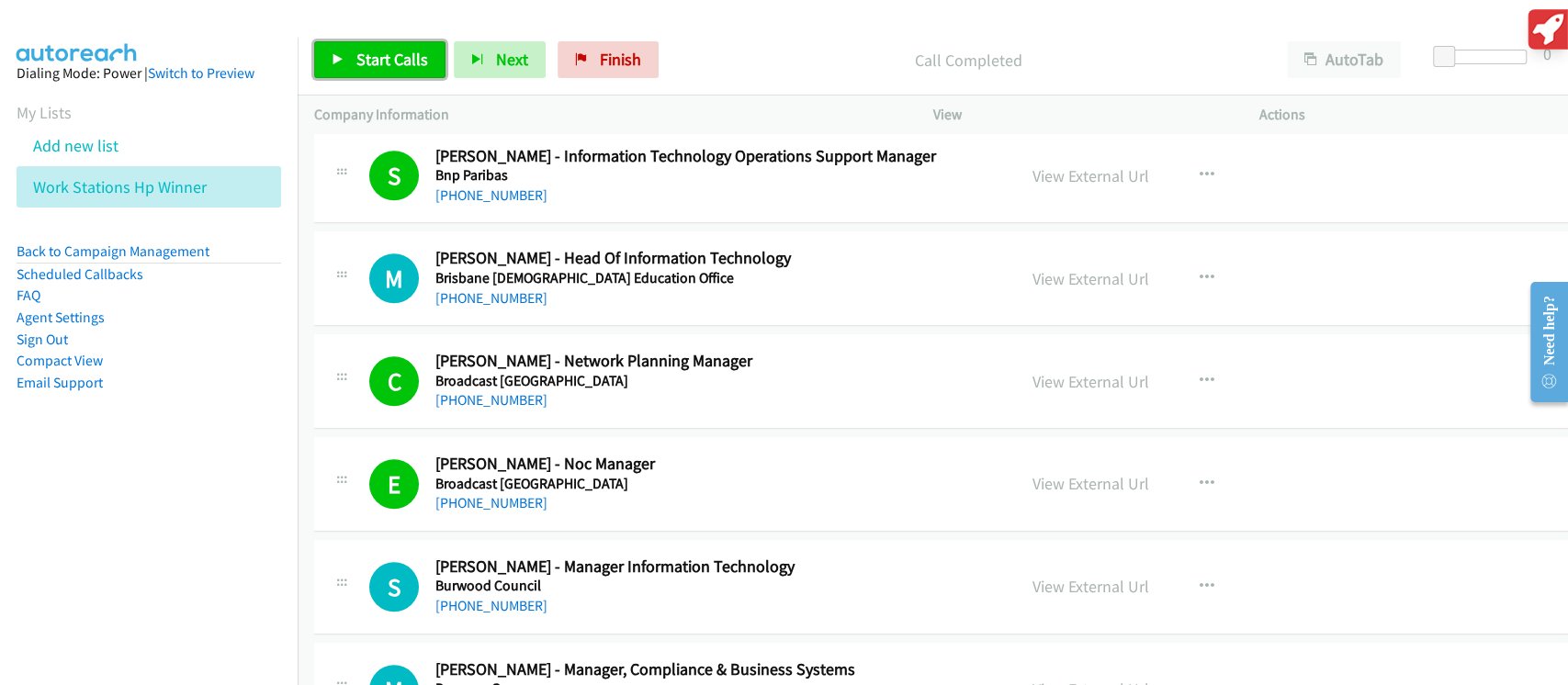
click at [384, 55] on span "Start Calls" at bounding box center [392, 60] width 72 height 21
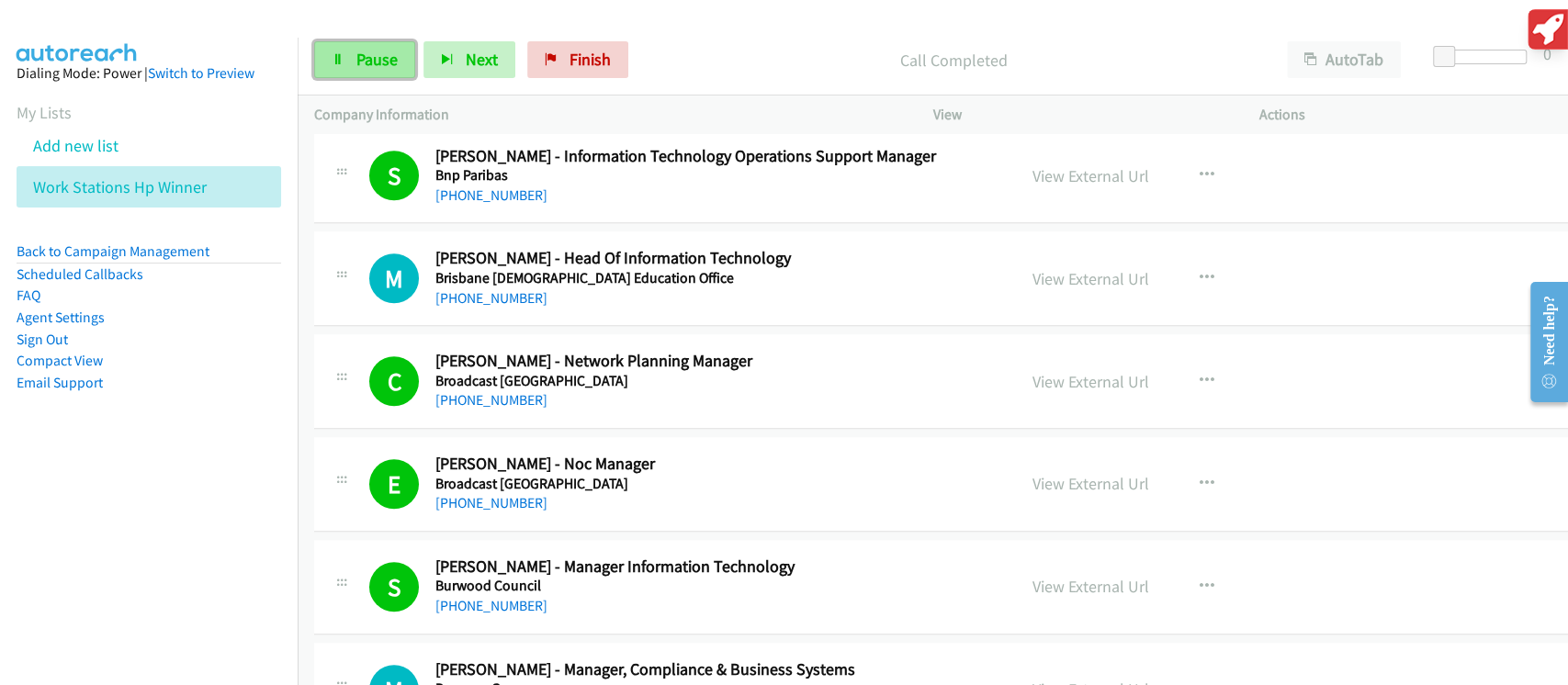
click at [389, 55] on span "Pause" at bounding box center [377, 60] width 41 height 21
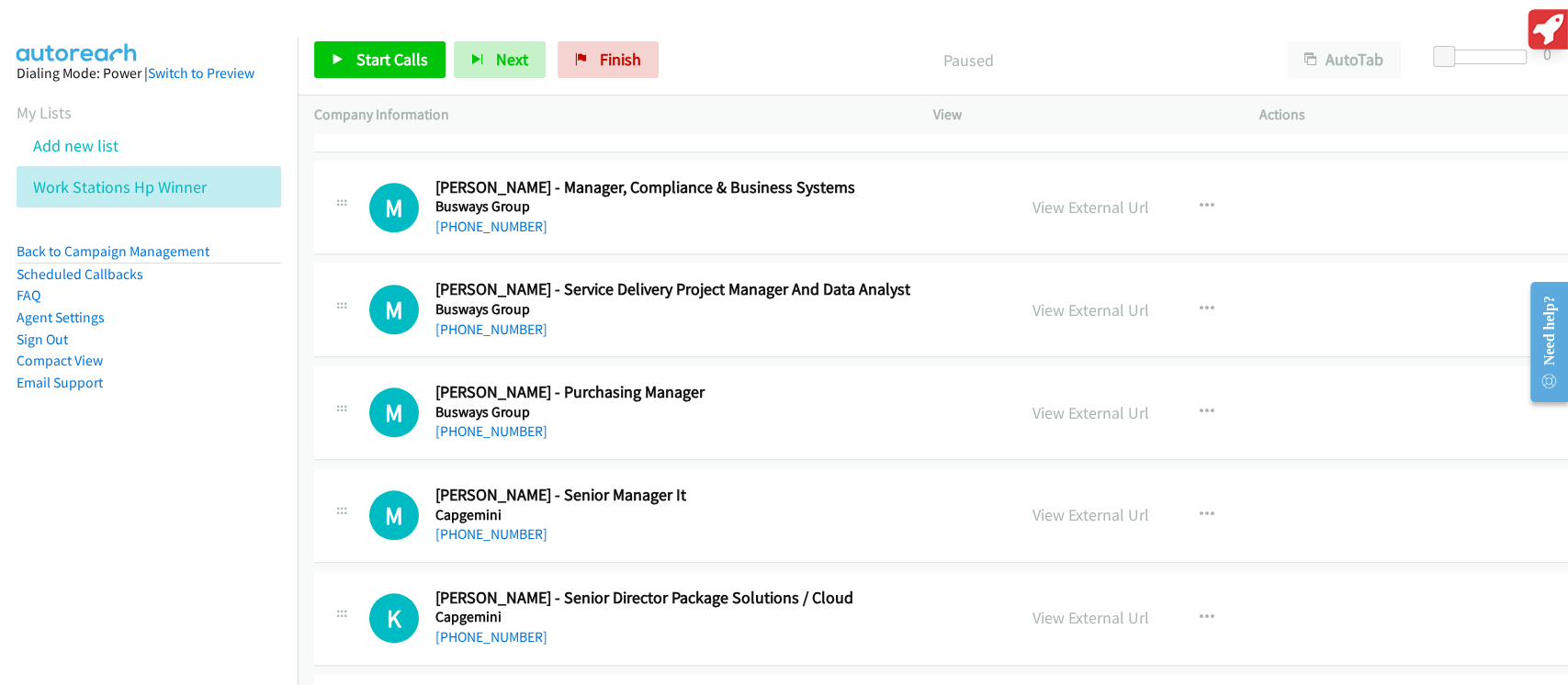
scroll to position [5998, 0]
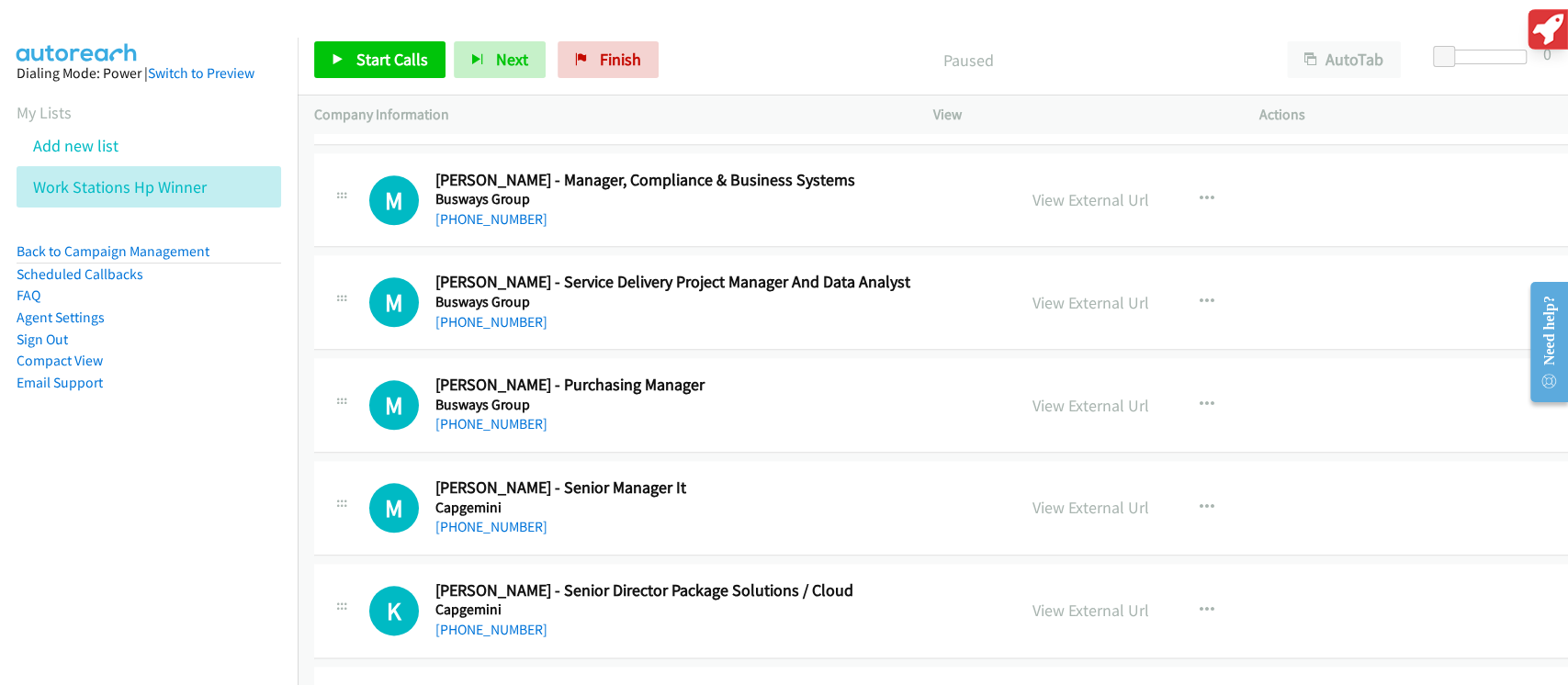
click at [113, 504] on nav "Dialing Mode: Power | Switch to Preview My Lists Add new list Work Stations Hp …" at bounding box center [149, 379] width 299 height 685
click at [410, 68] on span "Start Calls" at bounding box center [392, 60] width 72 height 21
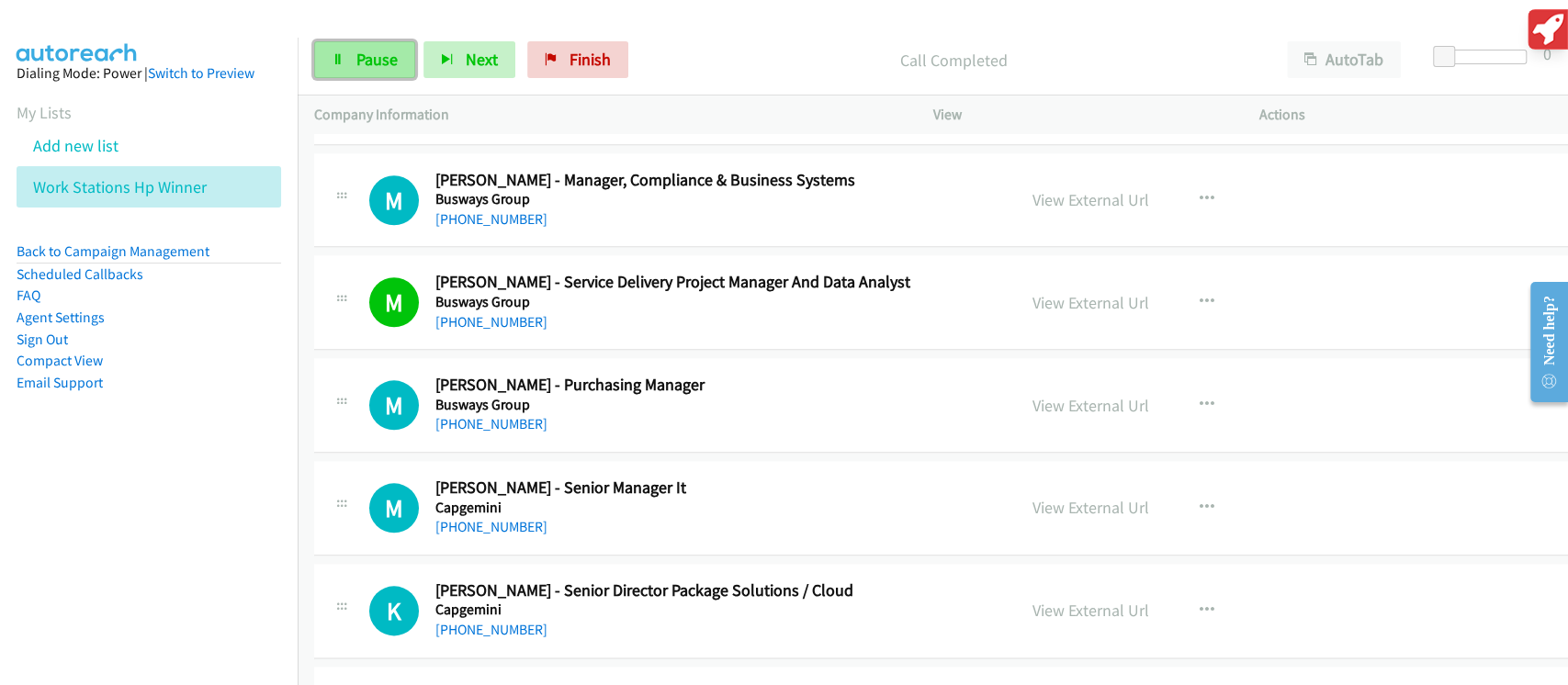
click at [386, 63] on span "Pause" at bounding box center [377, 60] width 41 height 21
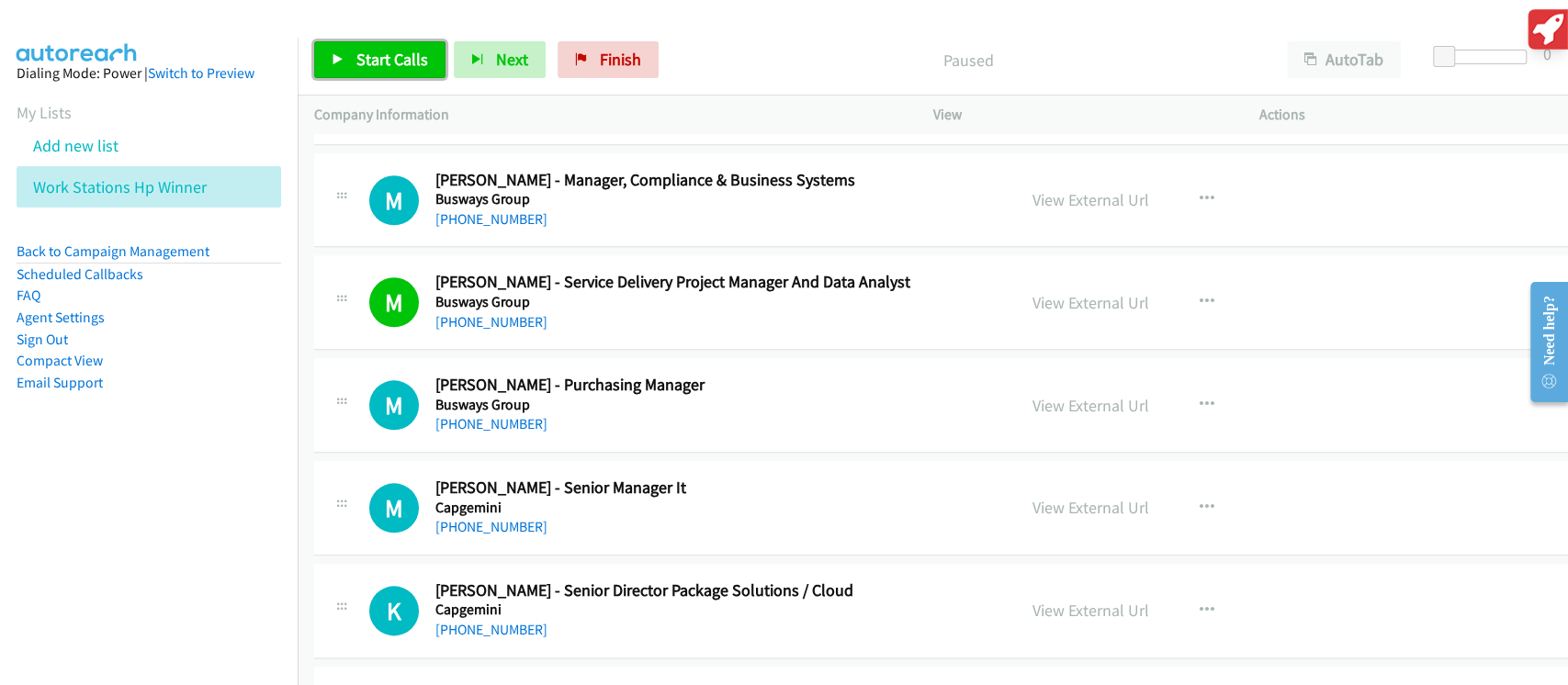
click at [406, 55] on span "Start Calls" at bounding box center [392, 60] width 72 height 21
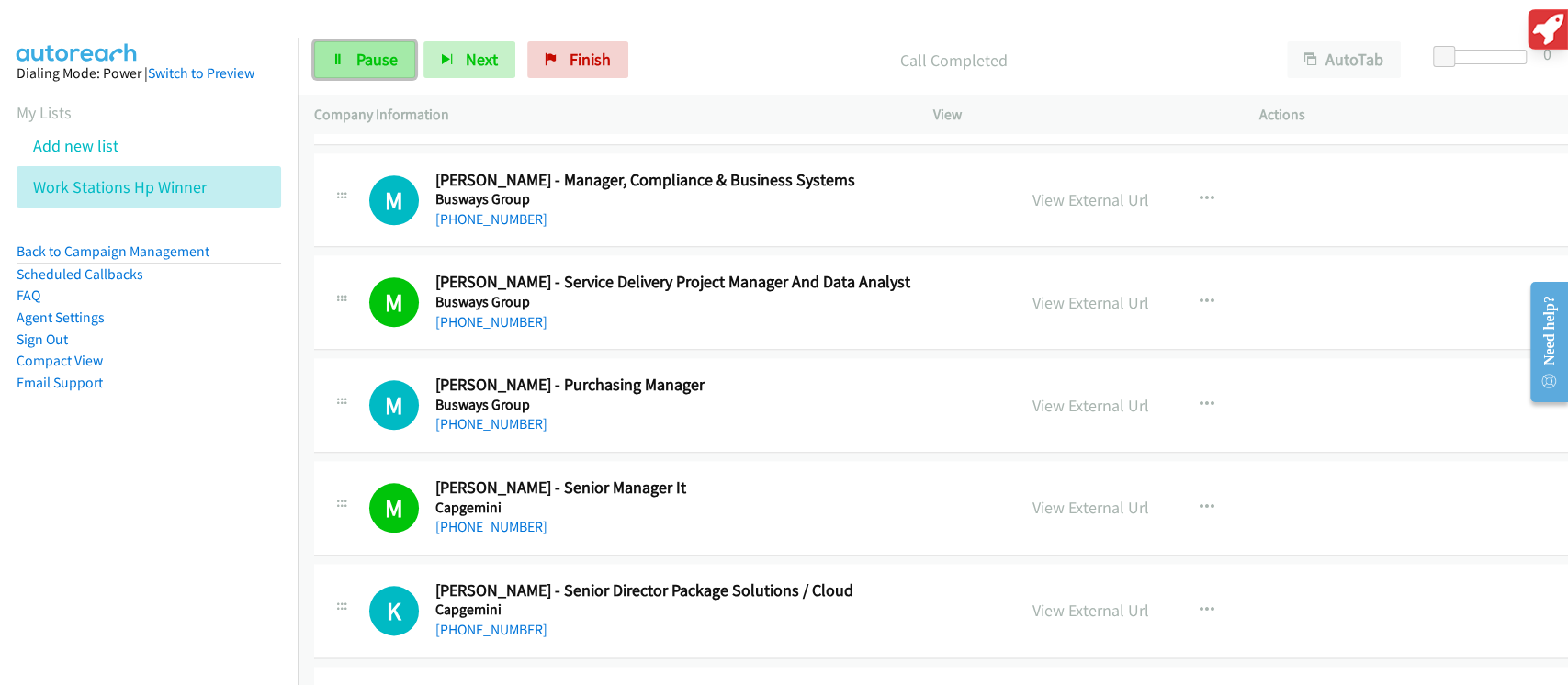
click at [367, 60] on span "Pause" at bounding box center [377, 60] width 41 height 21
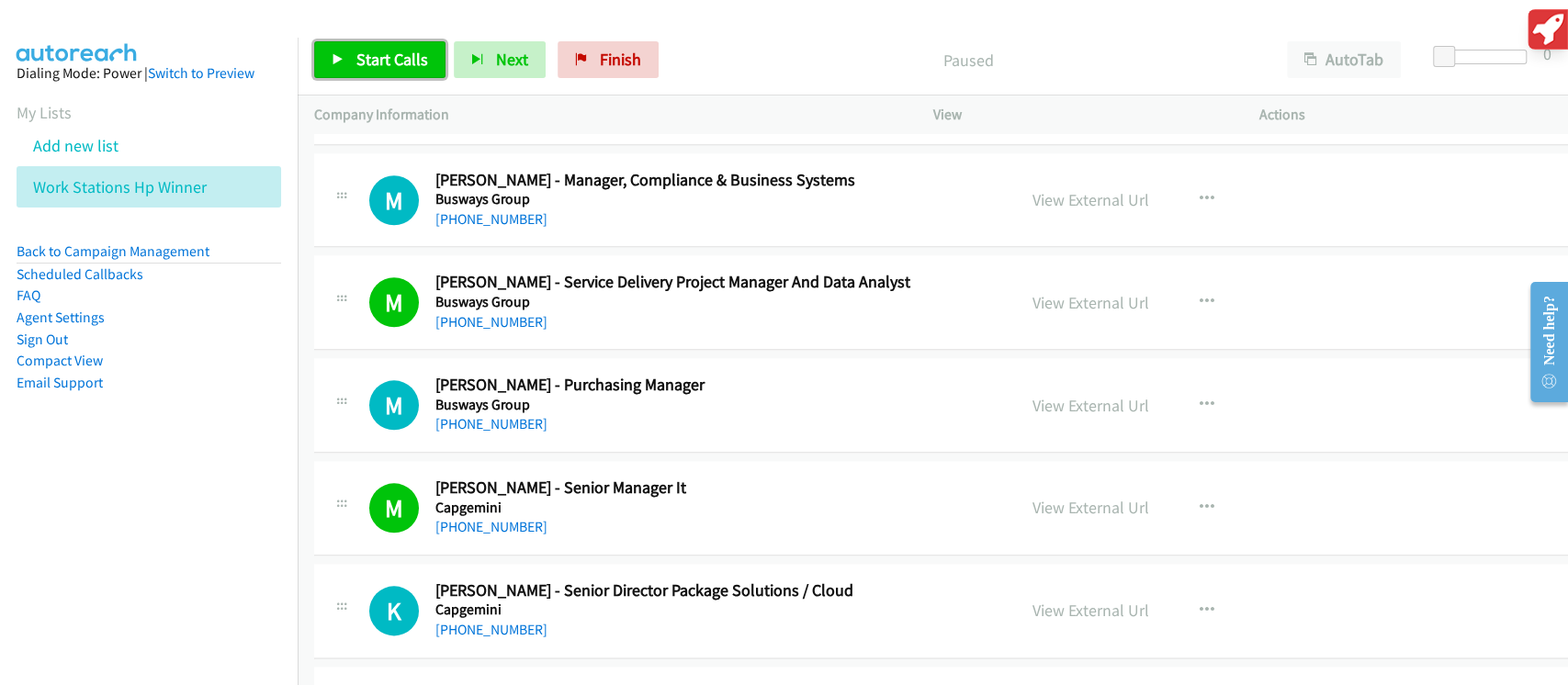
click at [403, 56] on span "Start Calls" at bounding box center [392, 60] width 72 height 21
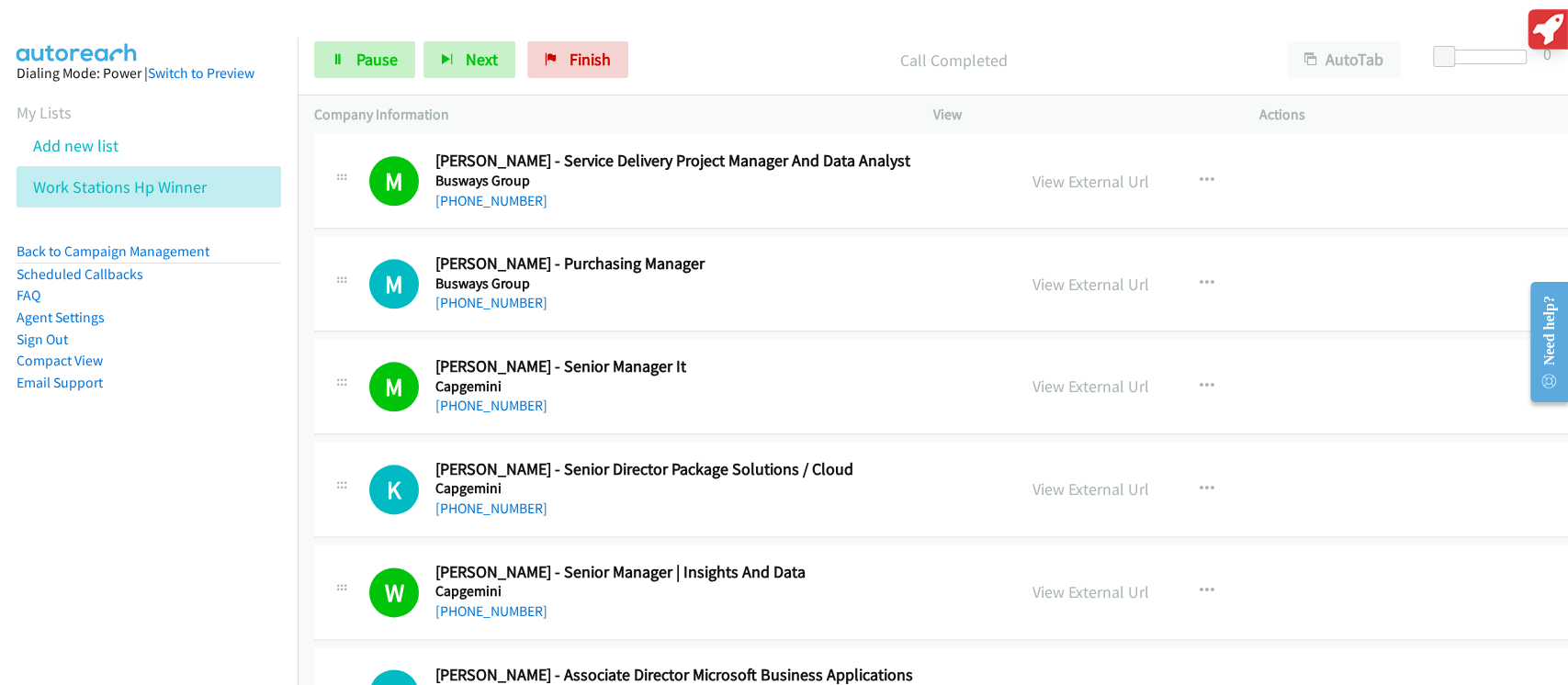
scroll to position [6120, 0]
click at [385, 68] on span "Pause" at bounding box center [377, 60] width 41 height 21
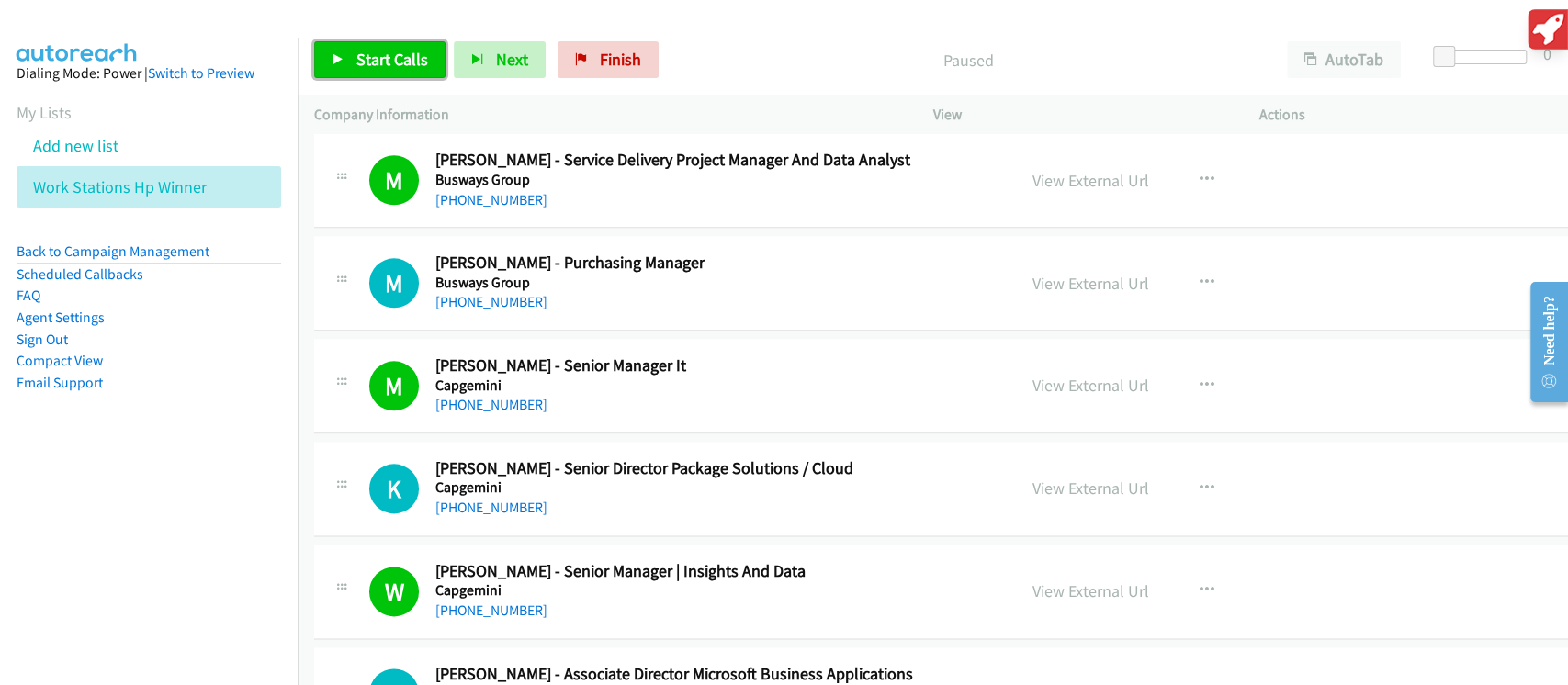
click at [397, 52] on span "Start Calls" at bounding box center [392, 60] width 72 height 21
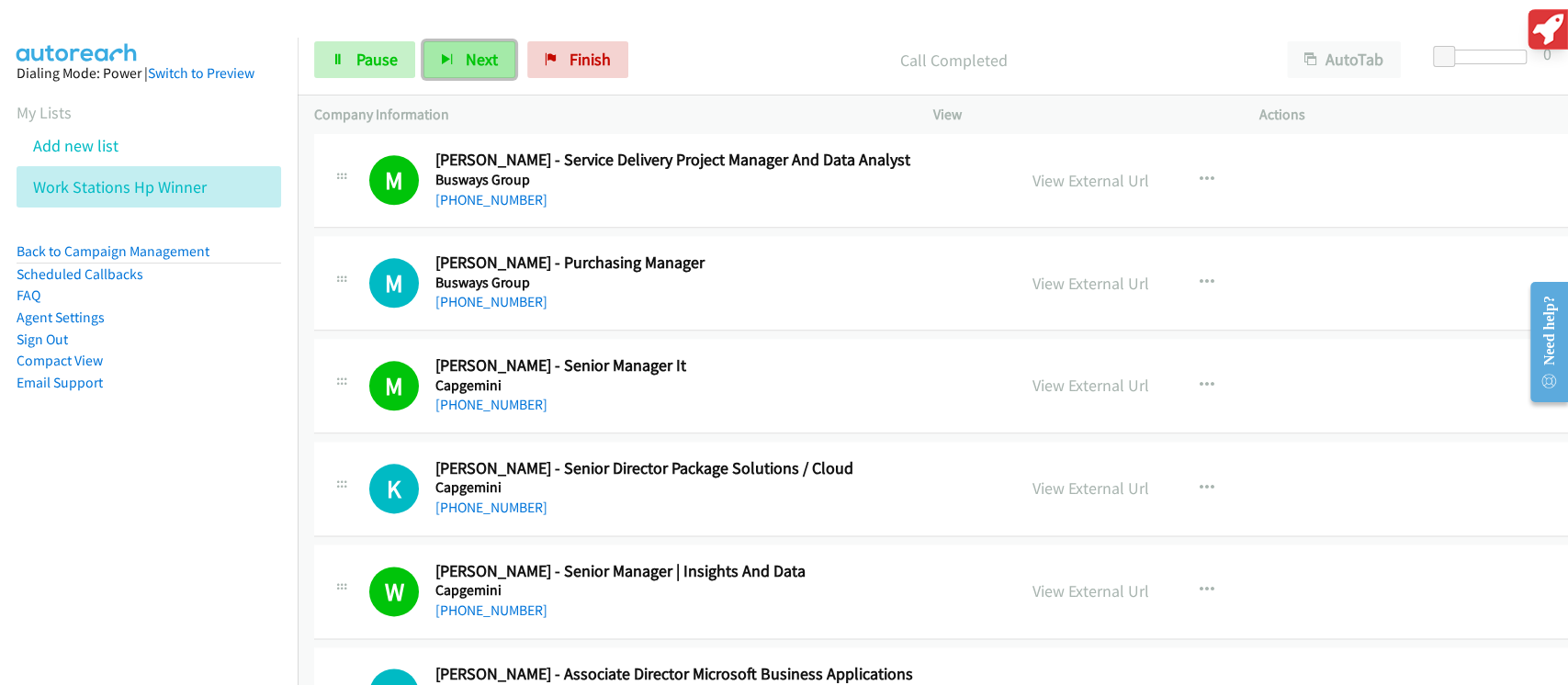
drag, startPoint x: 464, startPoint y: 44, endPoint x: 465, endPoint y: 59, distance: 15.0
click at [464, 44] on button "Next" at bounding box center [470, 60] width 92 height 37
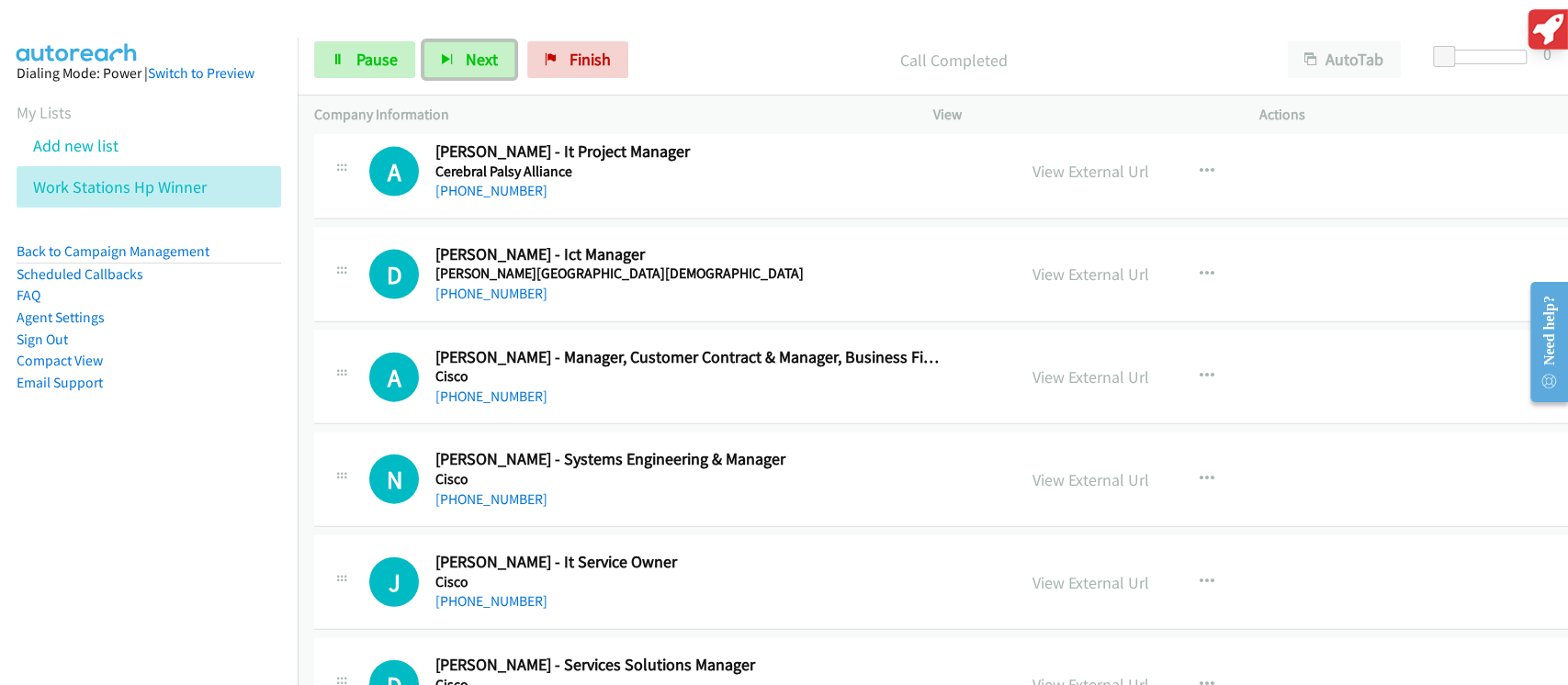
scroll to position [7467, 0]
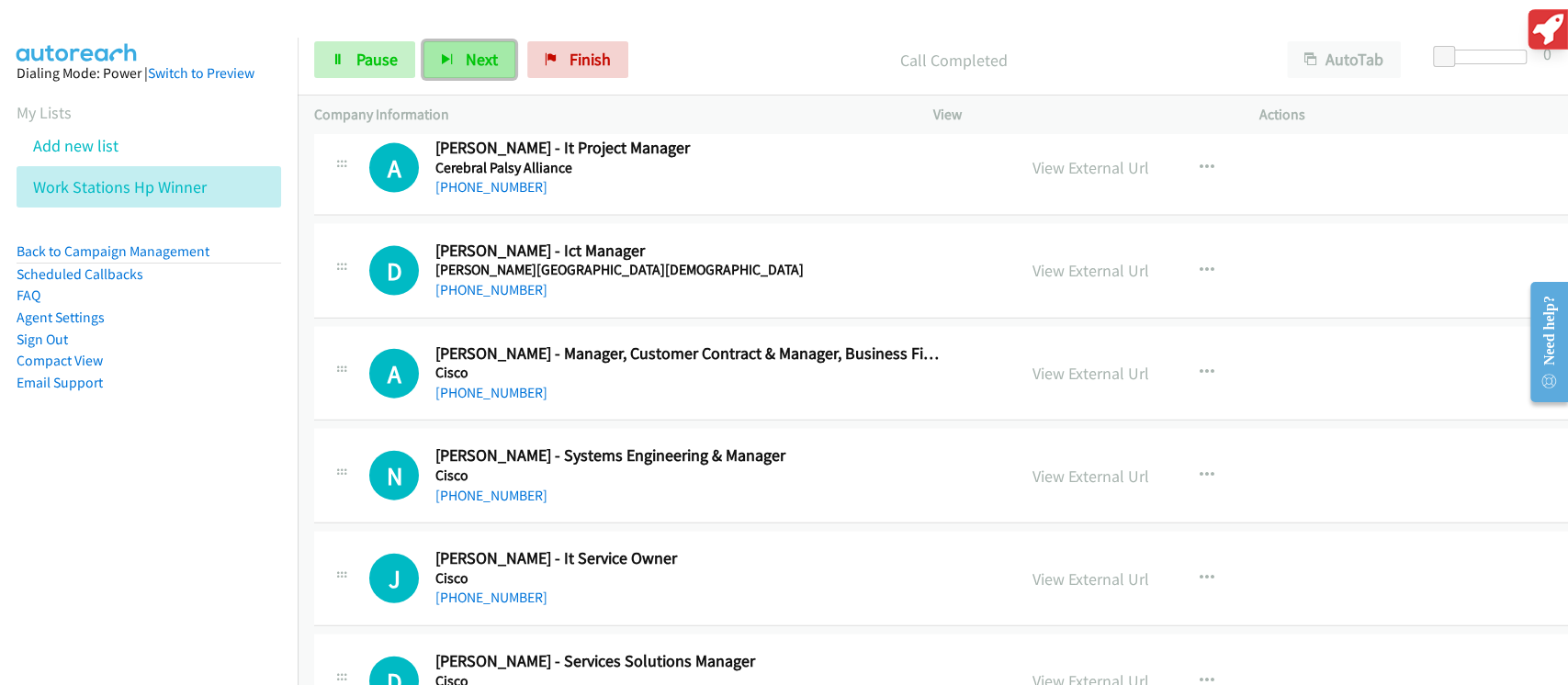
click at [434, 52] on button "Next" at bounding box center [470, 60] width 92 height 37
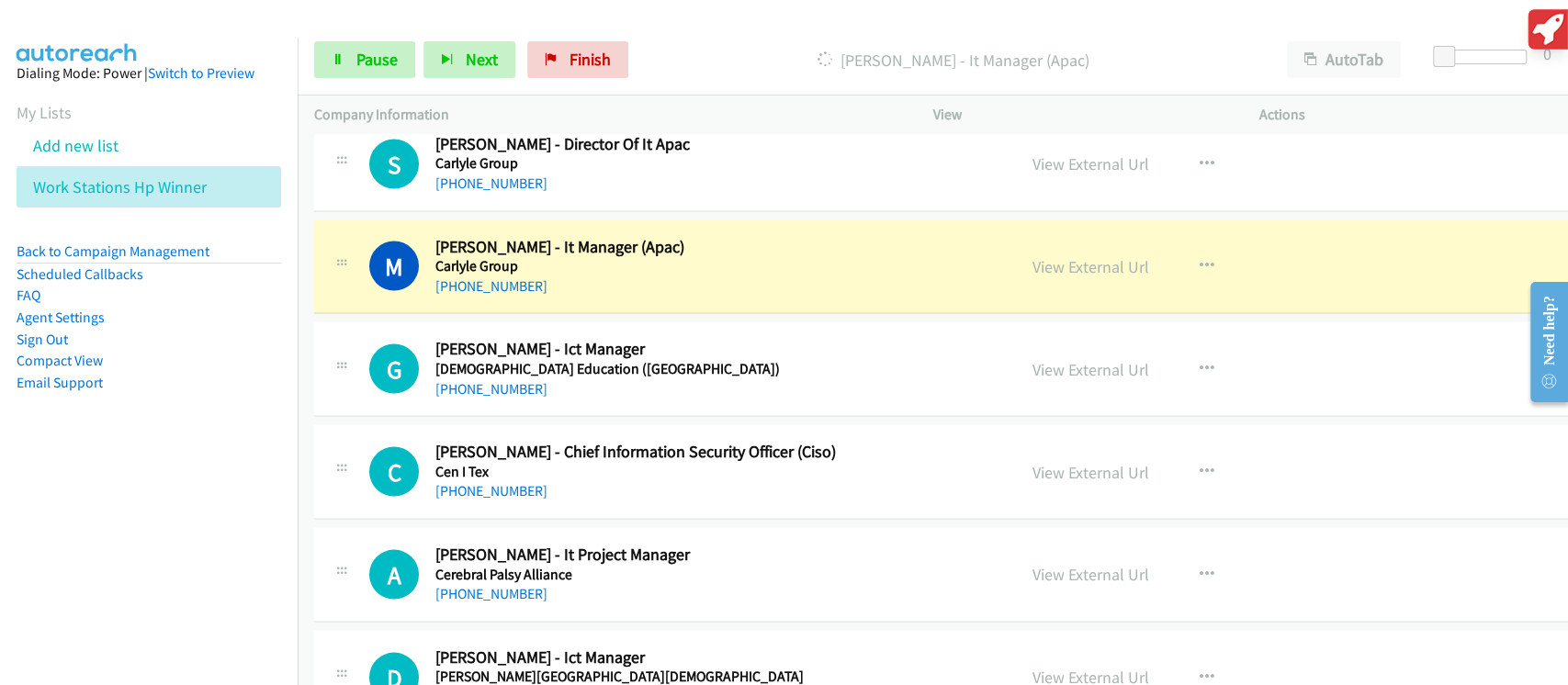
scroll to position [7100, 0]
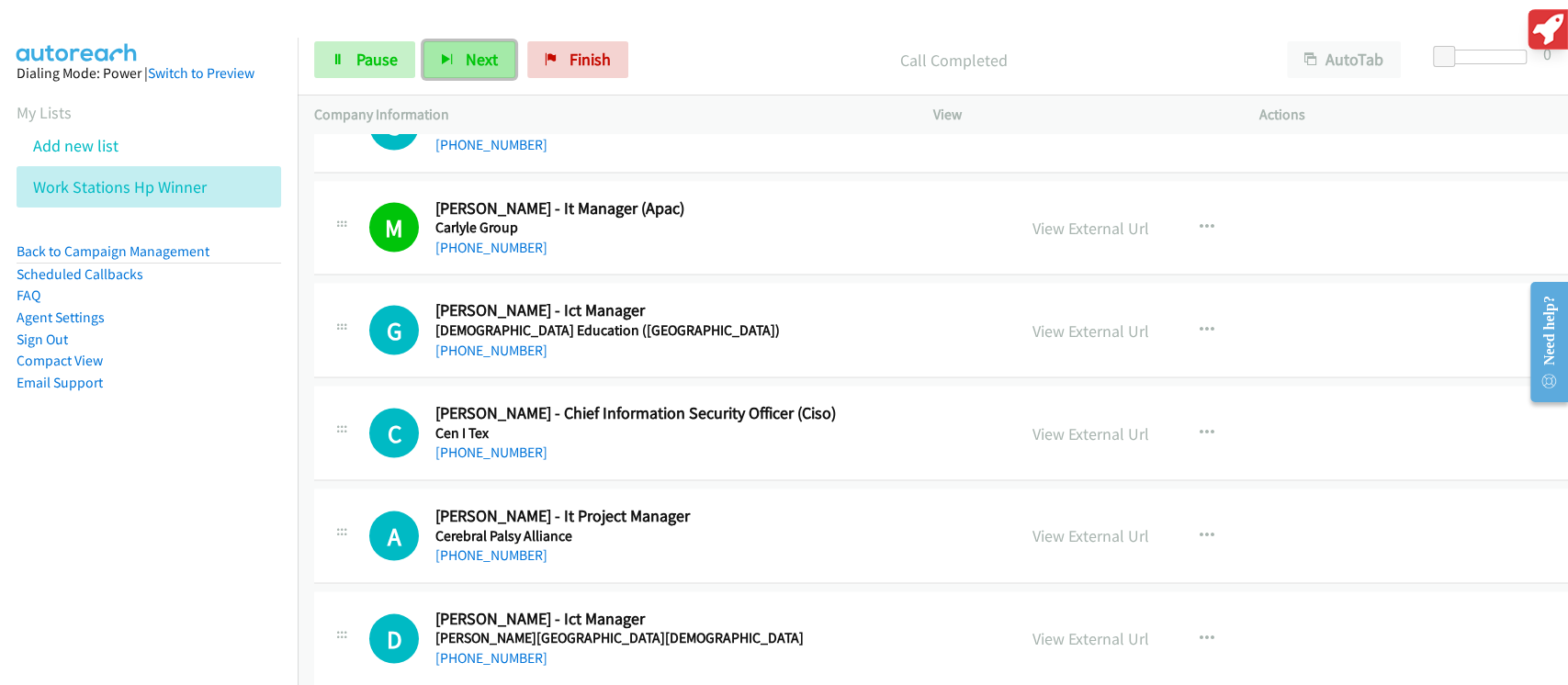
click at [465, 55] on span "Next" at bounding box center [481, 60] width 32 height 21
click at [363, 56] on span "Pause" at bounding box center [377, 60] width 41 height 21
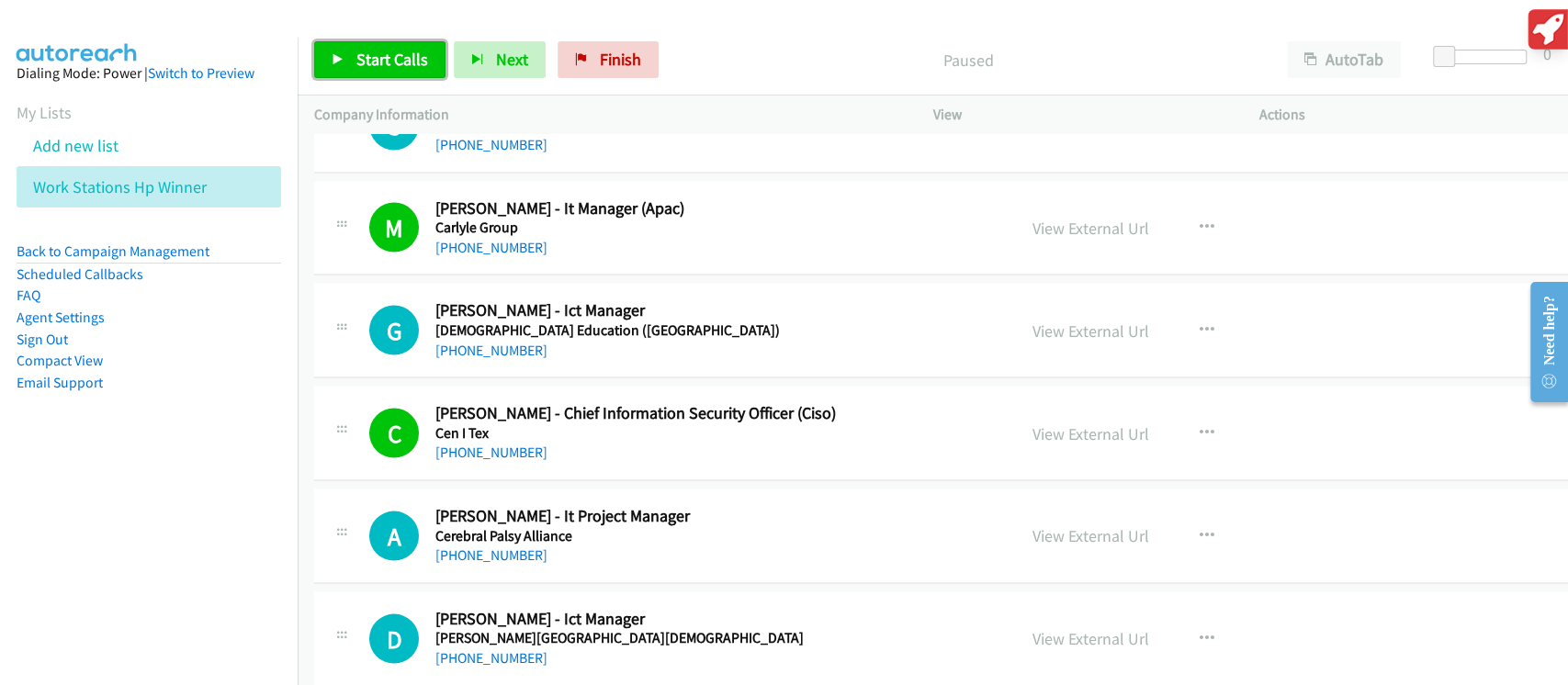
click at [386, 60] on span "Start Calls" at bounding box center [392, 60] width 72 height 21
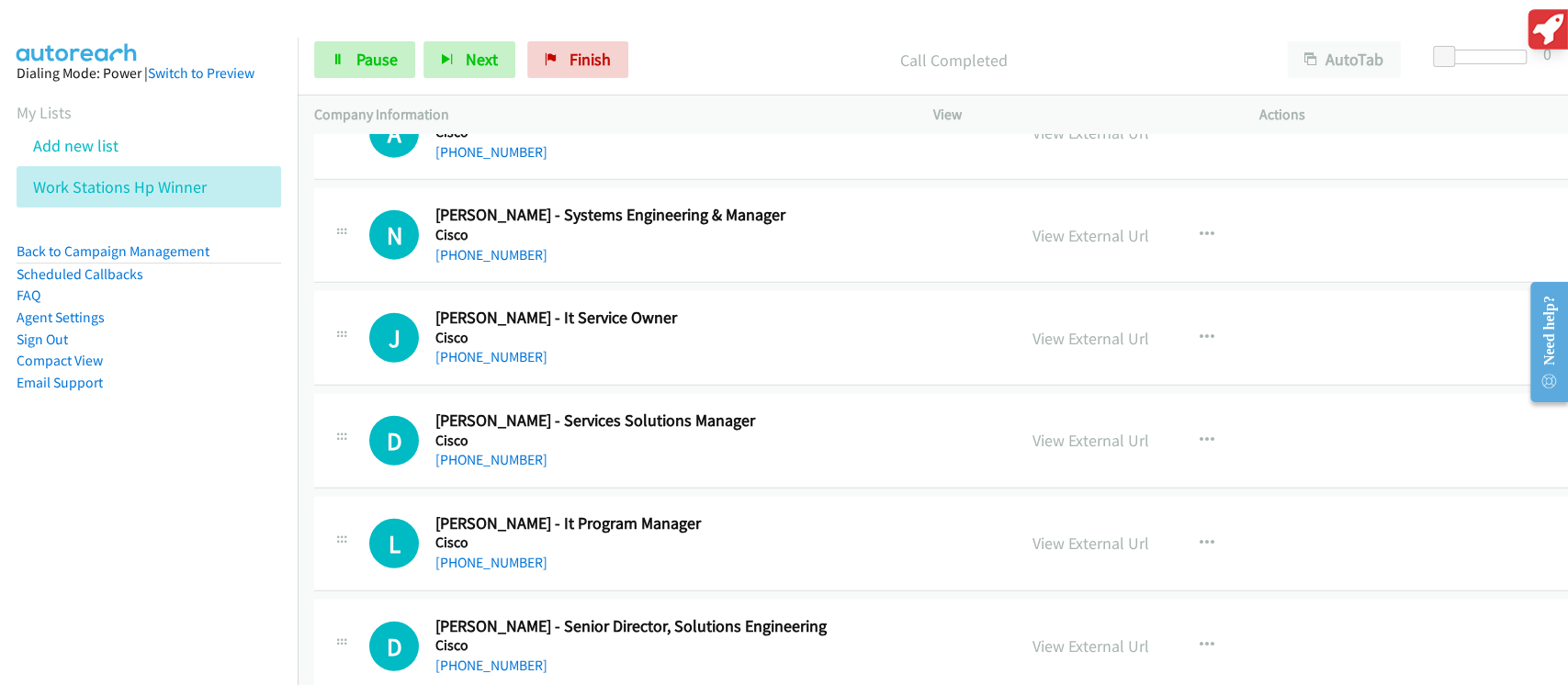
scroll to position [7712, 0]
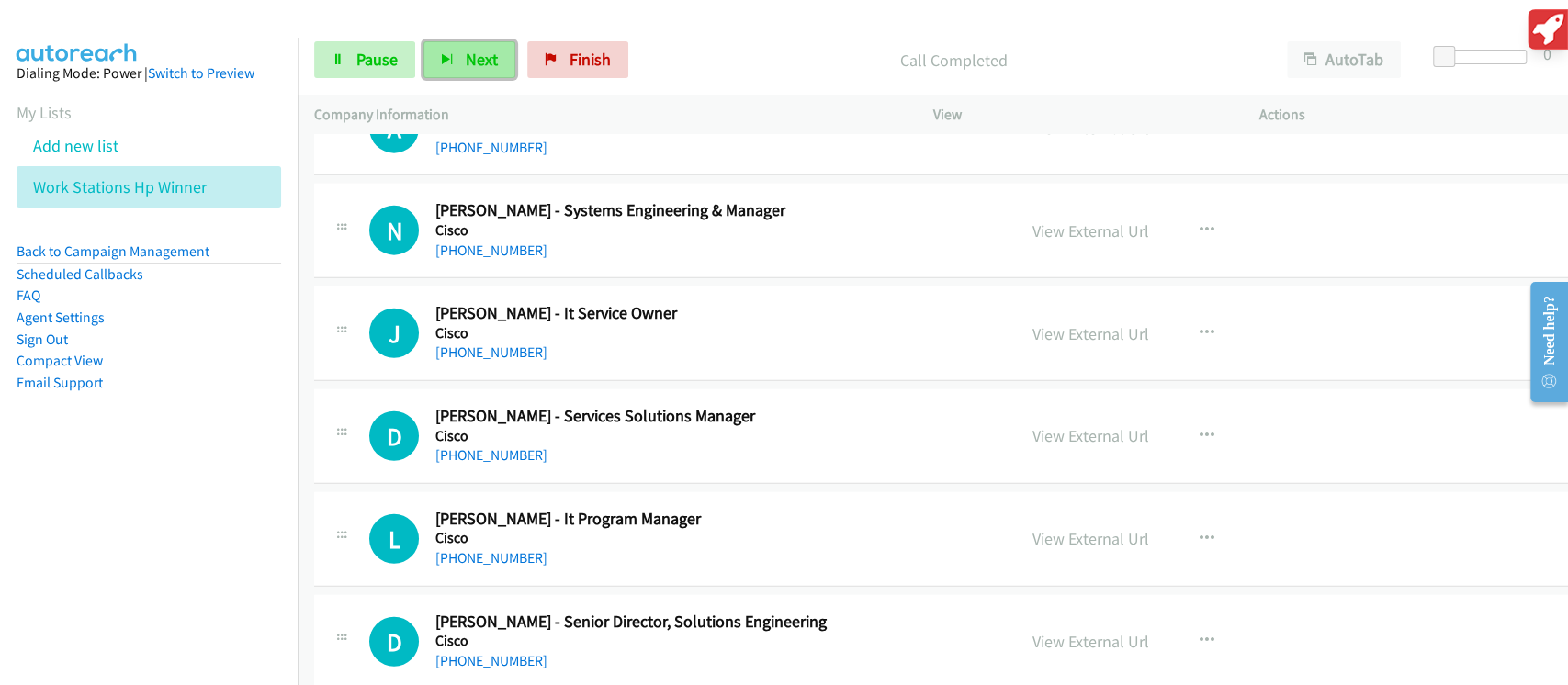
click at [485, 51] on span "Next" at bounding box center [481, 60] width 32 height 21
click at [445, 61] on icon "button" at bounding box center [447, 60] width 12 height 12
click at [471, 64] on span "Next" at bounding box center [481, 60] width 32 height 21
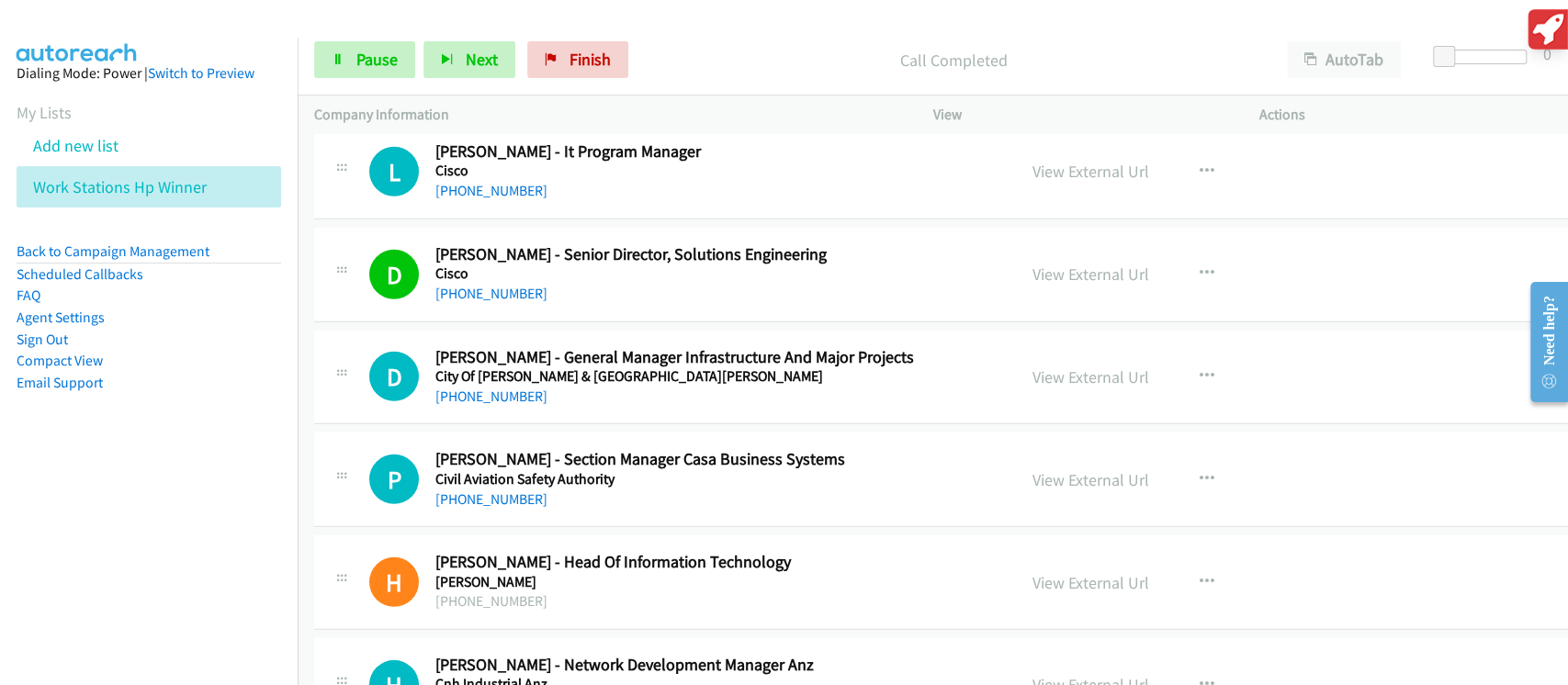
scroll to position [8201, 0]
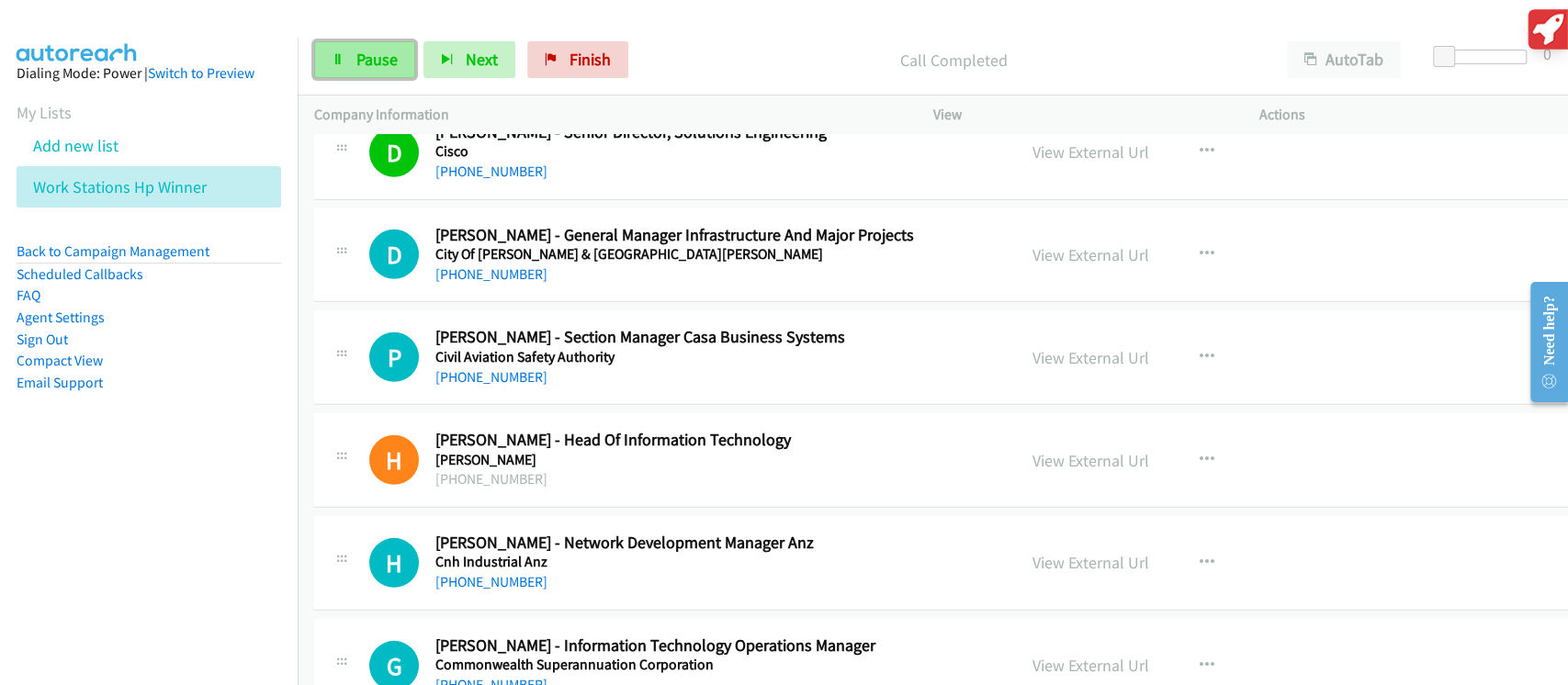
click at [383, 48] on link "Pause" at bounding box center [364, 60] width 101 height 37
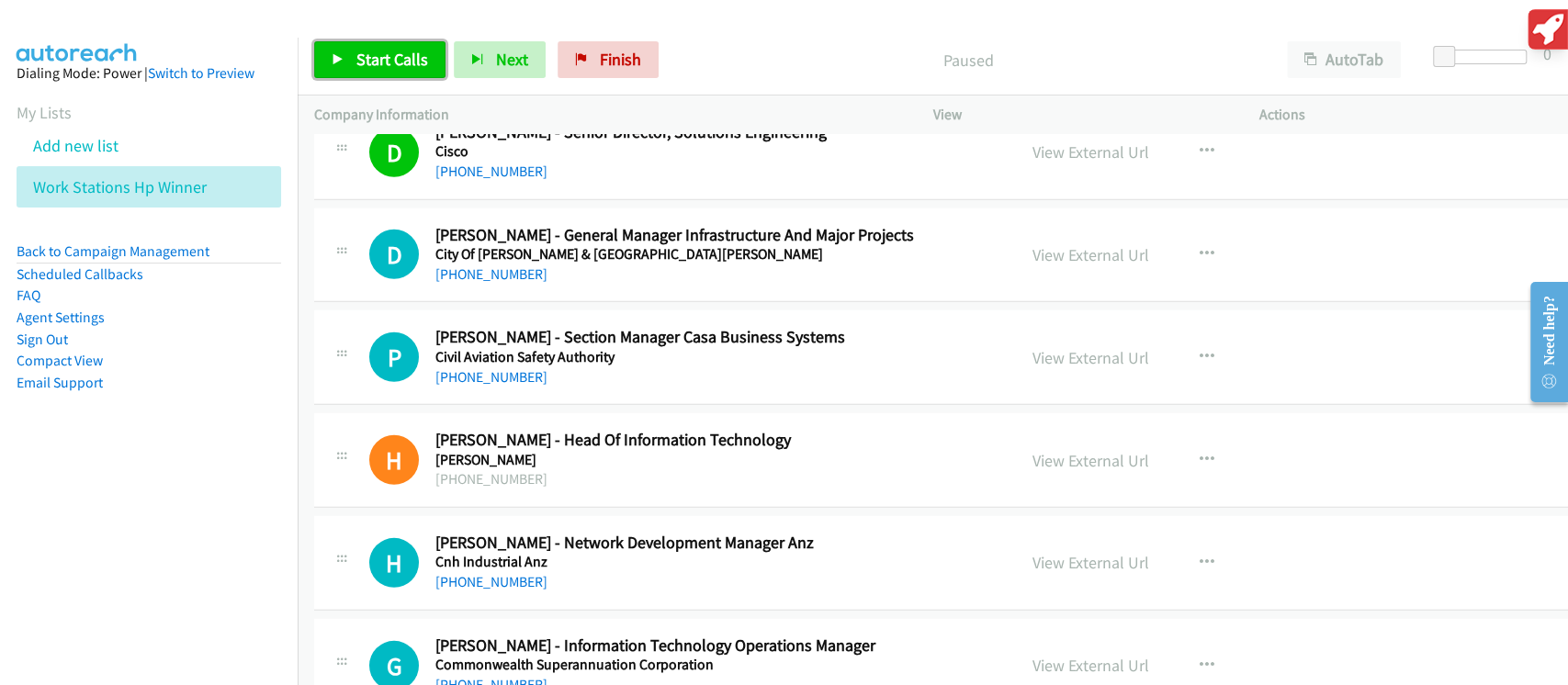
click at [428, 62] on link "Start Calls" at bounding box center [380, 60] width 132 height 37
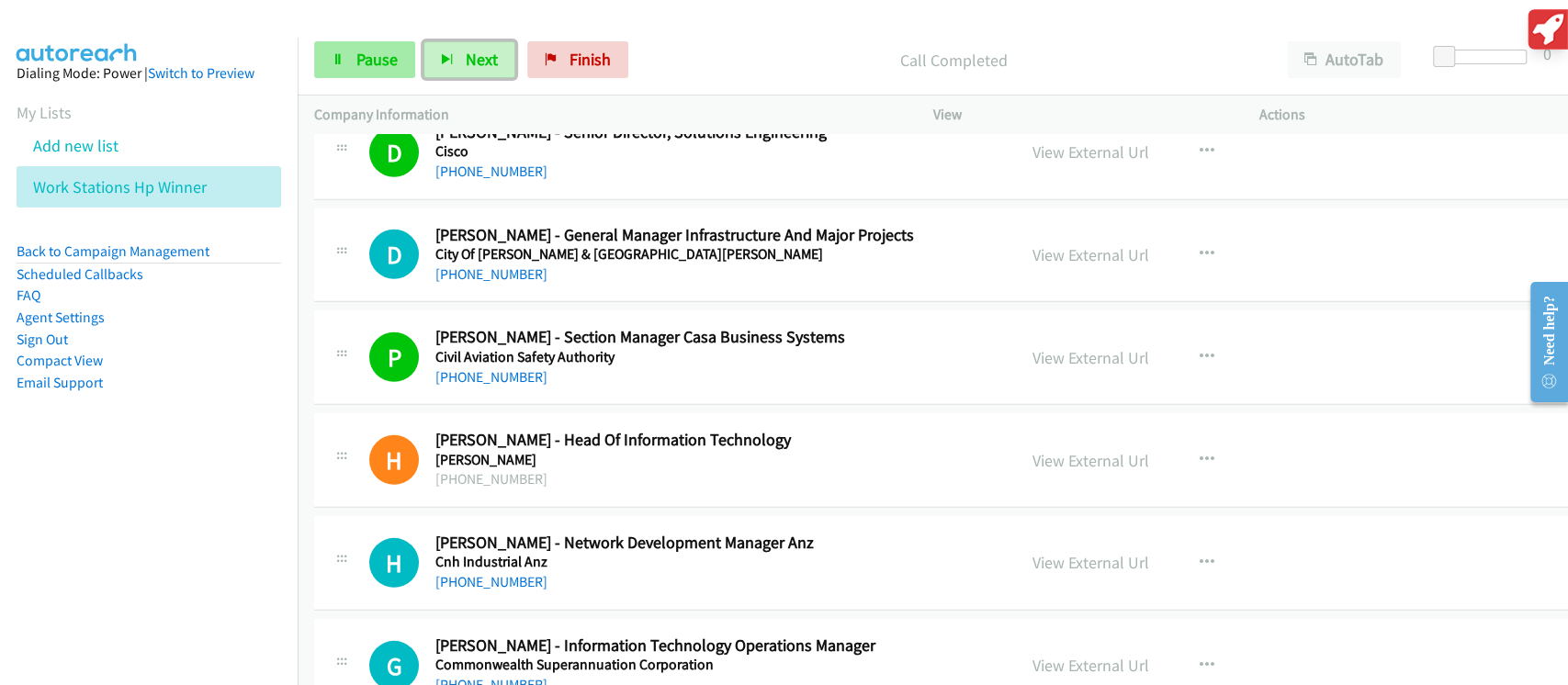
click at [485, 58] on span "Next" at bounding box center [481, 60] width 32 height 21
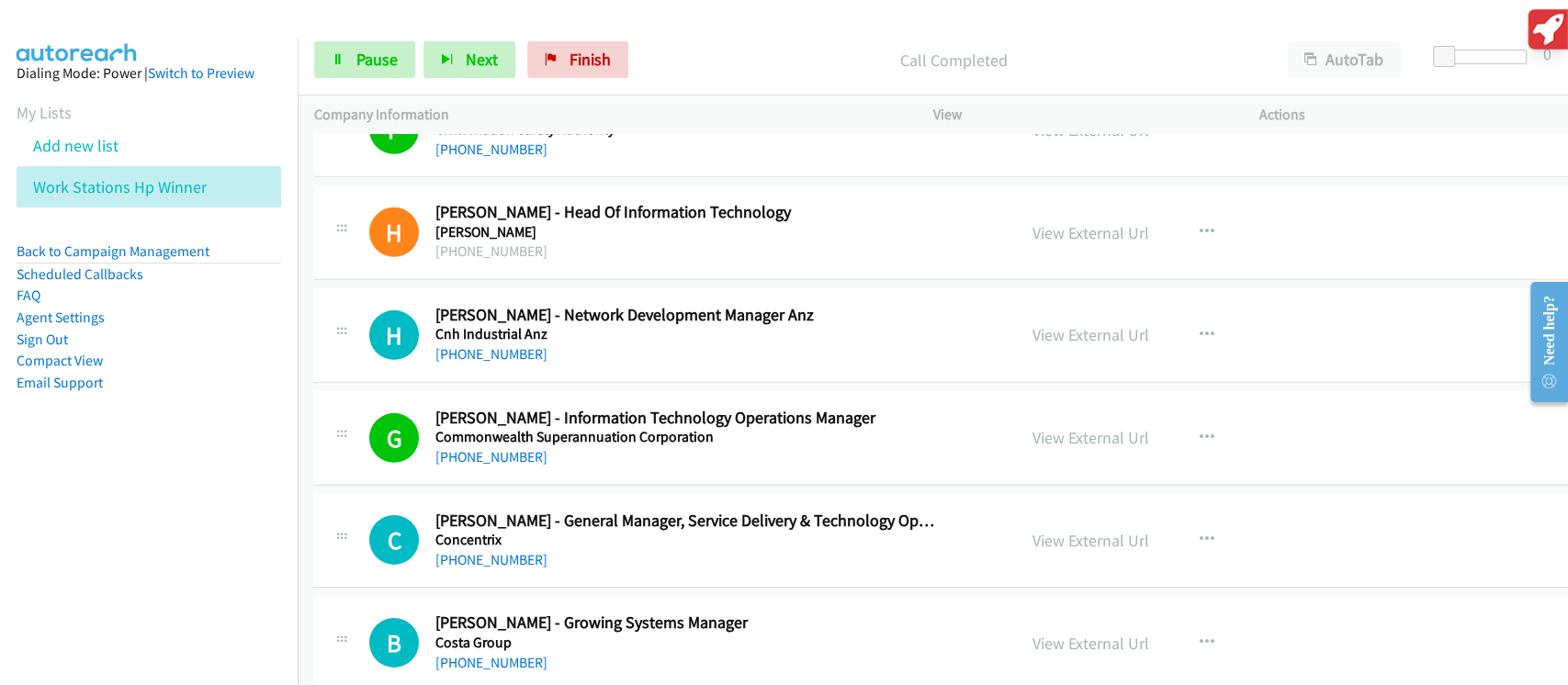
scroll to position [8447, 0]
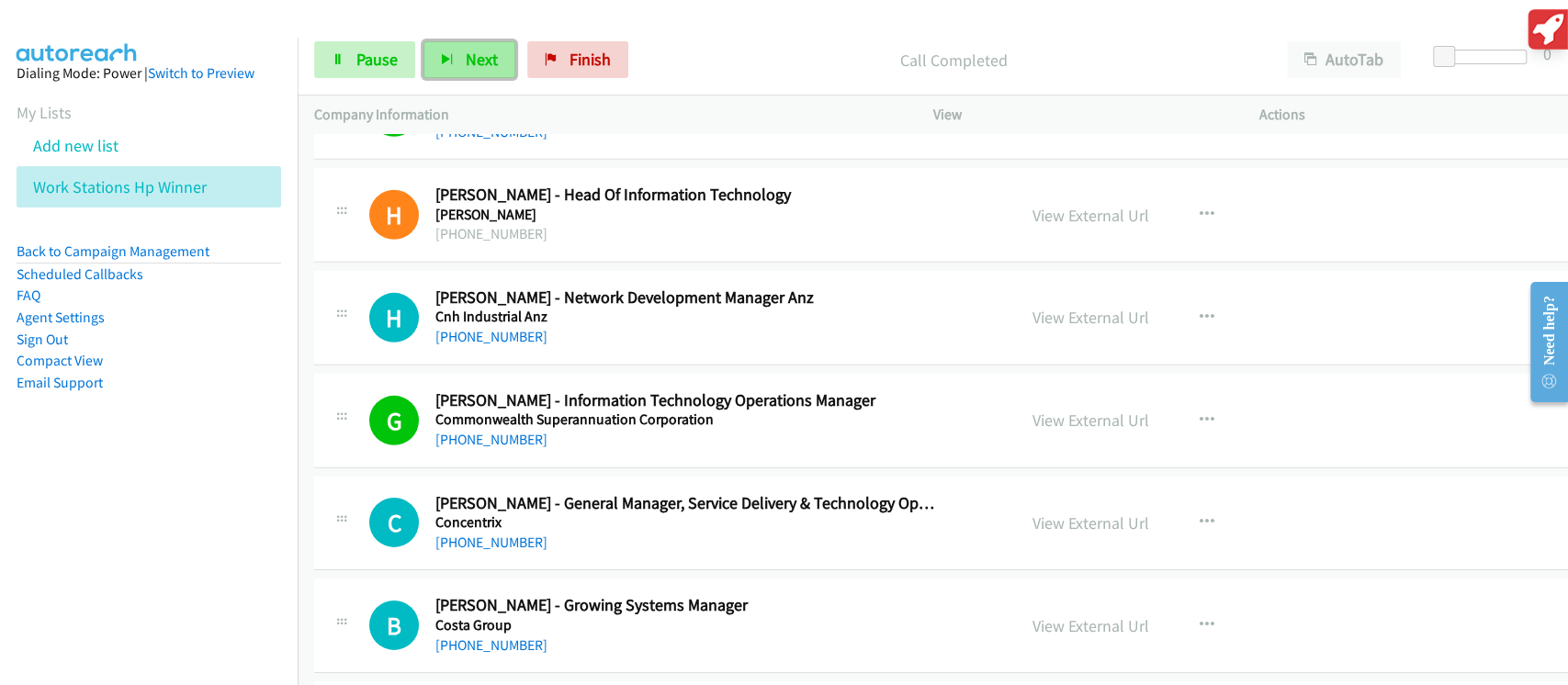
click at [464, 75] on button "Next" at bounding box center [470, 60] width 92 height 37
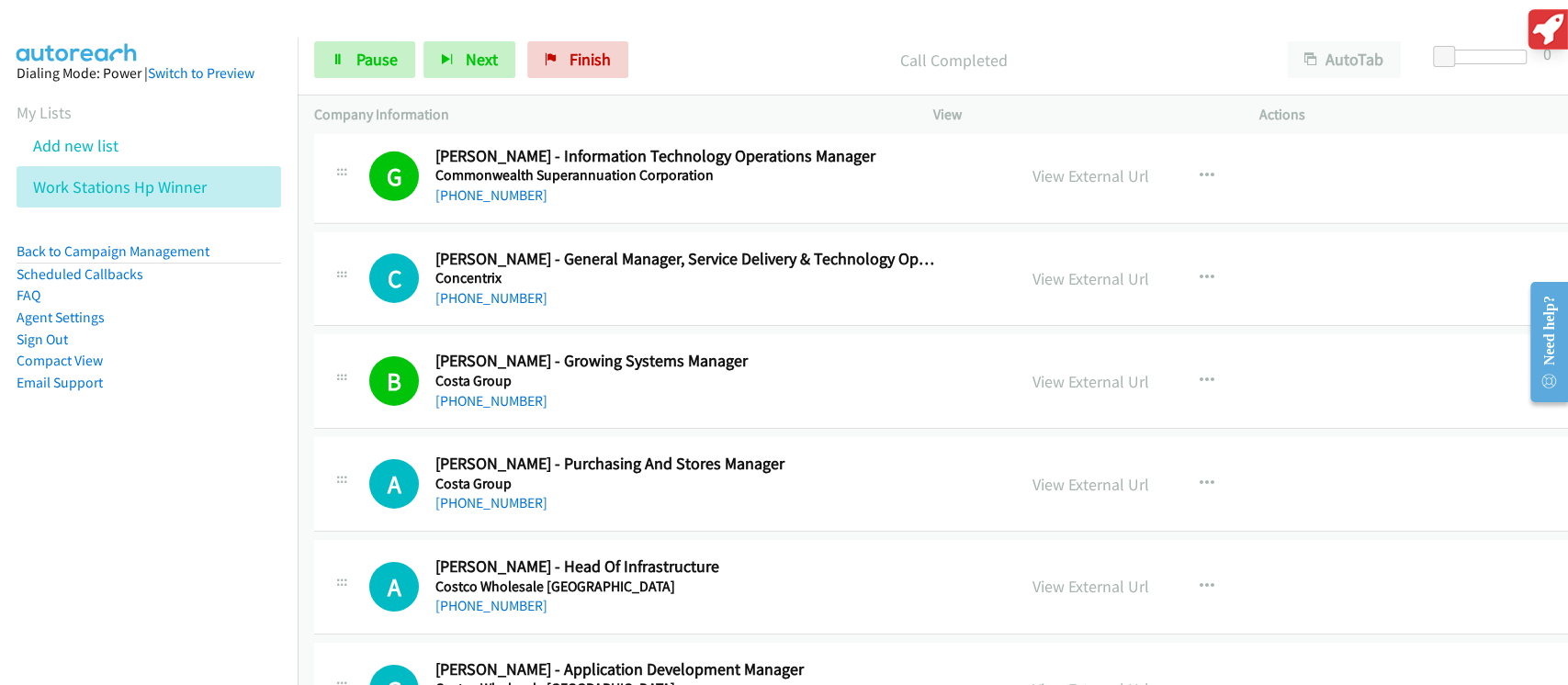
scroll to position [8814, 0]
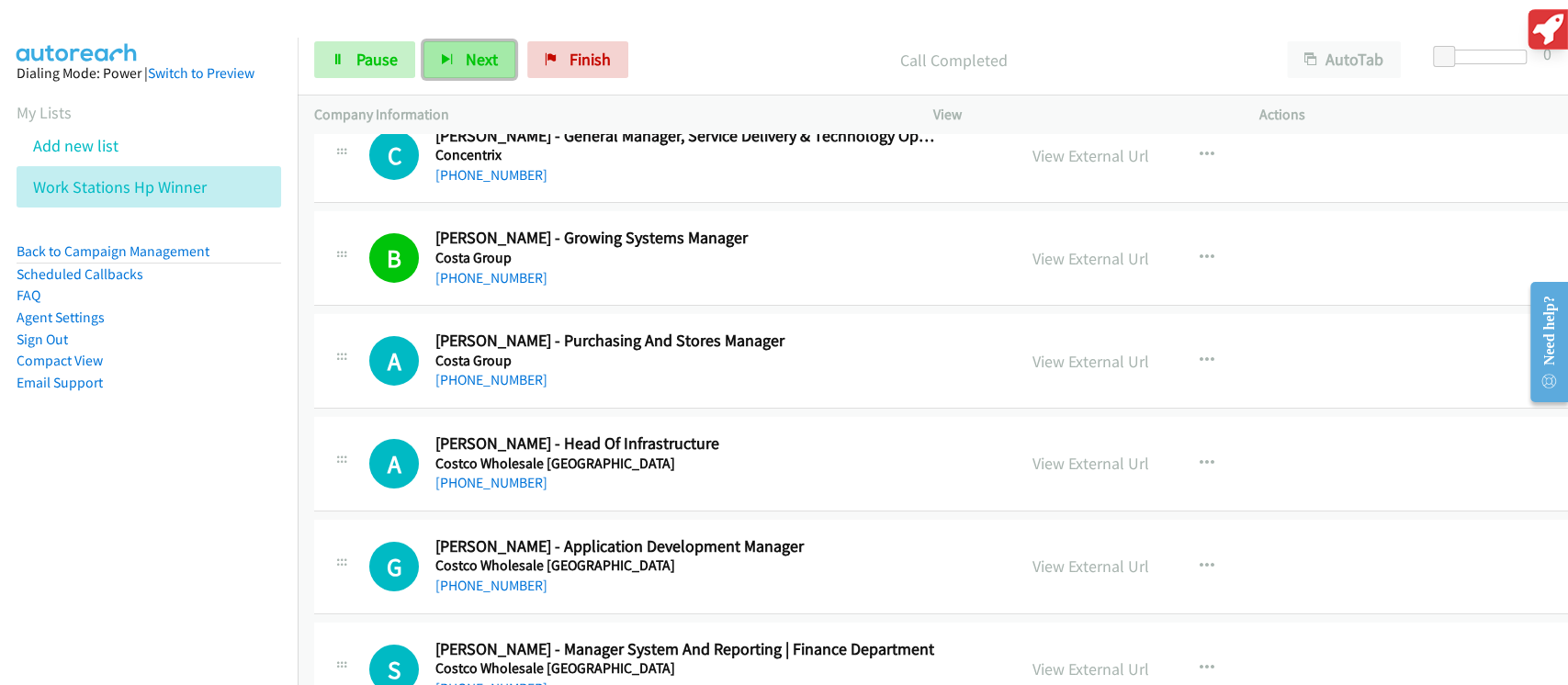
click at [485, 76] on button "Next" at bounding box center [470, 60] width 92 height 37
click at [487, 61] on span "Next" at bounding box center [481, 60] width 32 height 21
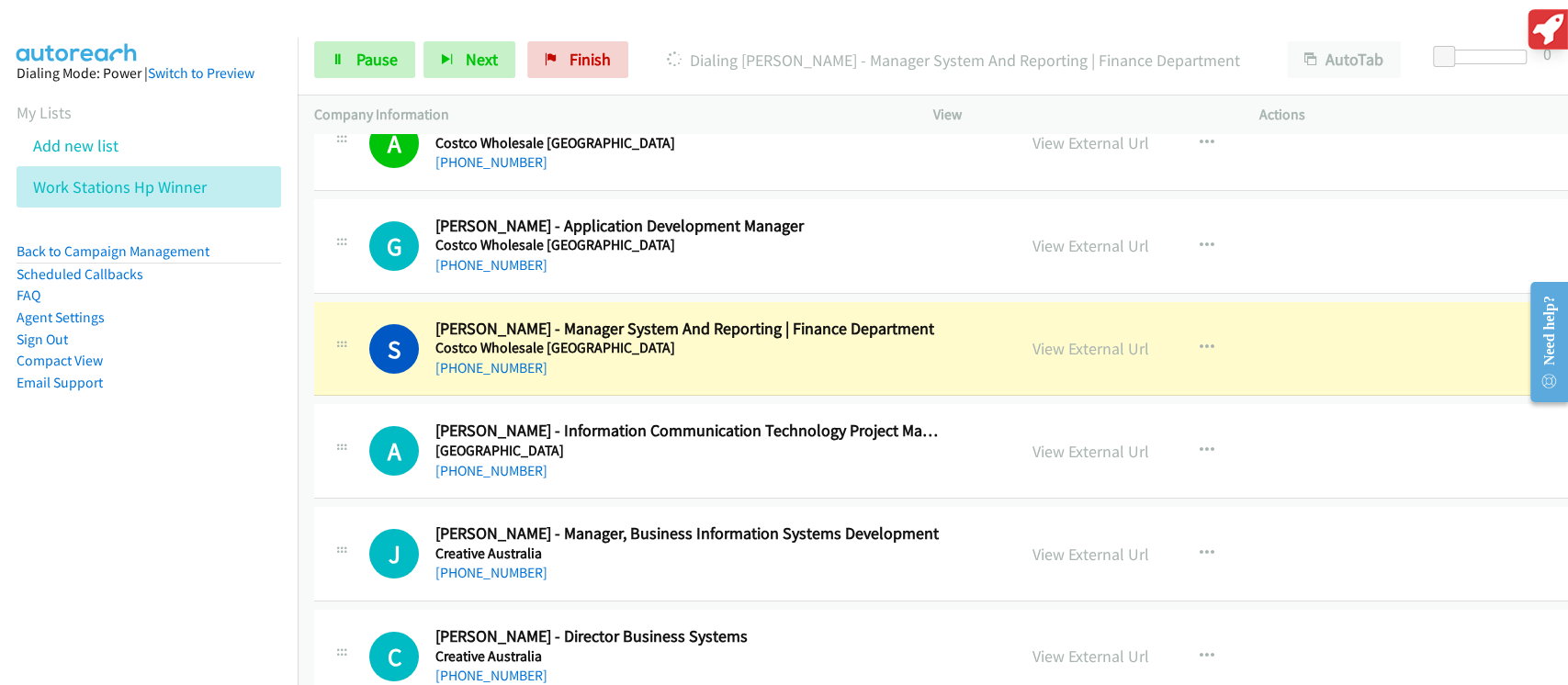
scroll to position [9181, 0]
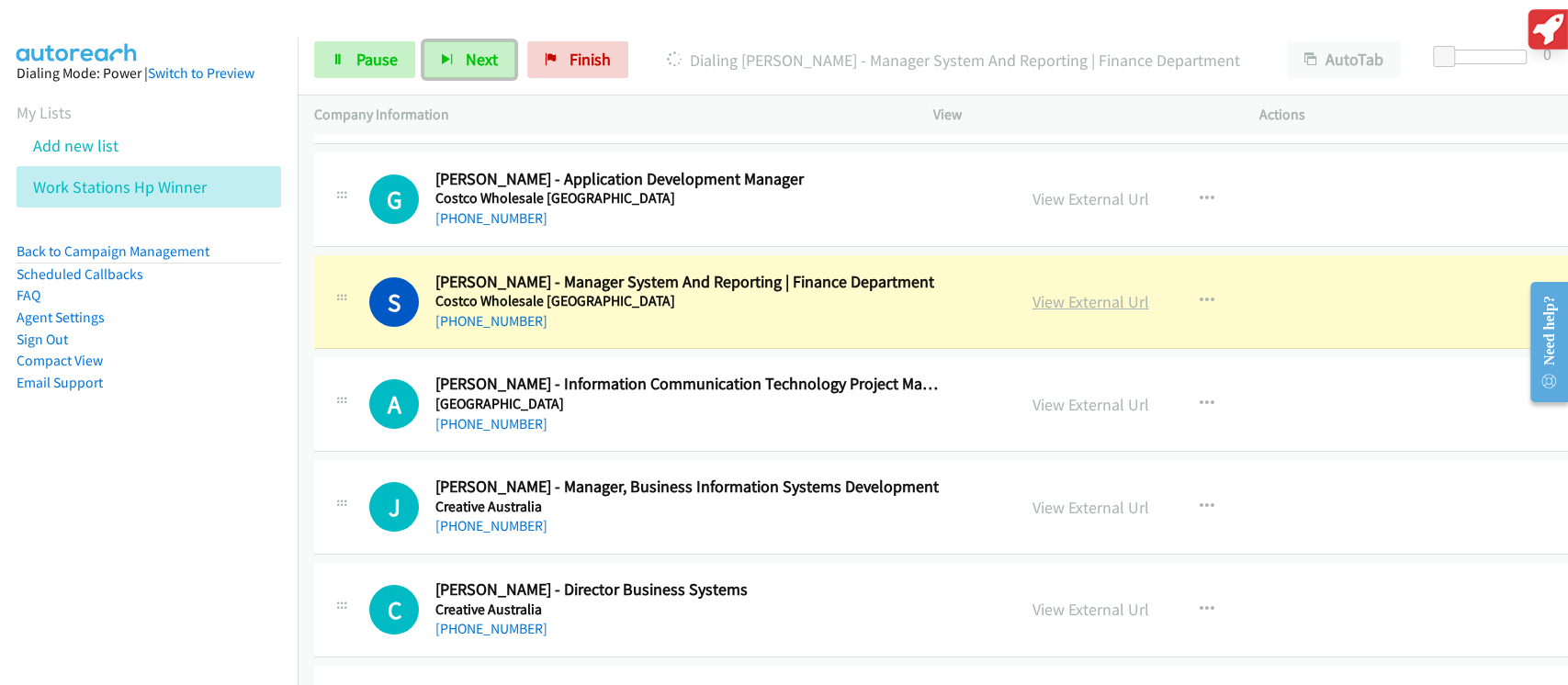
click at [1042, 291] on link "View External Url" at bounding box center [1090, 302] width 116 height 21
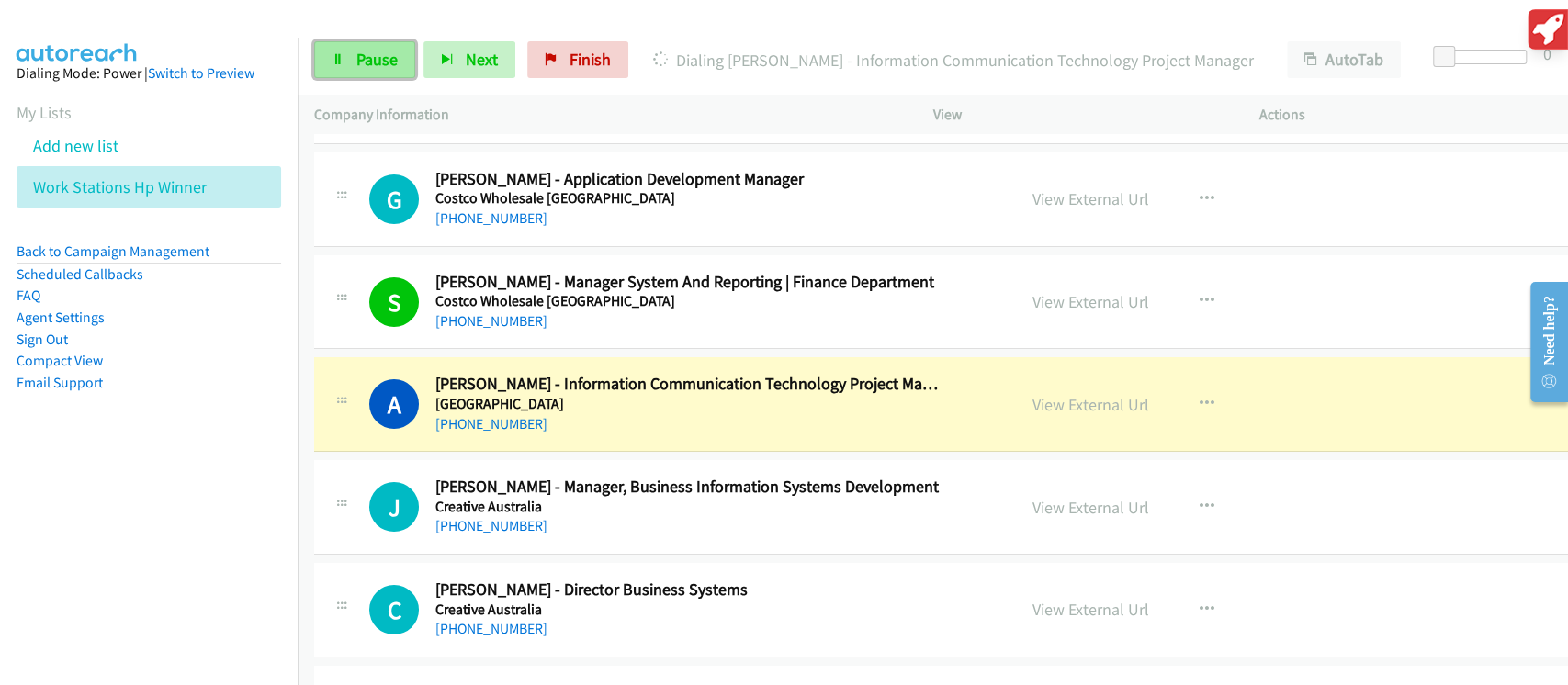
click at [383, 55] on span "Pause" at bounding box center [377, 60] width 41 height 21
